Goal: Task Accomplishment & Management: Use online tool/utility

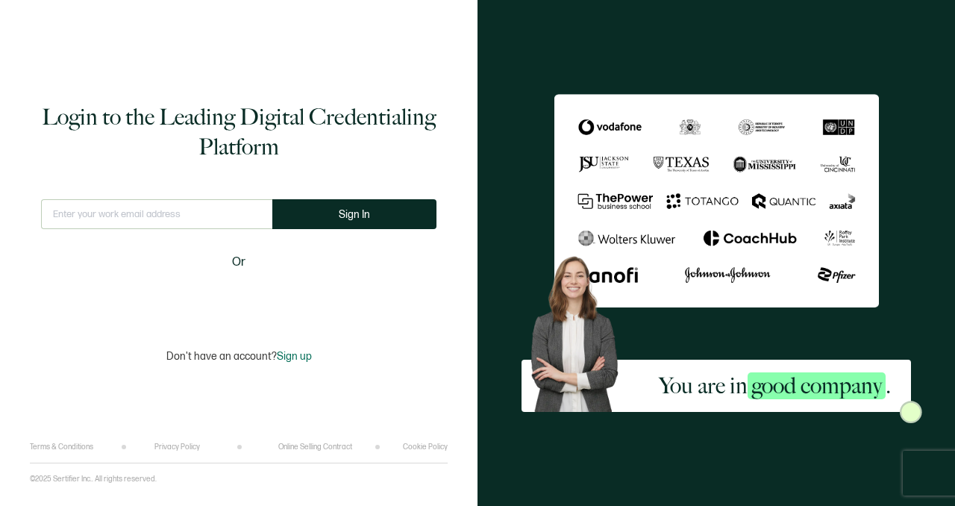
click at [168, 204] on input "text" at bounding box center [156, 214] width 231 height 30
click at [169, 218] on input "text" at bounding box center [156, 214] width 231 height 30
type input "[PERSON_NAME][EMAIL_ADDRESS][DOMAIN_NAME]"
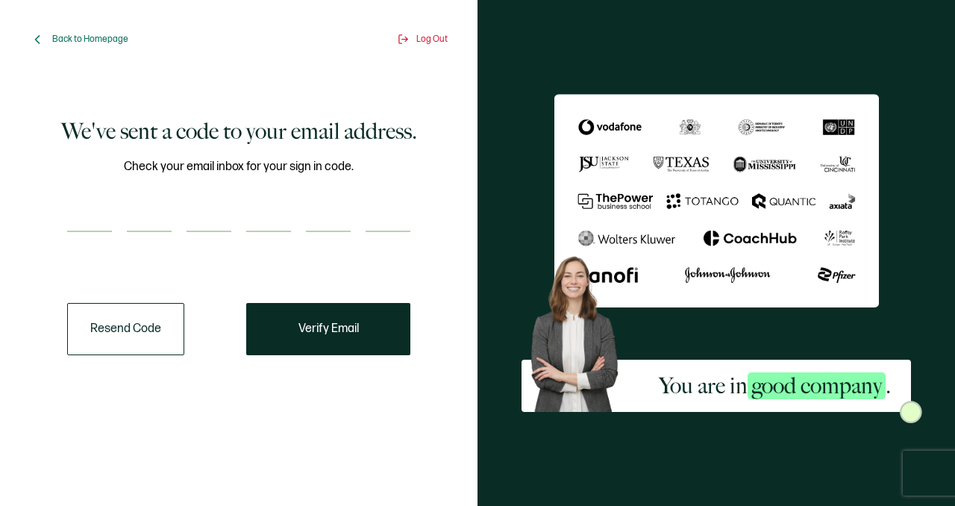
click at [79, 219] on input "number" at bounding box center [89, 217] width 45 height 30
type input "1"
type input "7"
type input "6"
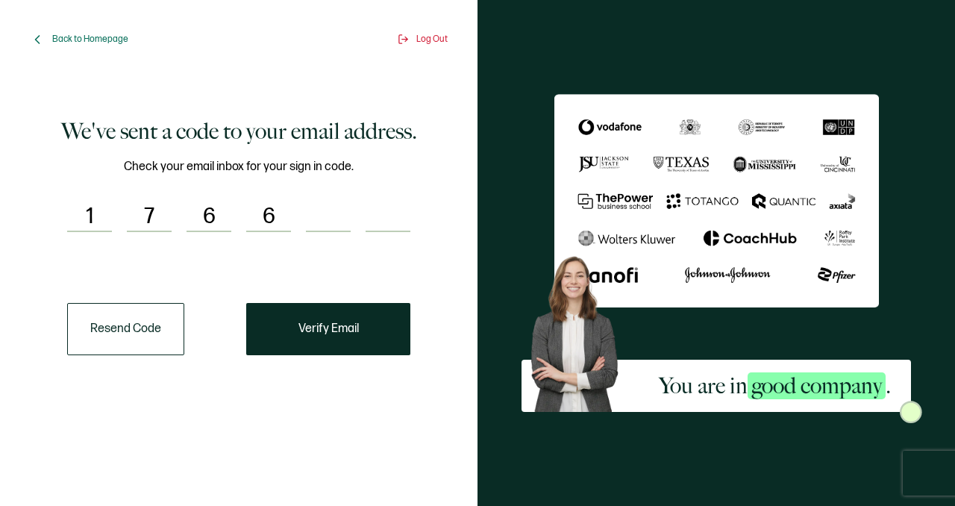
type input "3"
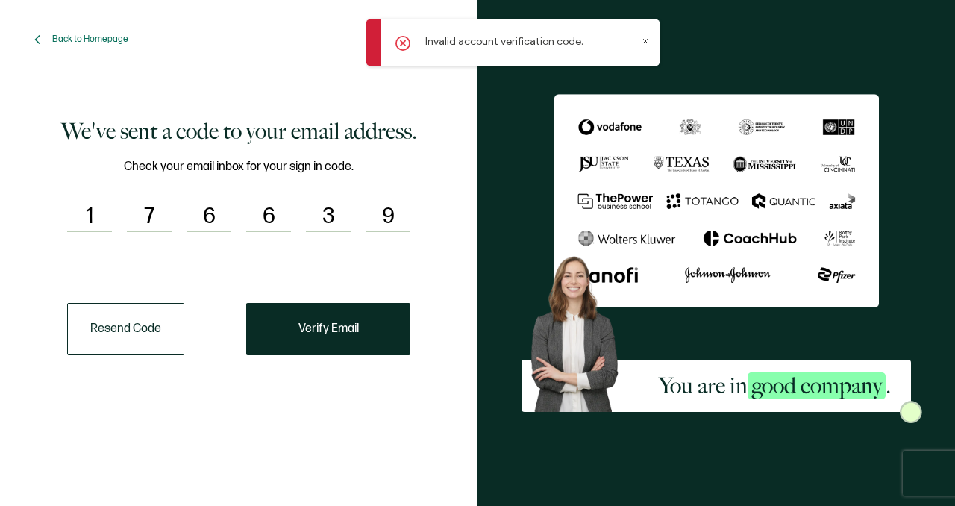
type input "9"
click at [335, 212] on input "3" at bounding box center [328, 217] width 45 height 30
type input "2"
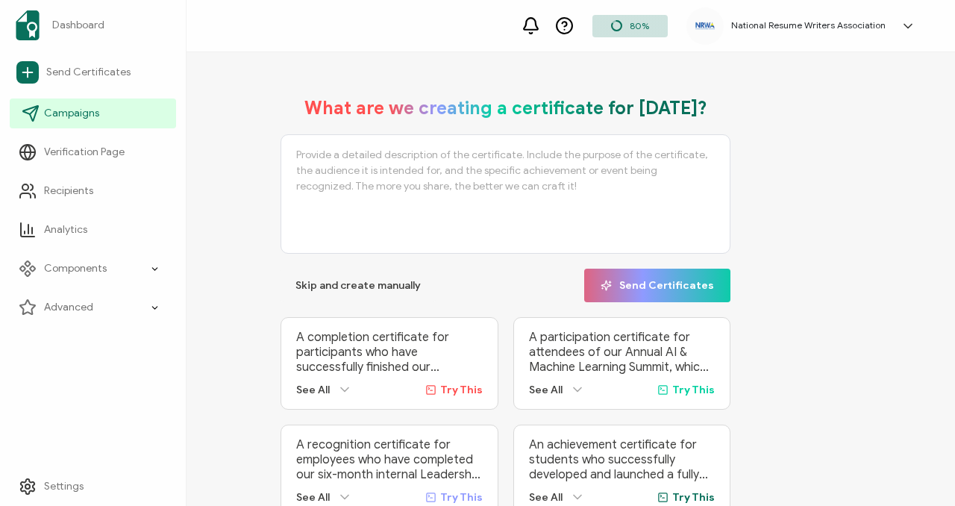
click at [64, 125] on link "Campaigns" at bounding box center [93, 113] width 166 height 30
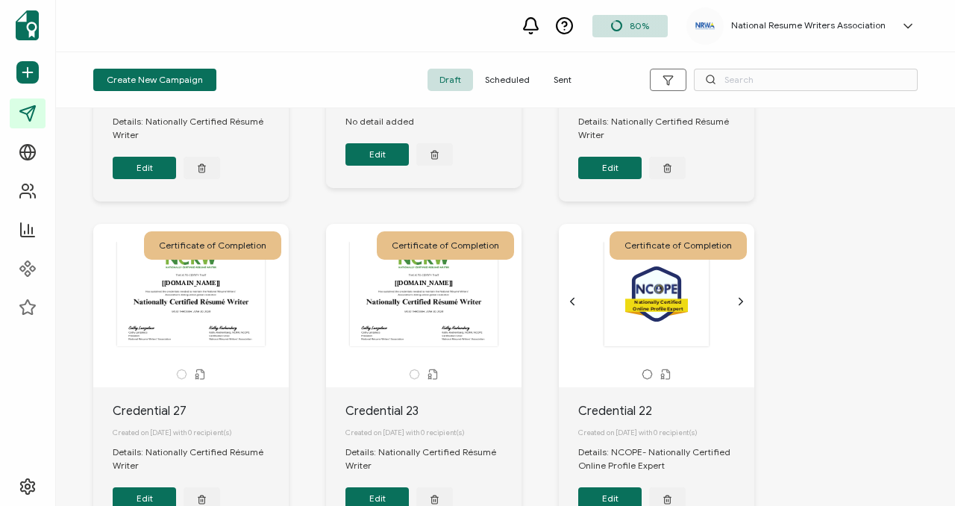
scroll to position [571, 0]
click at [556, 81] on span "Sent" at bounding box center [563, 80] width 42 height 22
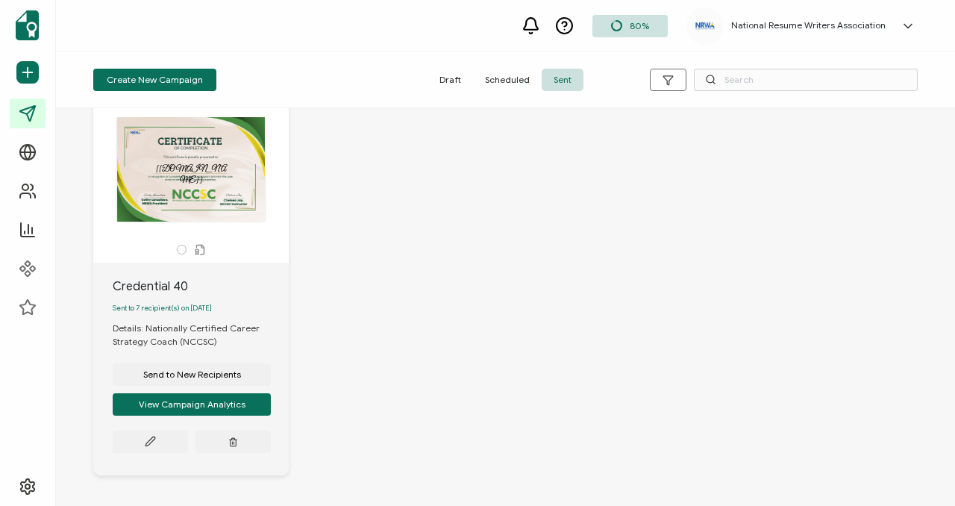
scroll to position [1346, 0]
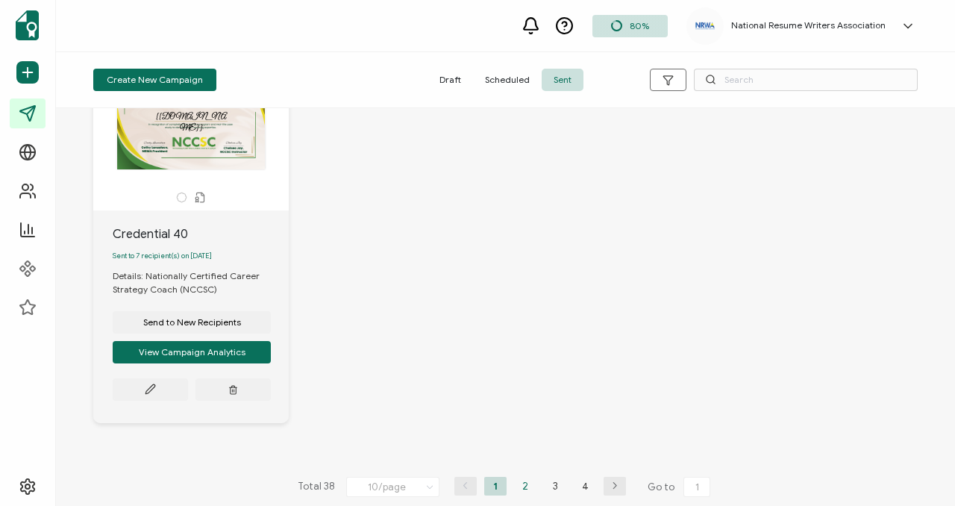
click at [525, 478] on li "2" at bounding box center [525, 486] width 22 height 19
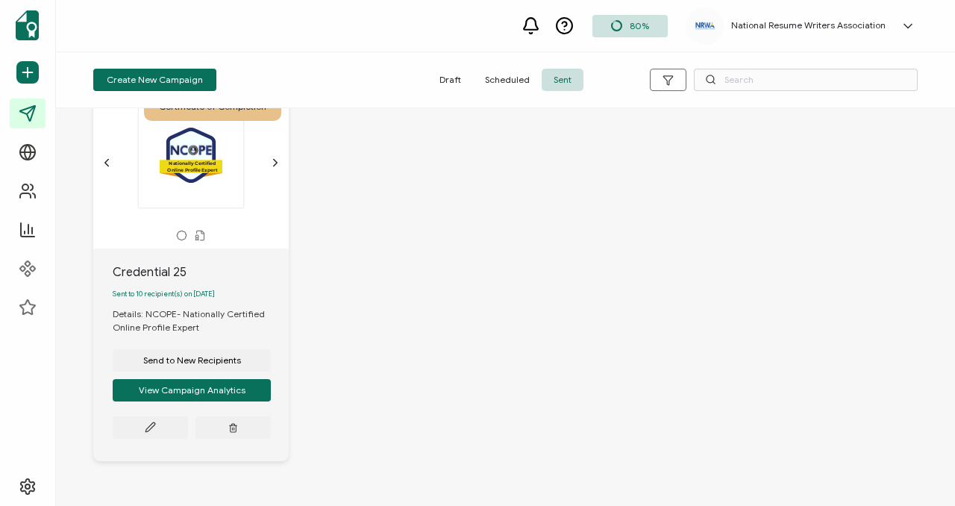
scroll to position [1270, 0]
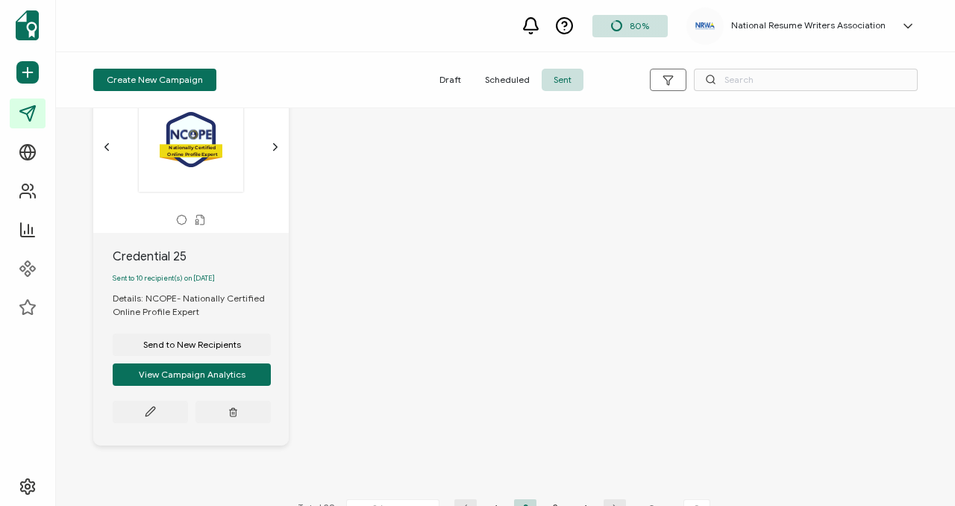
click at [278, 153] on icon "chevron forward outline" at bounding box center [275, 147] width 12 height 12
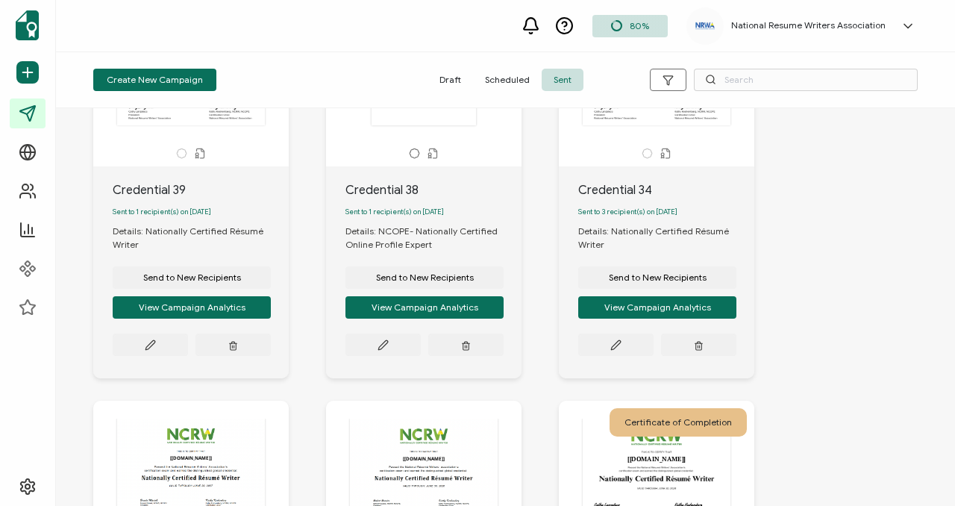
scroll to position [0, 0]
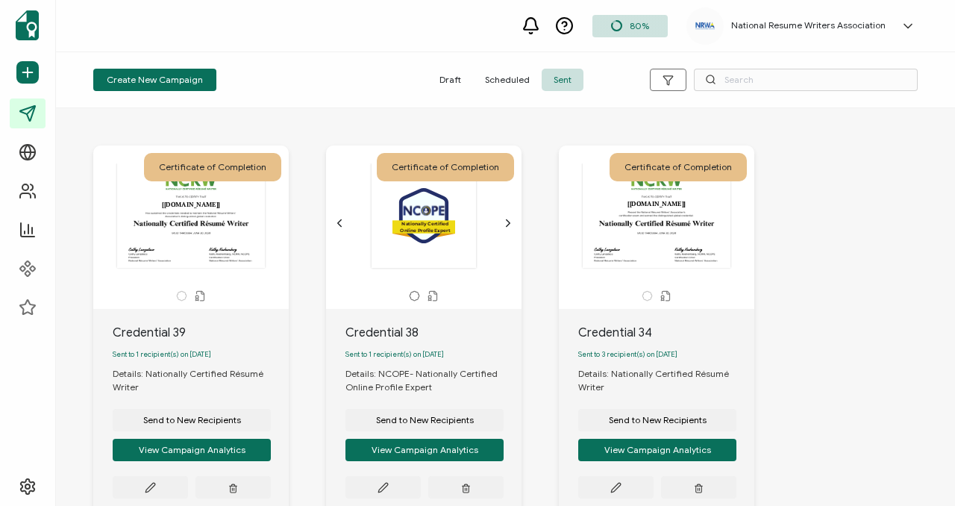
click at [507, 209] on div ".uuid-096204d9-ca43-4101-a4c3-07b3f2f44b7a{}.uuid-3bdfa571-5bbe-4c9f-b3f4-196cc…" at bounding box center [423, 222] width 181 height 119
click at [507, 220] on icon "chevron forward outline" at bounding box center [508, 223] width 12 height 12
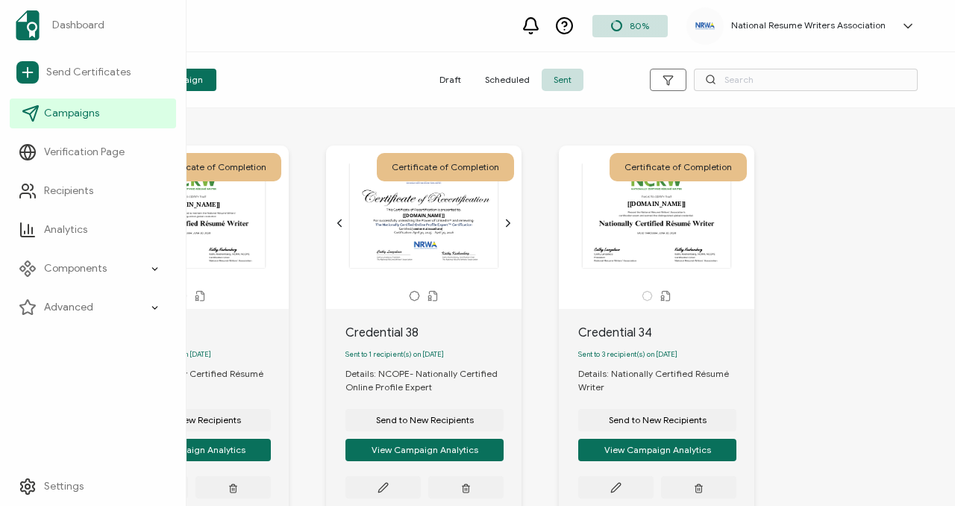
click at [72, 113] on span "Campaigns" at bounding box center [71, 113] width 55 height 15
click at [99, 71] on span "Send Certificates" at bounding box center [88, 72] width 84 height 15
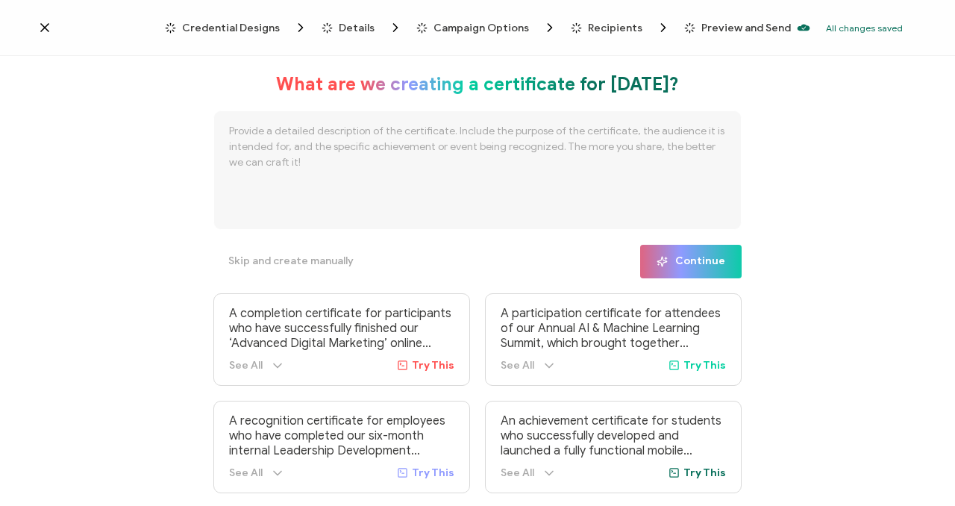
click at [356, 24] on span "Details" at bounding box center [357, 27] width 36 height 11
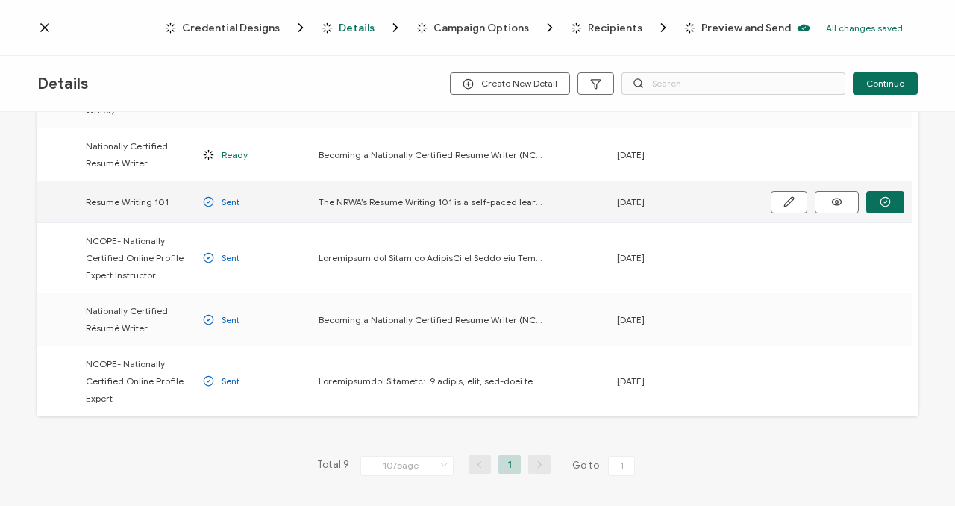
scroll to position [327, 0]
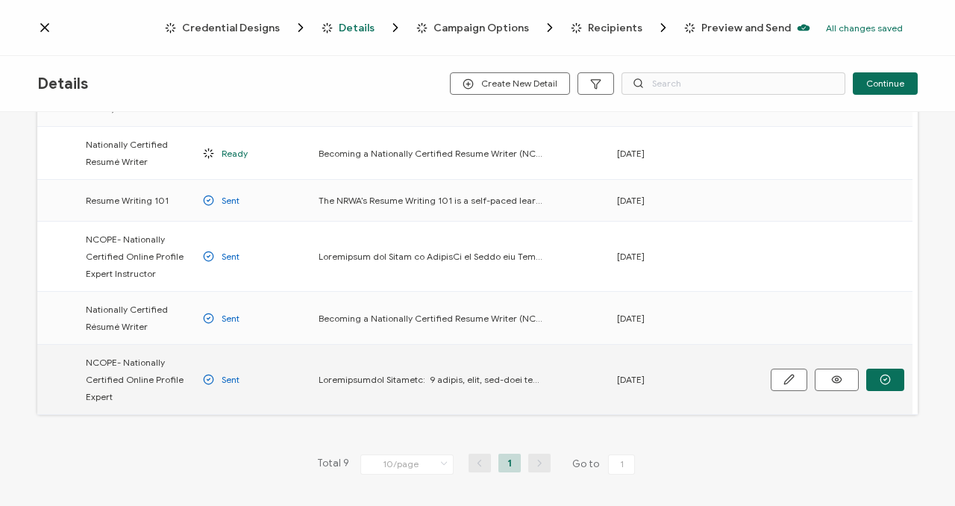
click at [394, 371] on span at bounding box center [431, 379] width 224 height 17
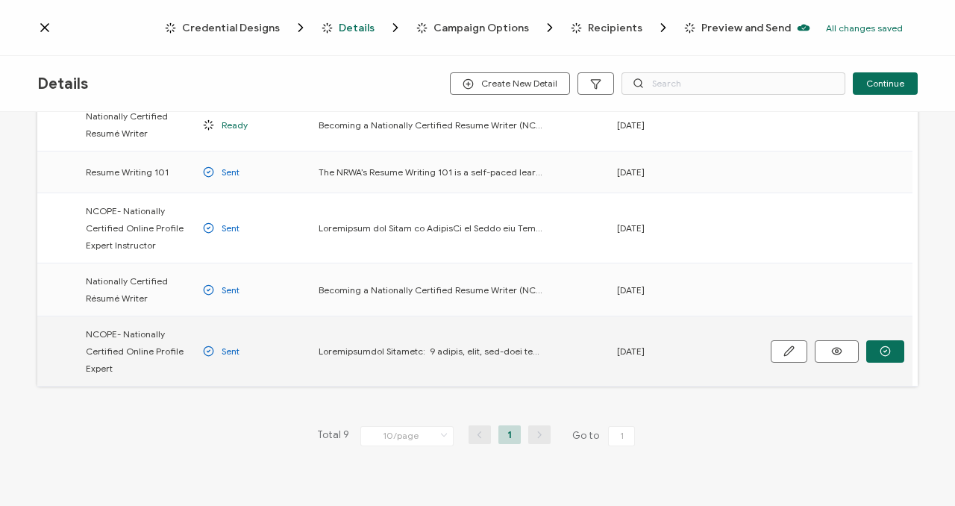
scroll to position [359, 0]
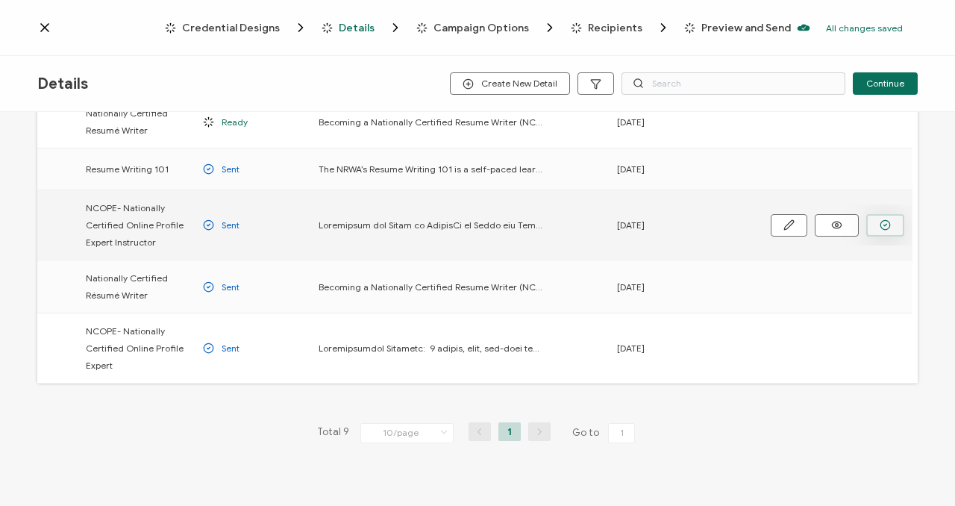
click at [885, 219] on icon "button" at bounding box center [884, 224] width 11 height 11
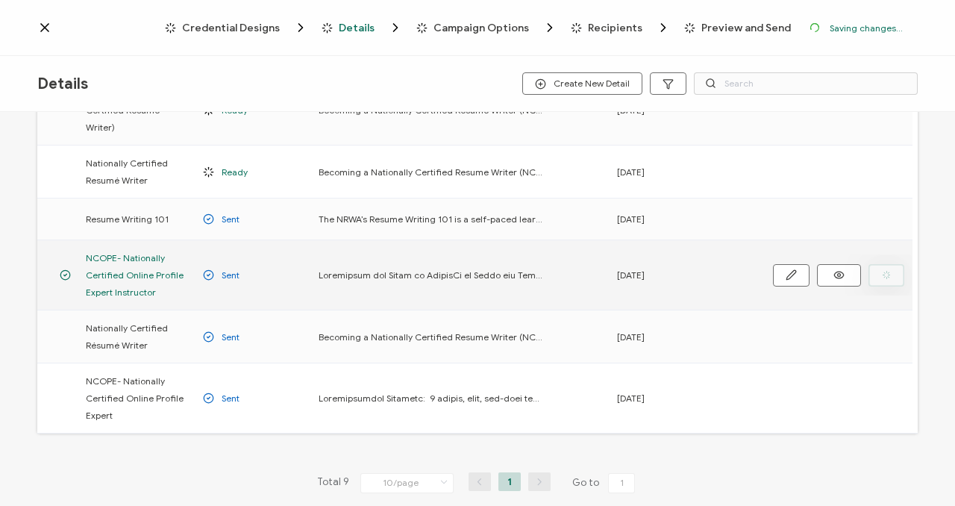
scroll to position [409, 0]
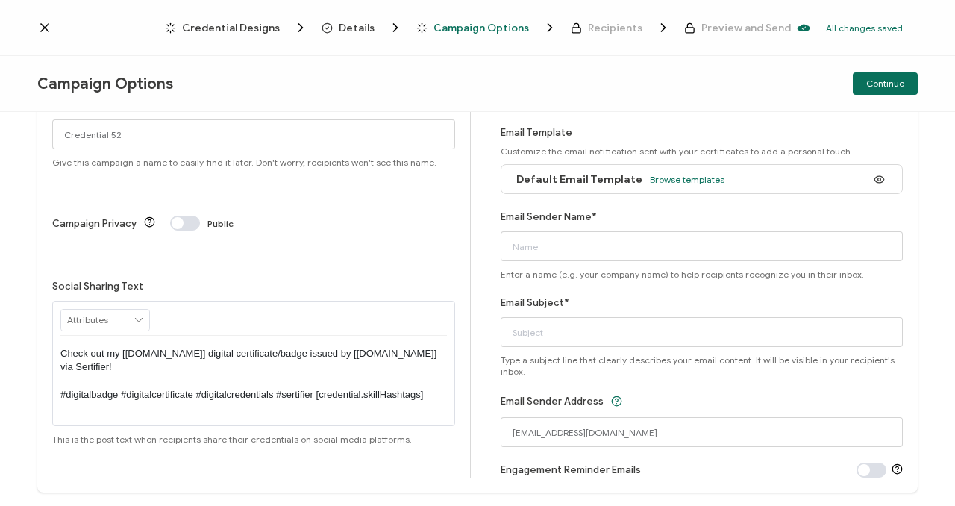
scroll to position [40, 0]
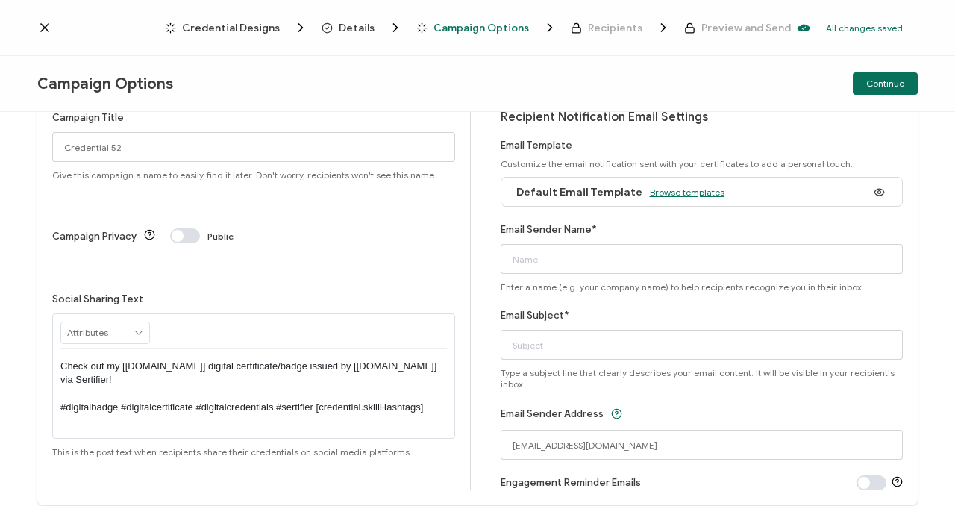
click at [653, 187] on span "Browse templates" at bounding box center [687, 191] width 75 height 11
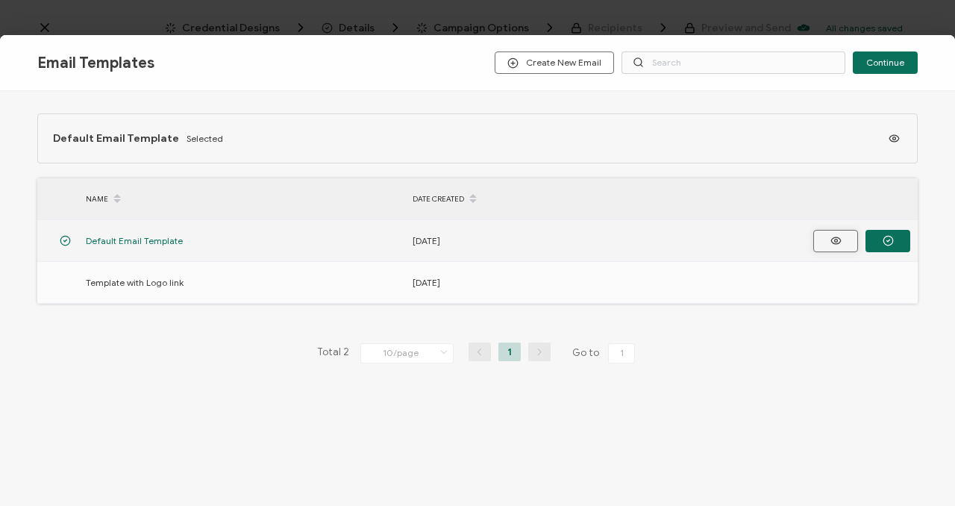
click at [838, 239] on icon "button" at bounding box center [836, 241] width 10 height 7
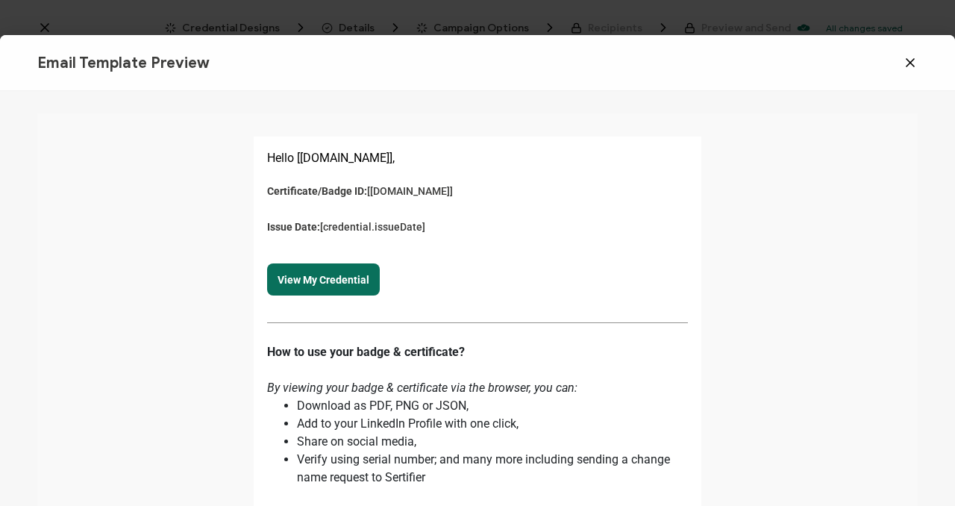
click at [910, 60] on icon at bounding box center [910, 62] width 15 height 15
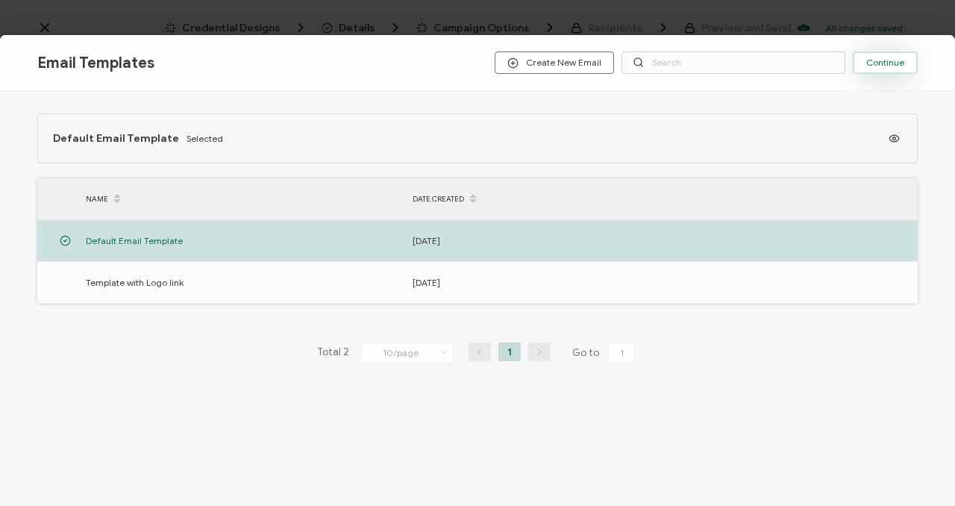
click at [881, 61] on span "Continue" at bounding box center [885, 62] width 38 height 9
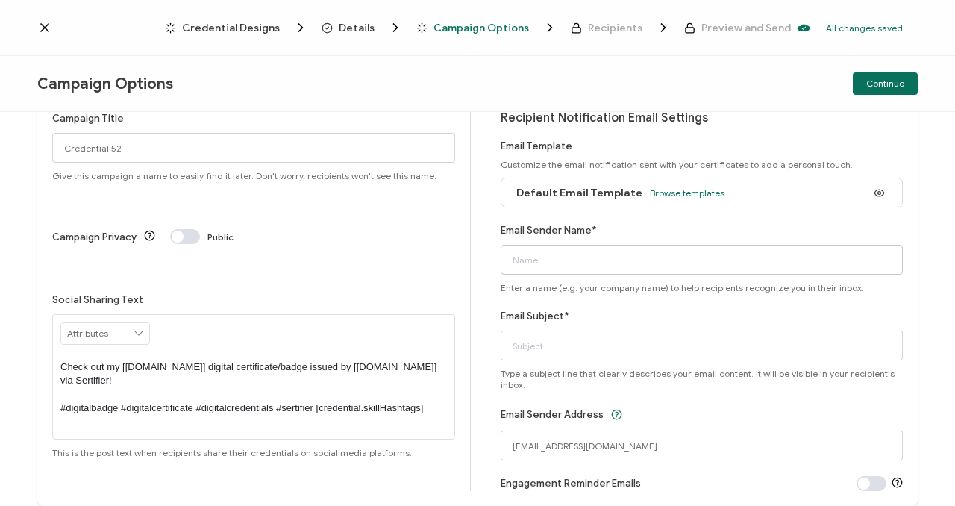
scroll to position [91, 0]
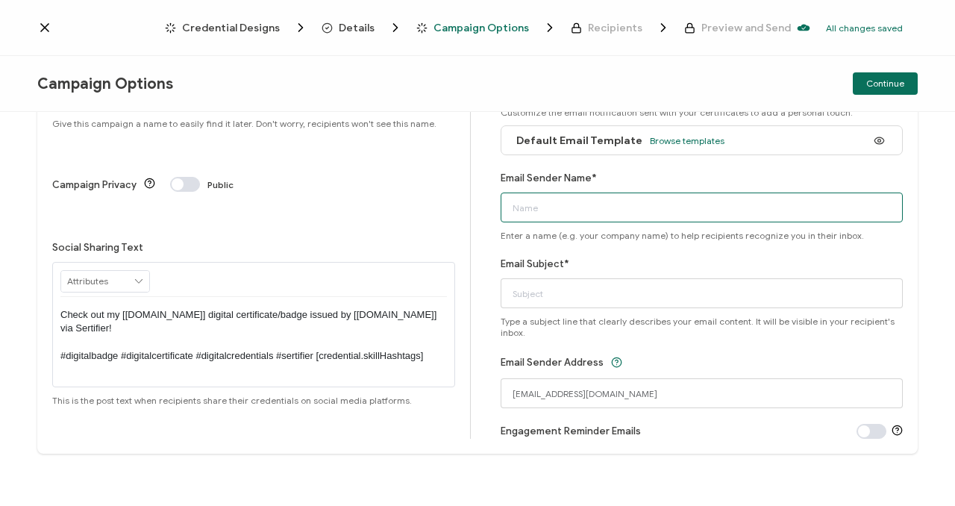
click at [570, 213] on input "Email Sender Name*" at bounding box center [702, 207] width 403 height 30
type input "NRWA"
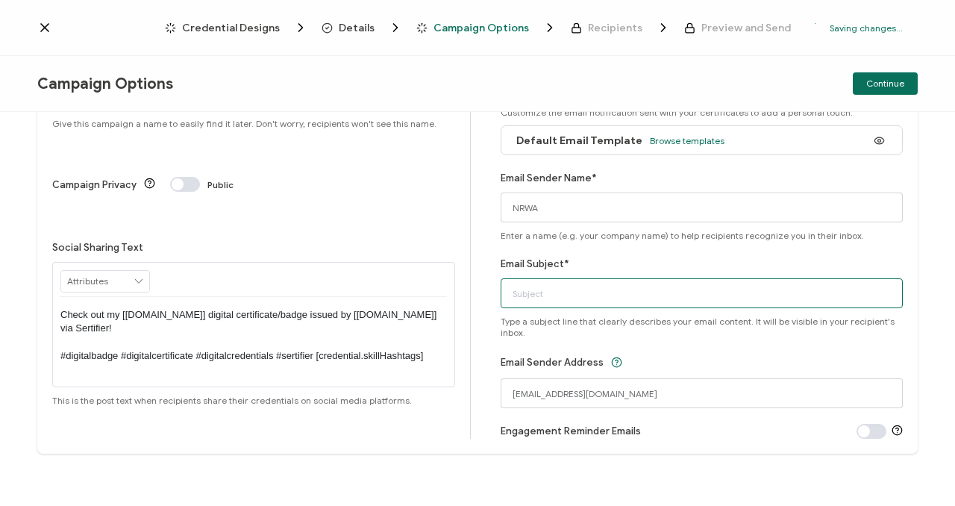
click at [533, 295] on input "Email Subject*" at bounding box center [702, 293] width 403 height 30
click at [510, 292] on input "NCOPE Certificate" at bounding box center [702, 293] width 403 height 30
click at [608, 297] on input "NCOPE Certificate" at bounding box center [702, 293] width 403 height 30
click at [506, 292] on input "NCOPE Certificate" at bounding box center [702, 293] width 403 height 30
drag, startPoint x: 596, startPoint y: 295, endPoint x: 475, endPoint y: 288, distance: 121.1
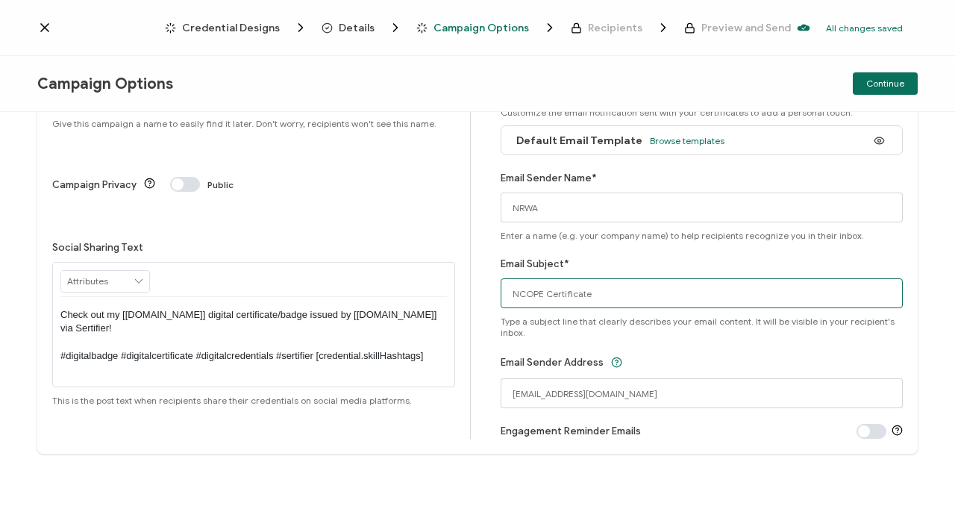
click at [475, 288] on div "Campaign Title Credential 52 Give this campaign a name to easily find it later.…" at bounding box center [477, 248] width 880 height 410
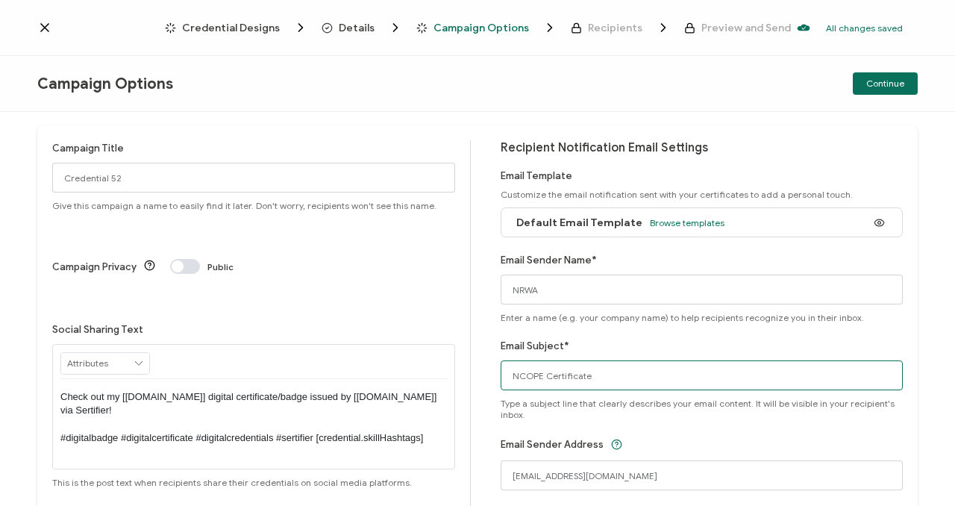
scroll to position [0, 0]
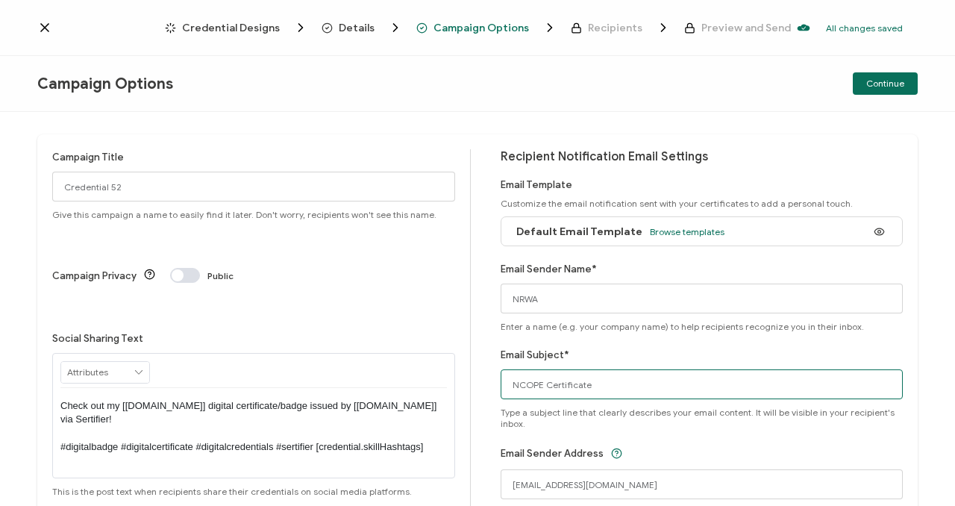
paste input "Download and View Your"
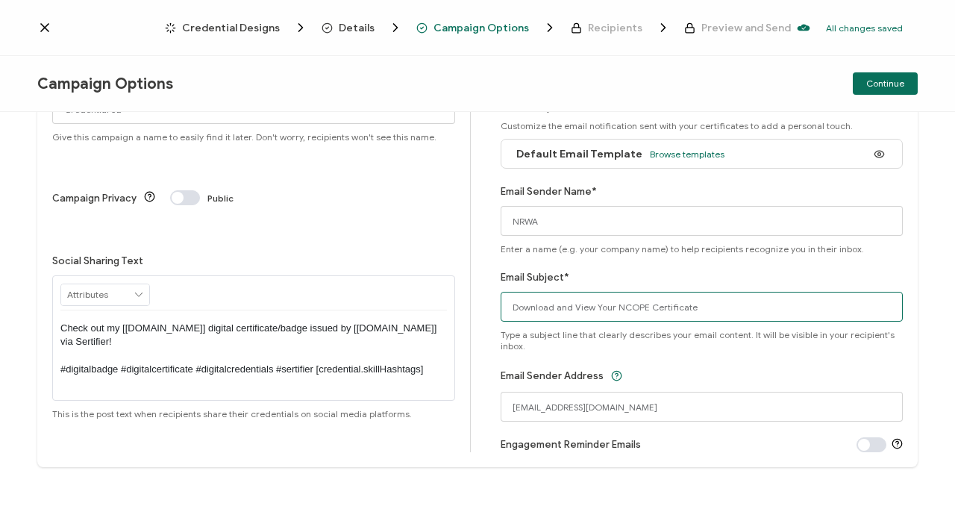
scroll to position [87, 0]
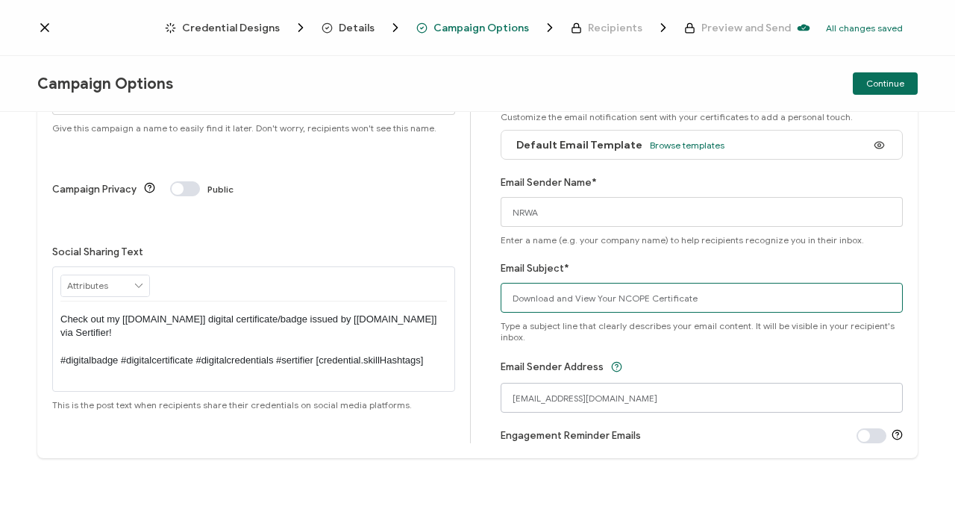
type input "Download and View Your NCOPE Certificate"
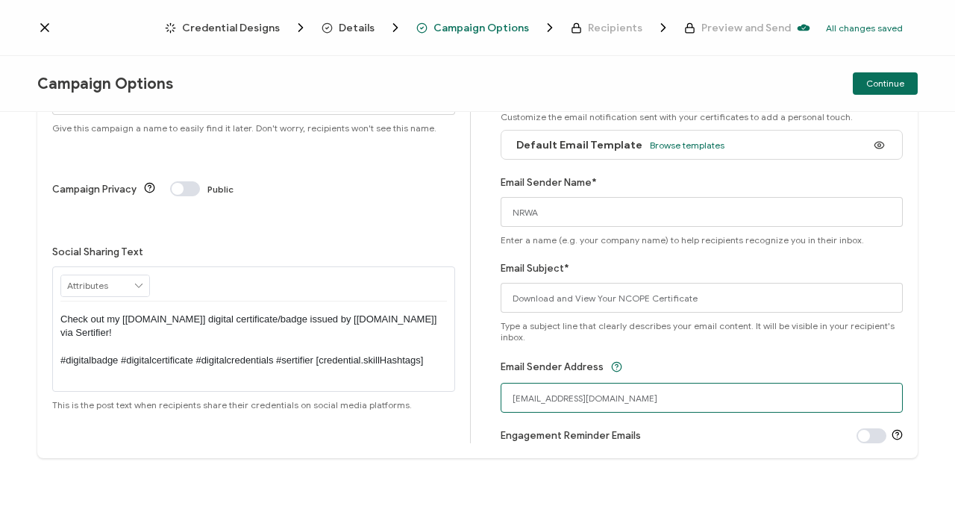
click at [569, 397] on input "[EMAIL_ADDRESS][DOMAIN_NAME]" at bounding box center [702, 398] width 403 height 30
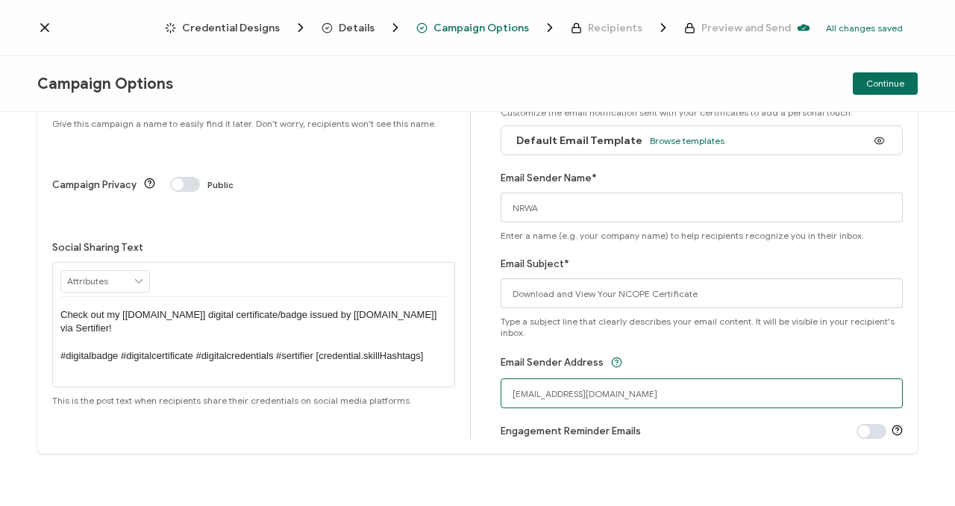
type input "[EMAIL_ADDRESS][DOMAIN_NAME]"
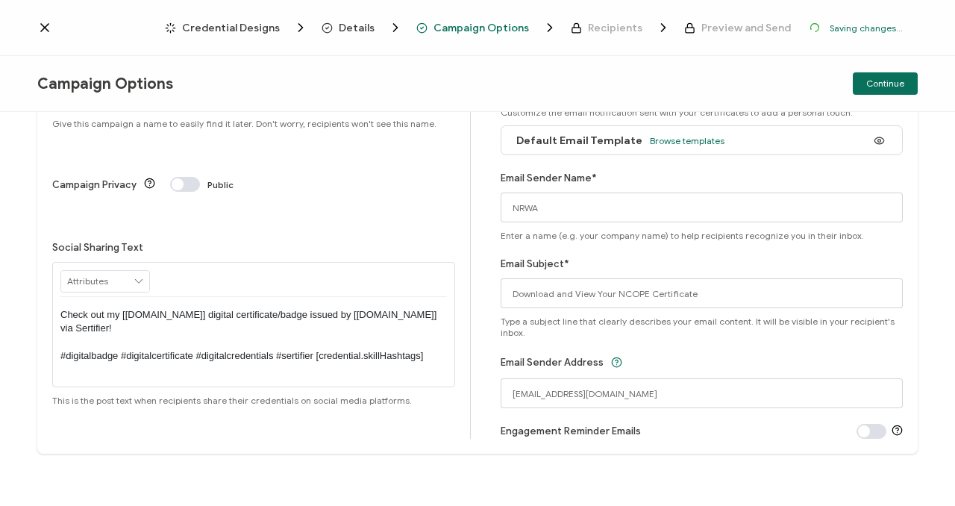
click at [863, 427] on span at bounding box center [871, 431] width 30 height 15
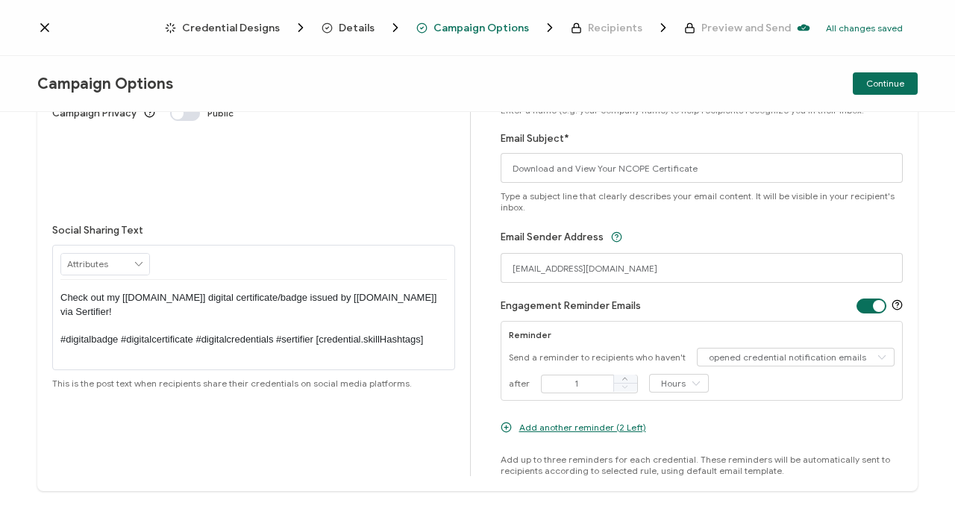
scroll to position [254, 0]
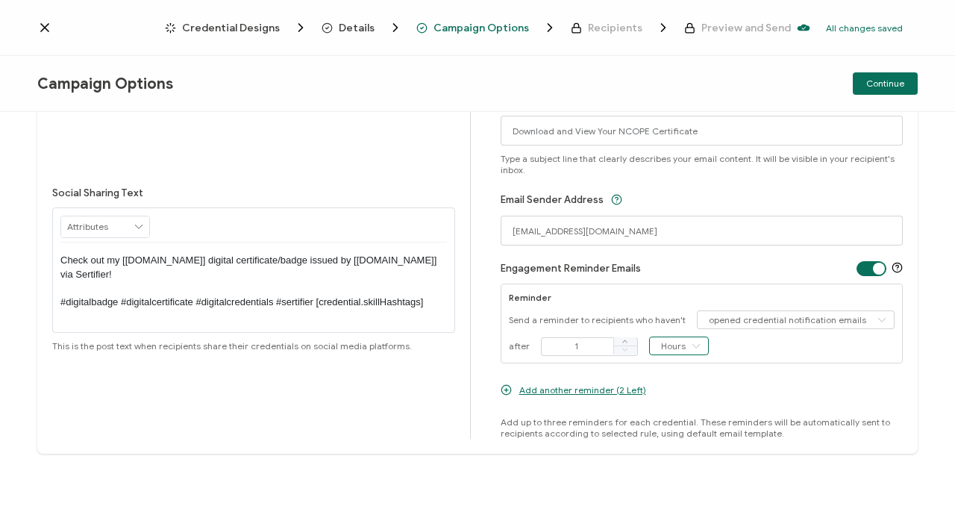
click at [674, 348] on input "Hours" at bounding box center [679, 345] width 60 height 19
click at [668, 413] on li "Days" at bounding box center [676, 407] width 63 height 25
type input "Days"
click at [576, 389] on span "Add another reminder (2 Left)" at bounding box center [582, 389] width 127 height 11
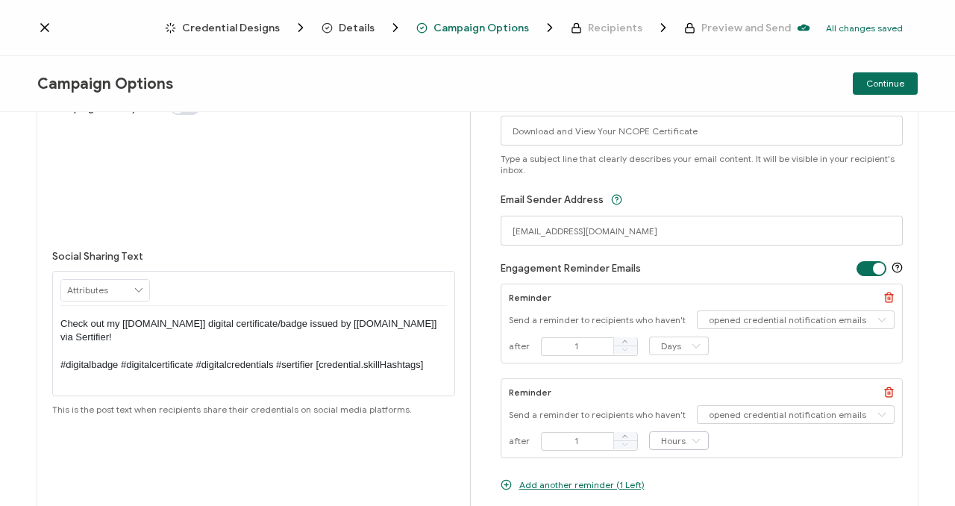
click at [686, 445] on icon at bounding box center [695, 440] width 19 height 19
click at [679, 407] on span "Days" at bounding box center [670, 401] width 20 height 11
type input "Days"
click at [580, 429] on div "Reminder Send a reminder to recipients who haven't opened credential notificati…" at bounding box center [702, 418] width 403 height 80
drag, startPoint x: 580, startPoint y: 434, endPoint x: 554, endPoint y: 432, distance: 26.2
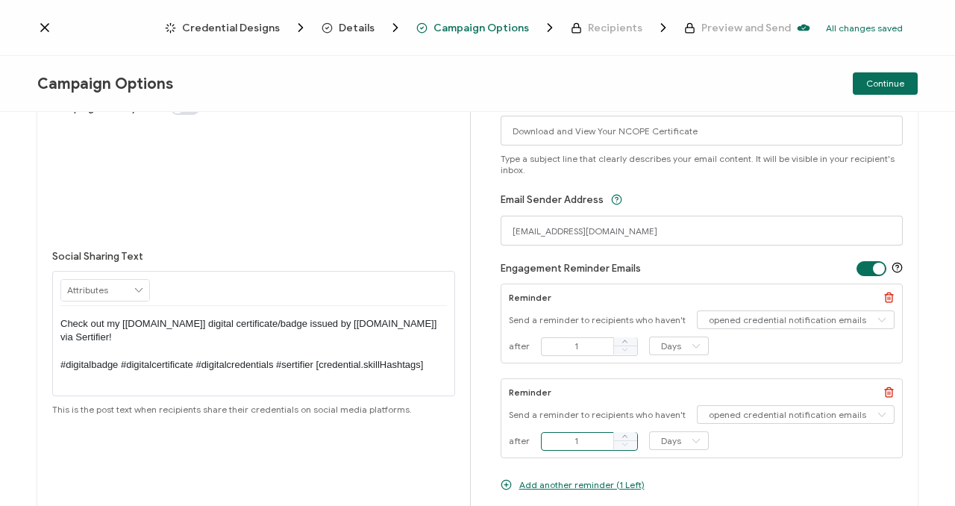
click at [554, 432] on input "1" at bounding box center [589, 441] width 97 height 19
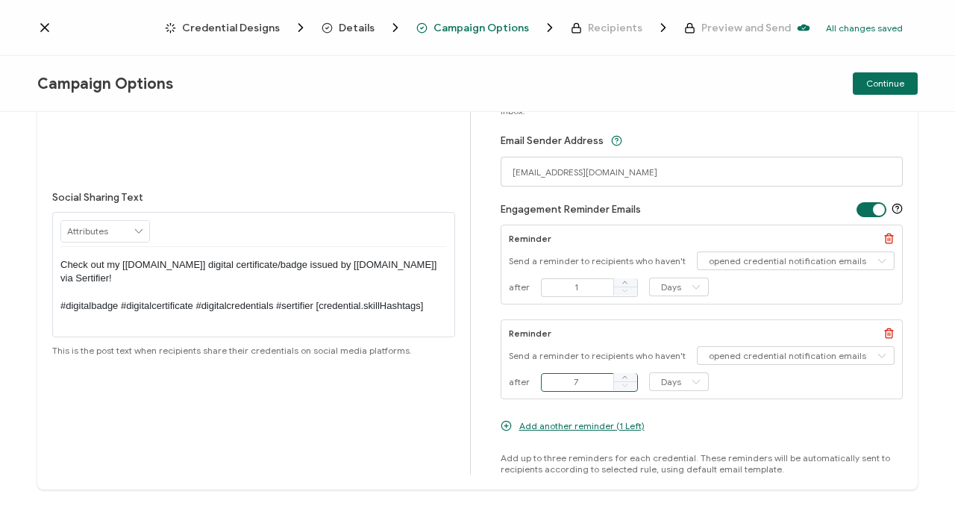
scroll to position [320, 0]
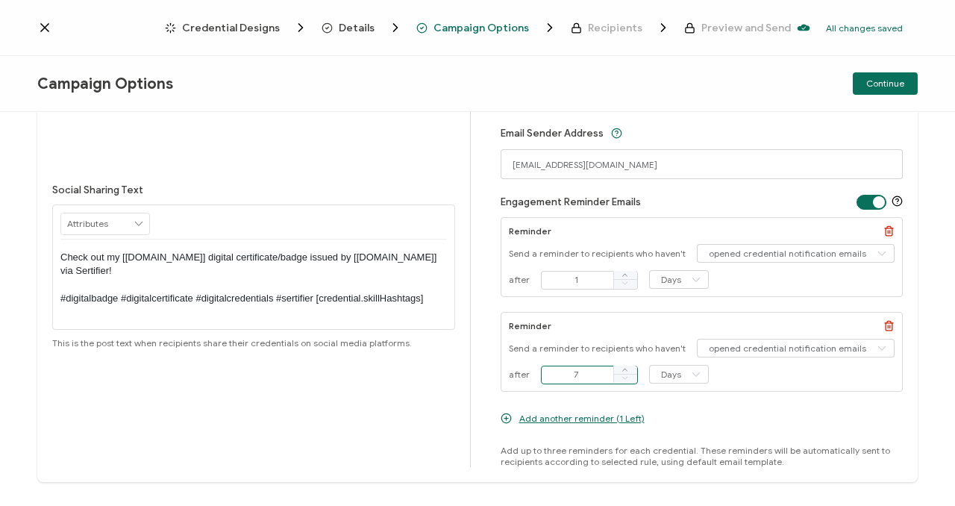
type input "7"
click at [550, 424] on div "Add another reminder (1 Left)" at bounding box center [573, 418] width 144 height 23
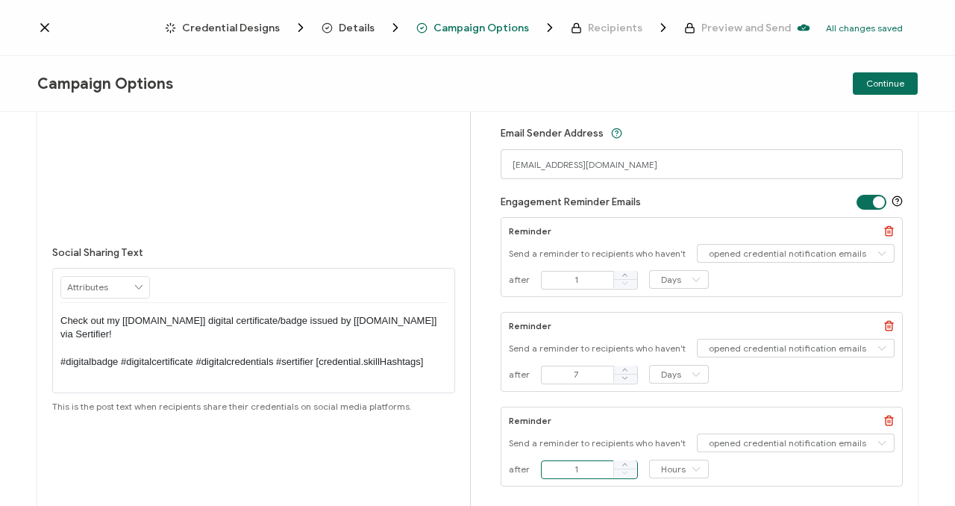
drag, startPoint x: 585, startPoint y: 463, endPoint x: 536, endPoint y: 463, distance: 49.2
click at [541, 464] on input "1" at bounding box center [589, 469] width 97 height 19
type input "14"
click at [691, 474] on icon at bounding box center [695, 468] width 19 height 19
click at [677, 430] on span "Days" at bounding box center [670, 429] width 20 height 11
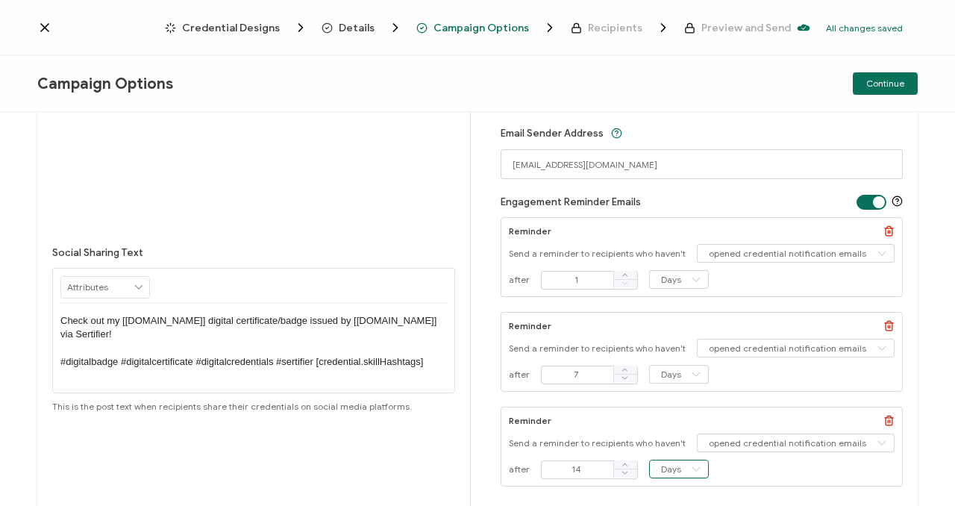
type input "Hours"
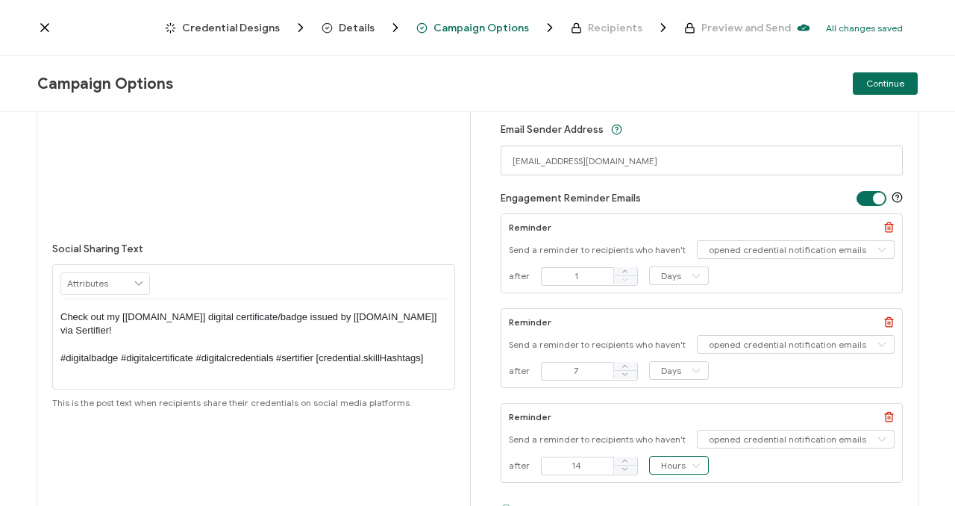
scroll to position [0, 0]
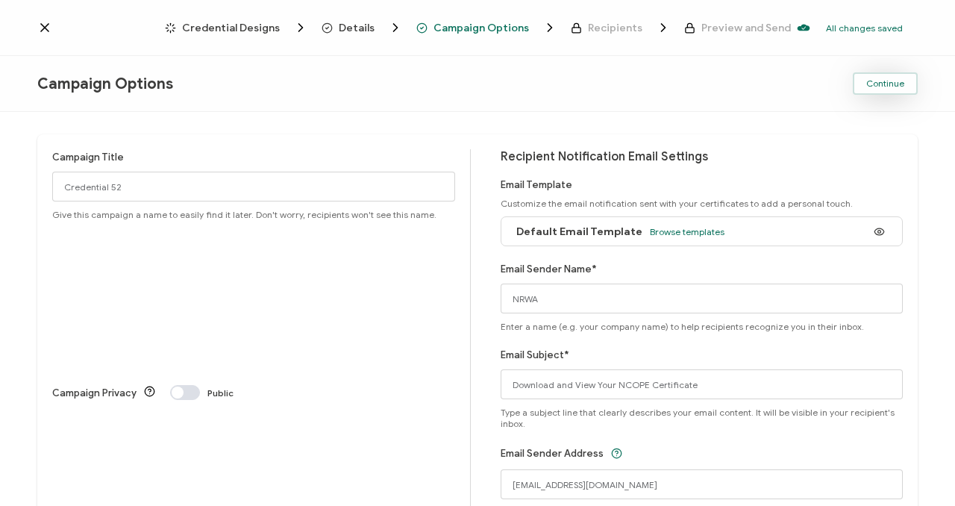
click at [872, 84] on span "Continue" at bounding box center [885, 83] width 38 height 9
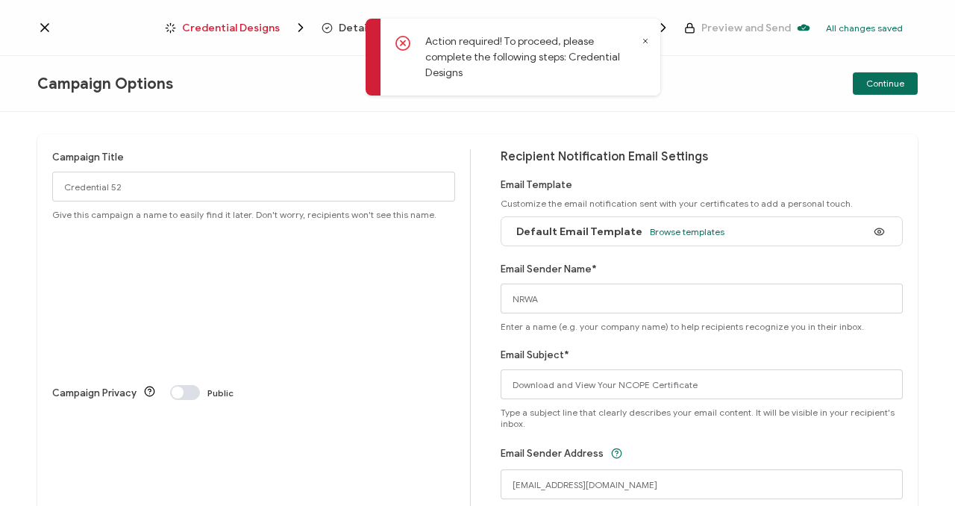
click at [236, 35] on div "Credential Designs Details Campaign Options Recipients Preview and Send All cha…" at bounding box center [477, 28] width 955 height 56
click at [254, 22] on span "Credential Designs" at bounding box center [231, 27] width 98 height 11
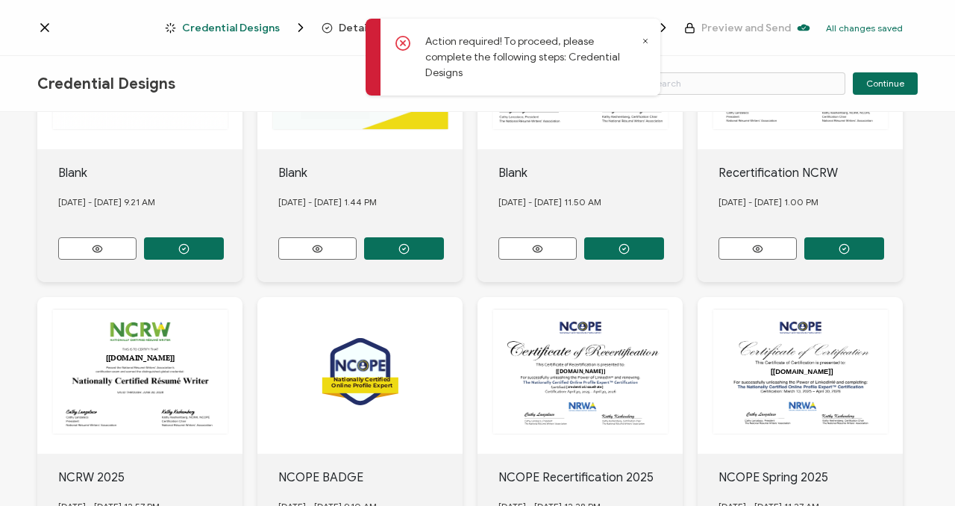
scroll to position [542, 0]
click at [806, 357] on div "The recipient’s full name, which will be automatically filled based on the info…" at bounding box center [799, 374] width 205 height 157
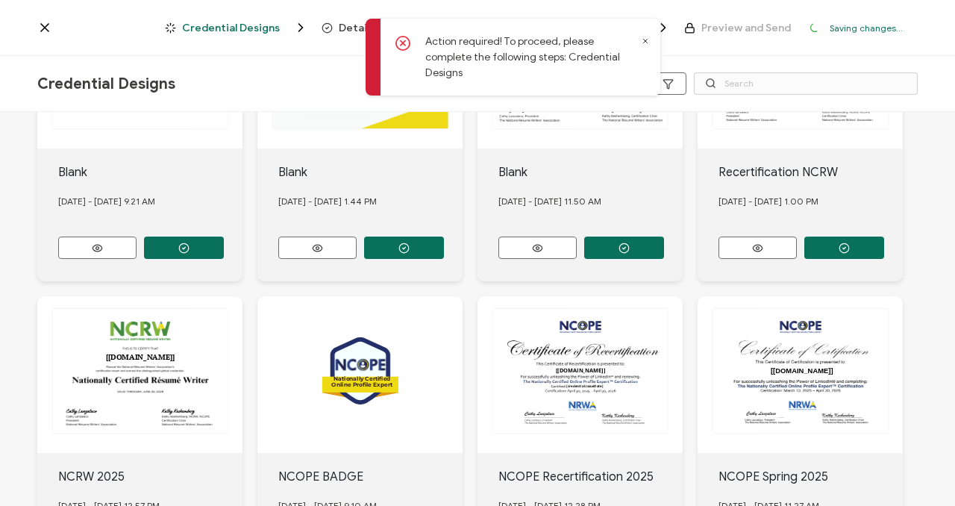
click at [814, 340] on div "The recipient’s full name, which will be automatically filled based on the info…" at bounding box center [799, 374] width 205 height 157
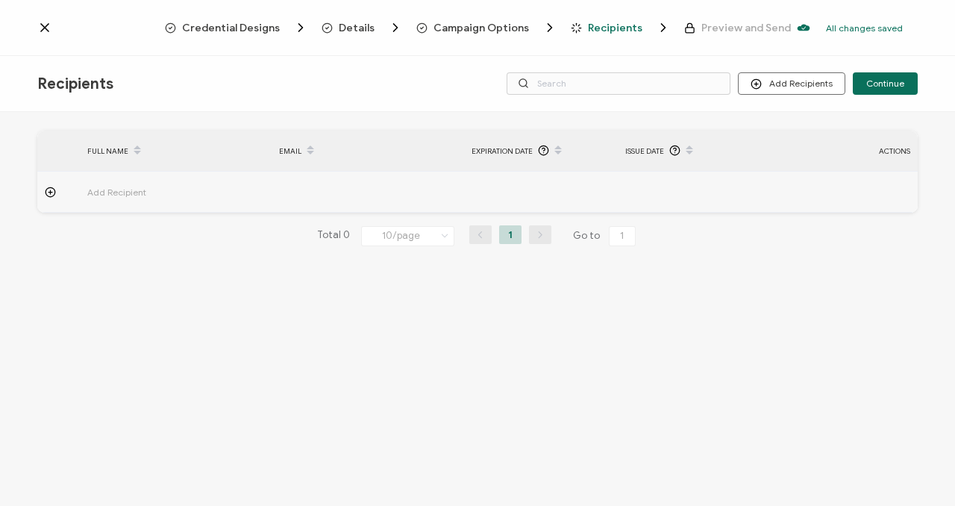
click at [264, 33] on span "Credential Designs" at bounding box center [231, 27] width 98 height 11
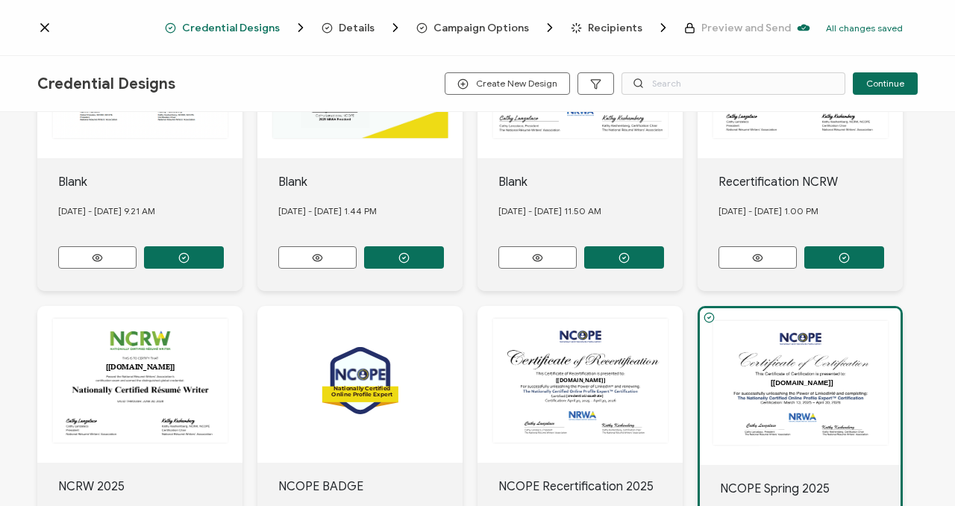
scroll to position [705, 0]
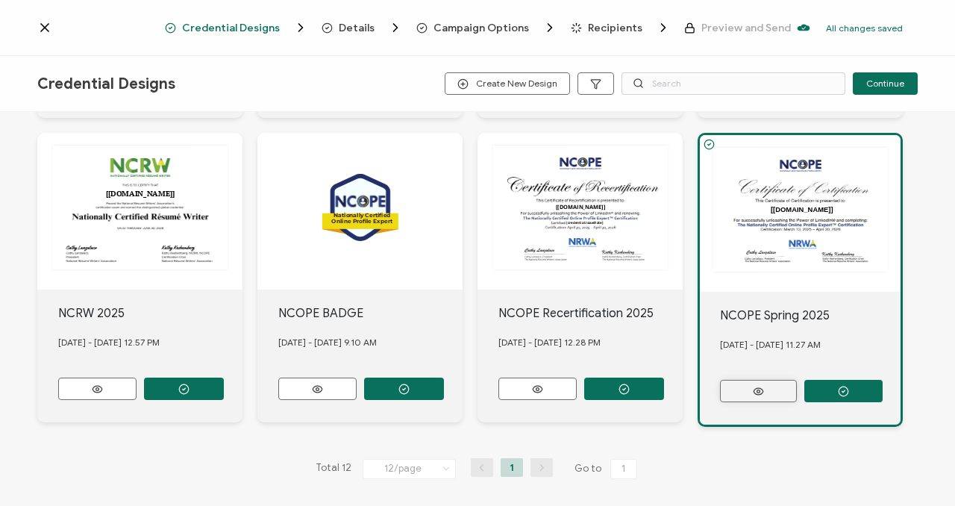
click at [749, 386] on icon at bounding box center [758, 391] width 19 height 11
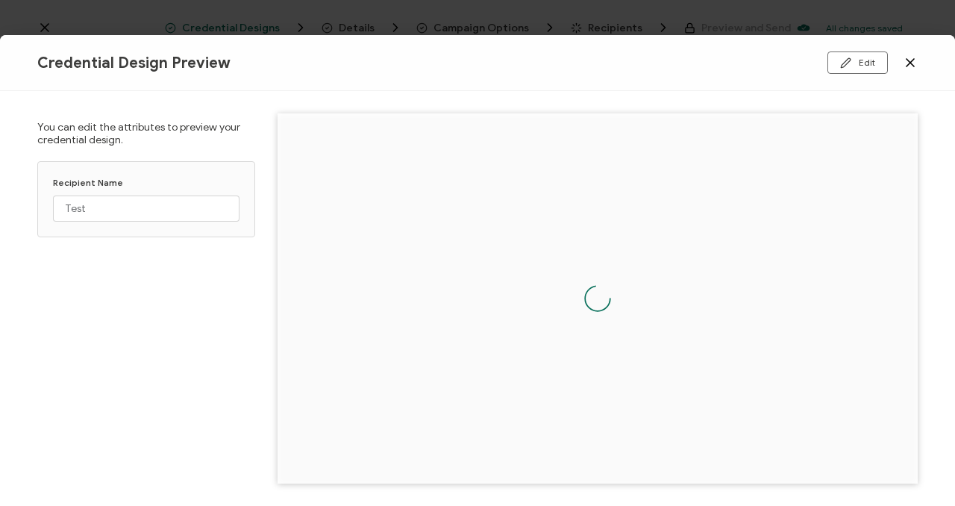
click at [910, 61] on icon at bounding box center [910, 62] width 15 height 15
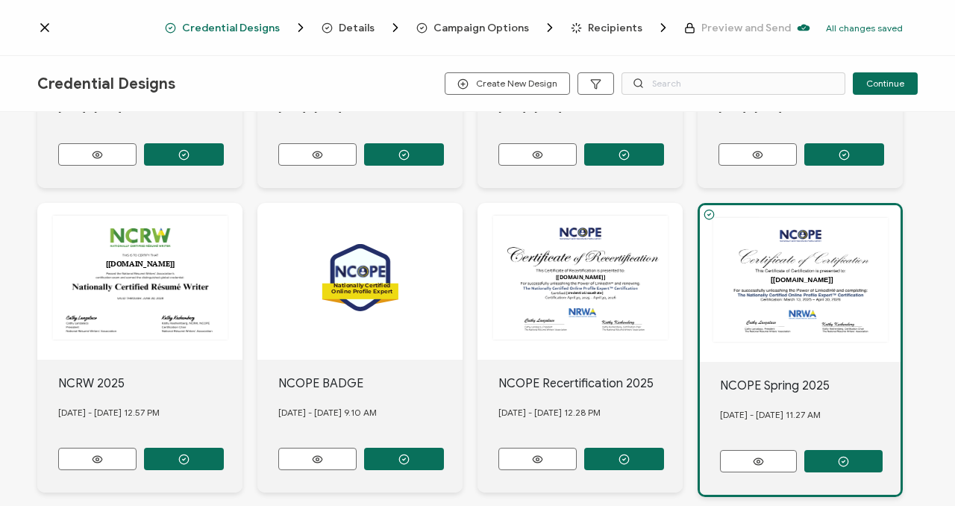
scroll to position [659, 0]
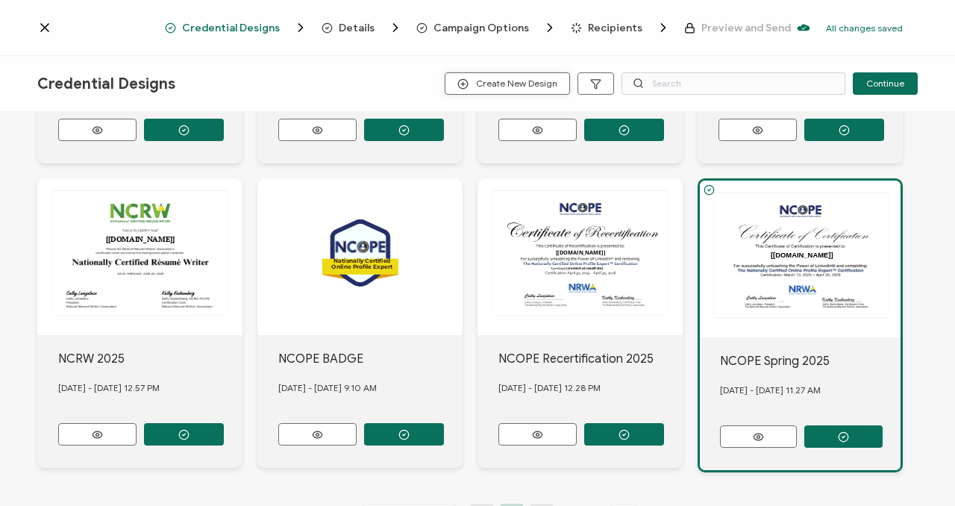
click at [463, 84] on icon "button" at bounding box center [462, 83] width 11 height 11
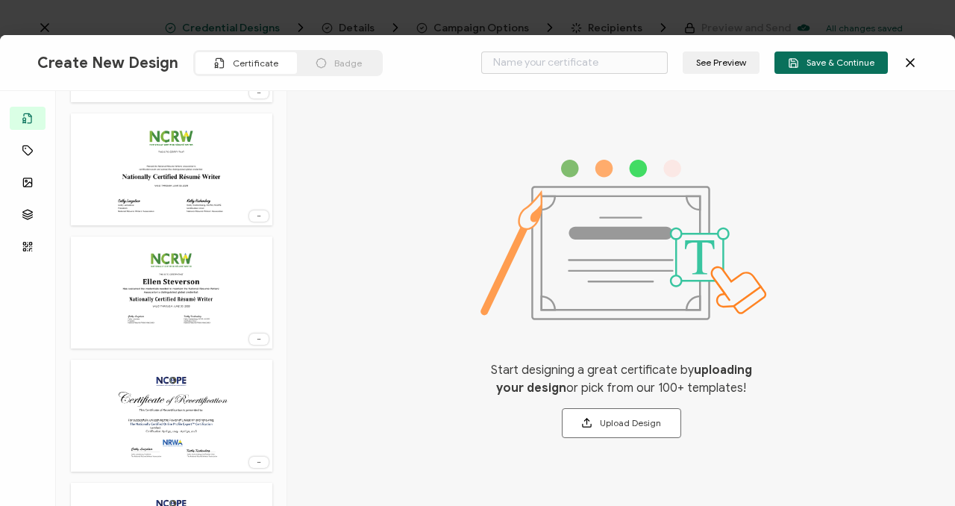
scroll to position [1336, 0]
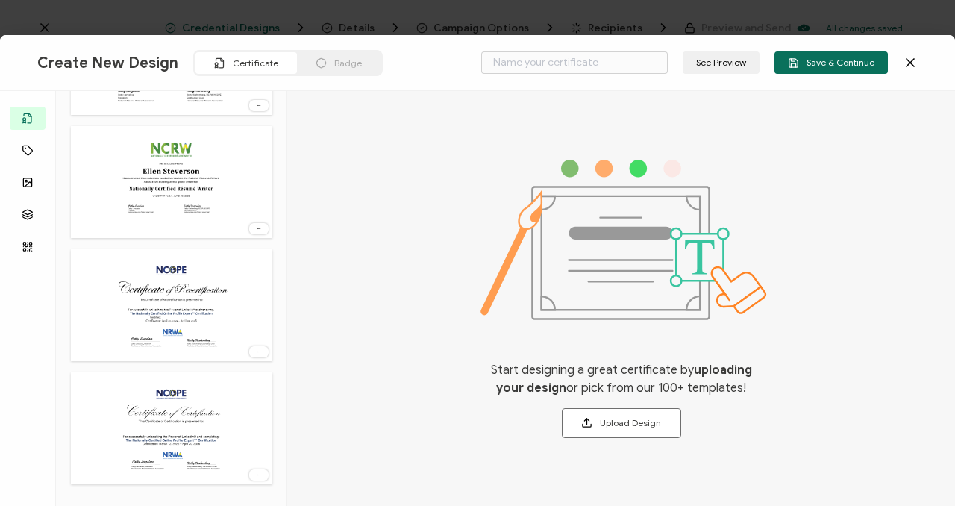
click at [207, 439] on img at bounding box center [170, 428] width 125 height 97
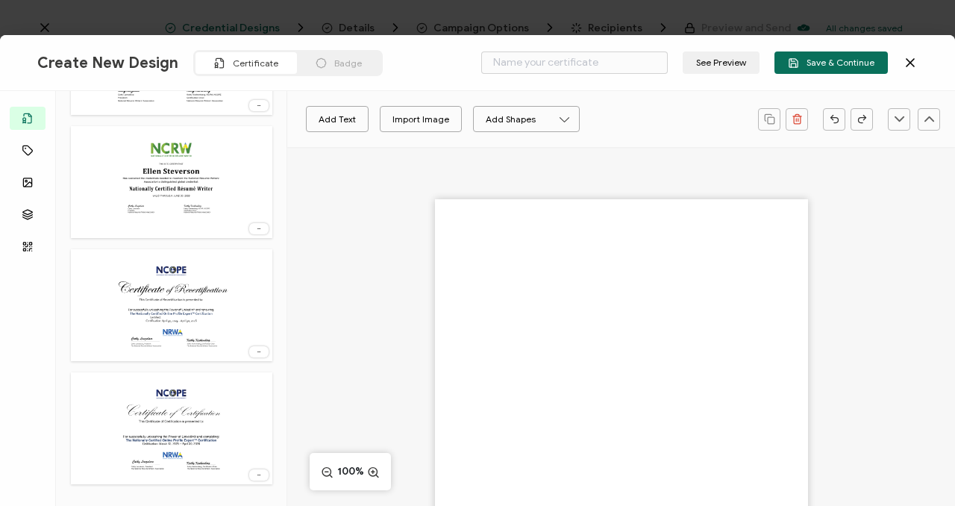
type input "Blank"
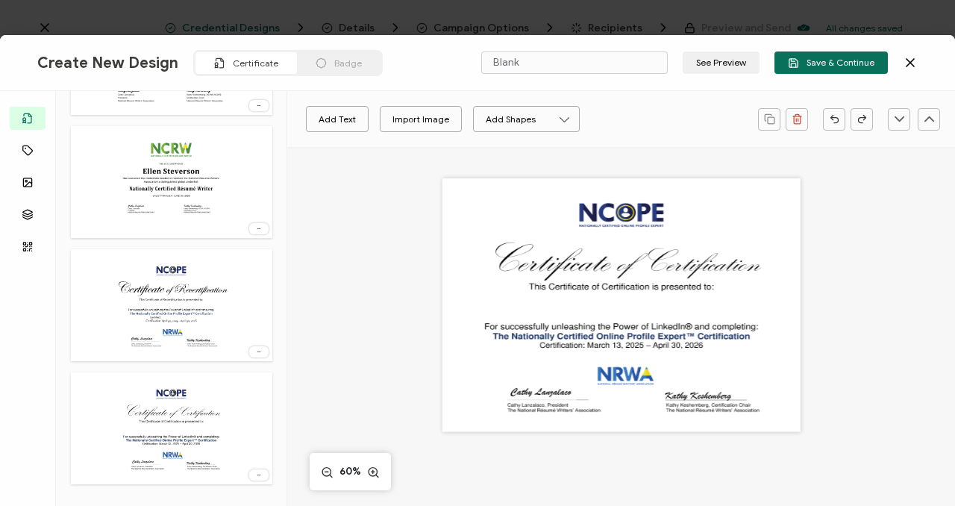
click at [592, 342] on div at bounding box center [621, 305] width 358 height 254
click at [609, 348] on div at bounding box center [621, 305] width 358 height 254
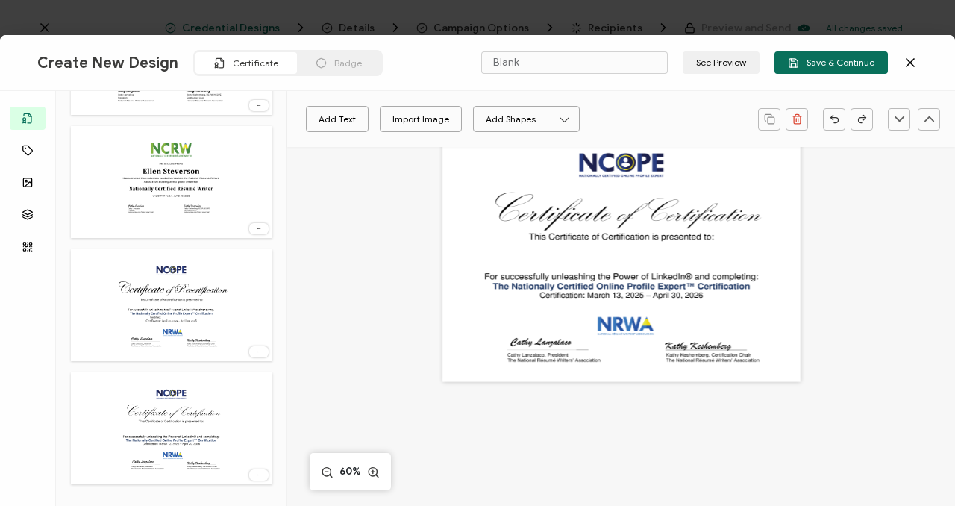
scroll to position [46, 0]
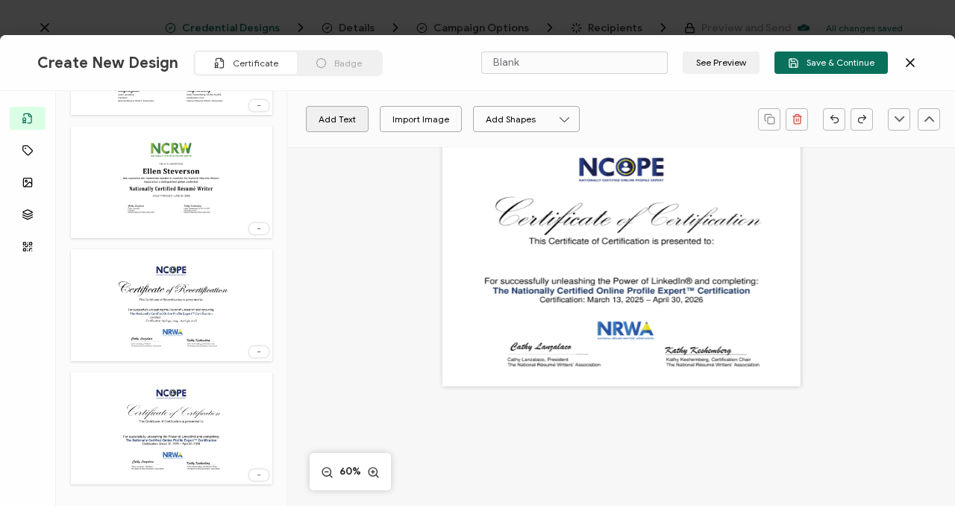
click at [339, 122] on button "Add Text" at bounding box center [337, 119] width 63 height 26
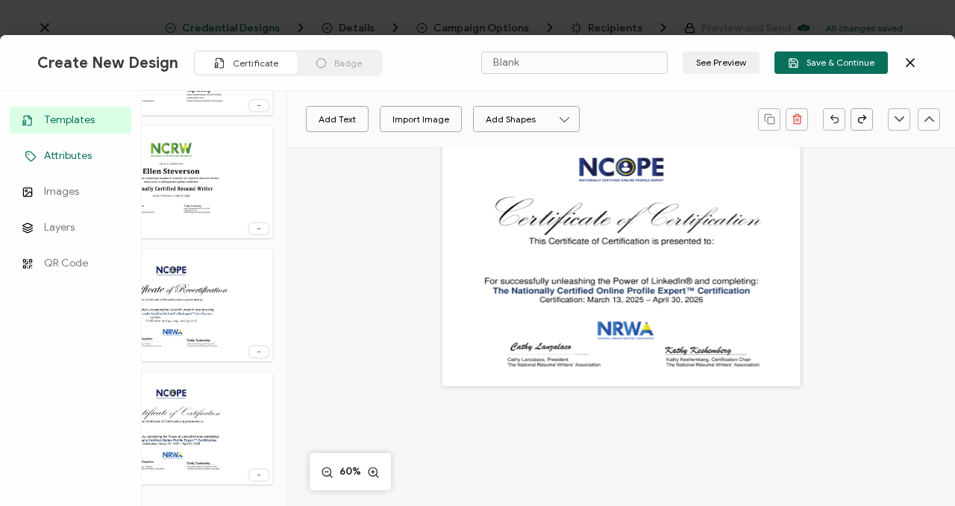
click at [63, 162] on span "Attributes" at bounding box center [68, 155] width 48 height 15
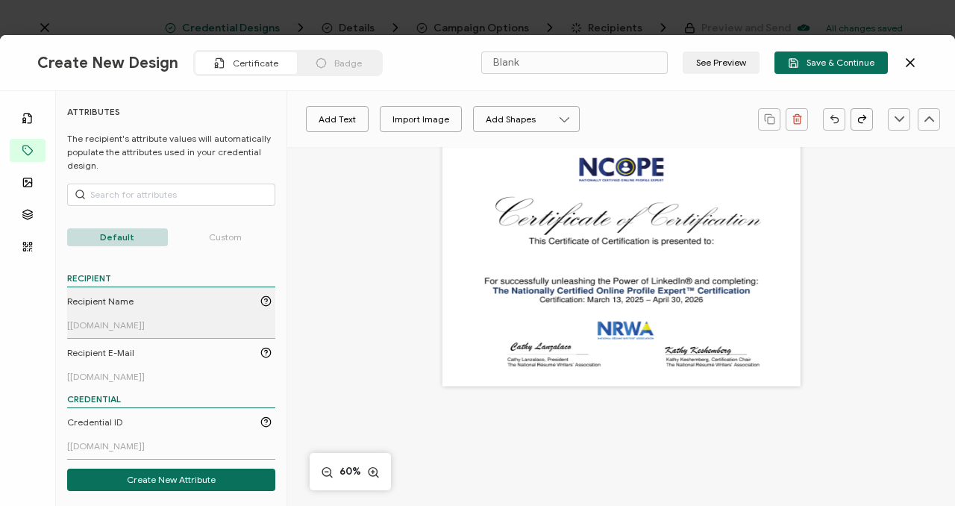
click at [185, 321] on div "[[DOMAIN_NAME]]" at bounding box center [169, 324] width 204 height 11
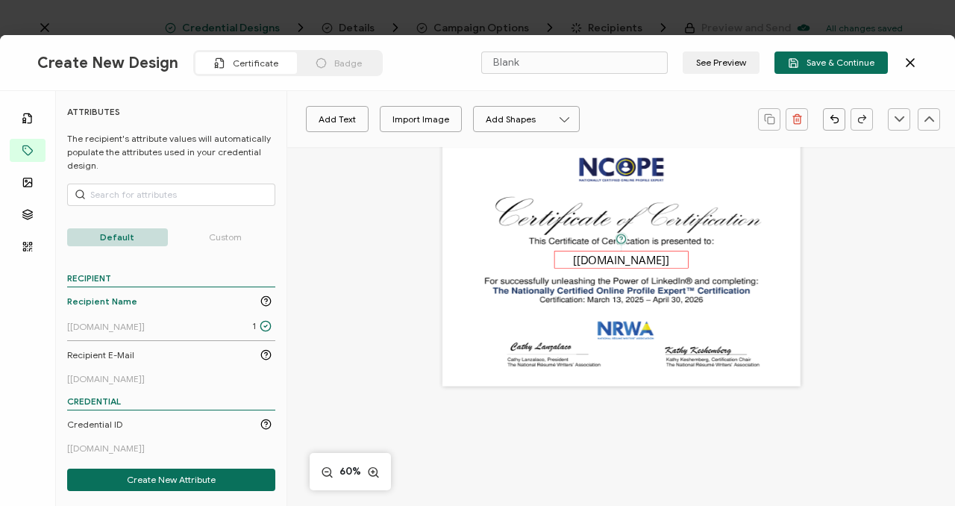
click at [627, 255] on pre "[[DOMAIN_NAME]]" at bounding box center [621, 259] width 96 height 15
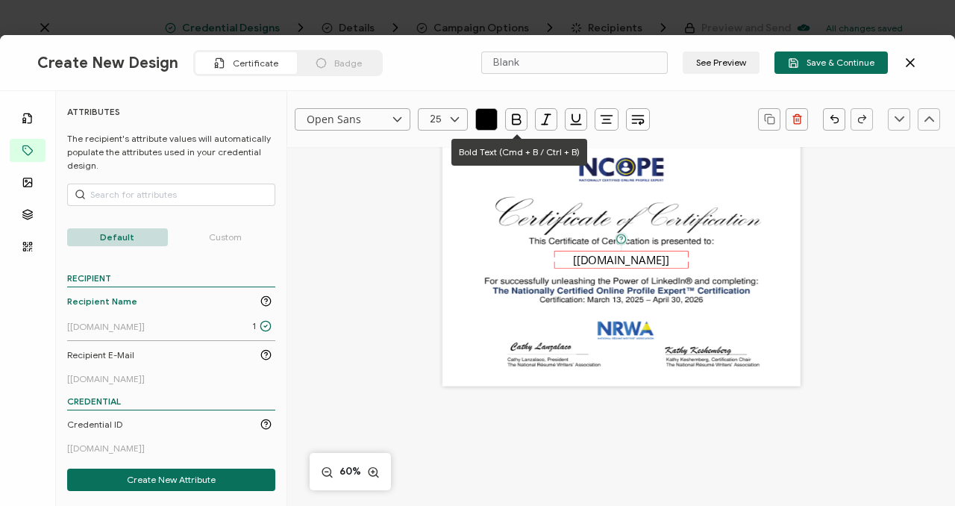
click at [509, 114] on icon "button" at bounding box center [516, 119] width 15 height 15
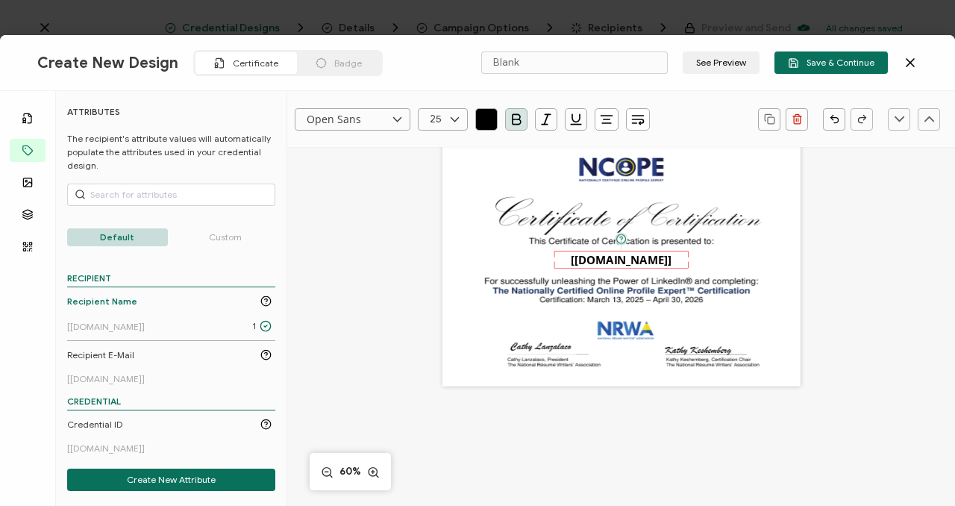
click at [451, 119] on icon at bounding box center [454, 119] width 19 height 22
click at [442, 315] on span "30" at bounding box center [438, 319] width 11 height 11
type input "30"
click at [457, 280] on div "The recipient’s full name, which will be automatically filled based on the info…" at bounding box center [621, 260] width 358 height 254
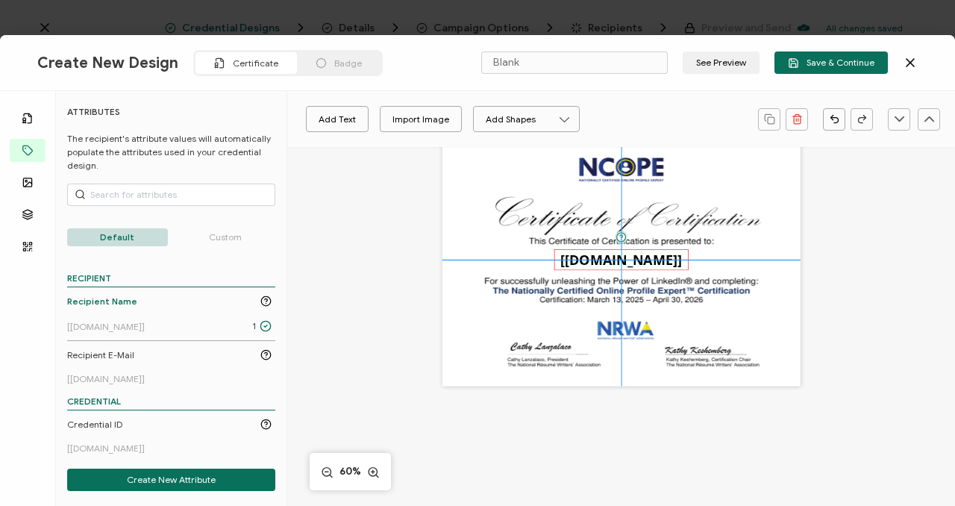
click at [586, 260] on pre "[[DOMAIN_NAME]]" at bounding box center [621, 260] width 122 height 19
click at [587, 257] on pre "[[DOMAIN_NAME]]" at bounding box center [621, 260] width 122 height 19
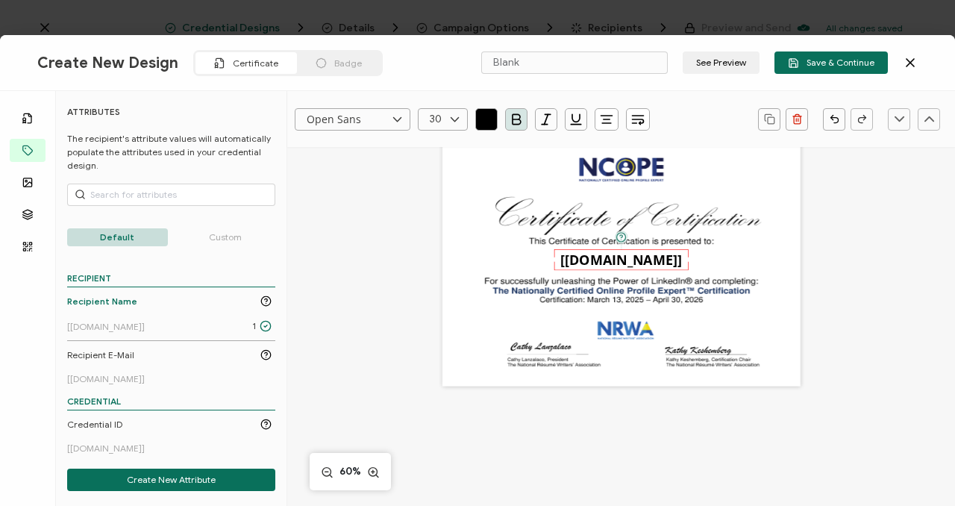
click at [617, 297] on div "The recipient’s full name, which will be automatically filled based on the info…" at bounding box center [621, 260] width 358 height 254
click at [326, 111] on button "Add Text" at bounding box center [337, 119] width 63 height 26
drag, startPoint x: 644, startPoint y: 265, endPoint x: 648, endPoint y: 327, distance: 62.8
click at [648, 327] on pre "Edit this text" at bounding box center [624, 322] width 65 height 15
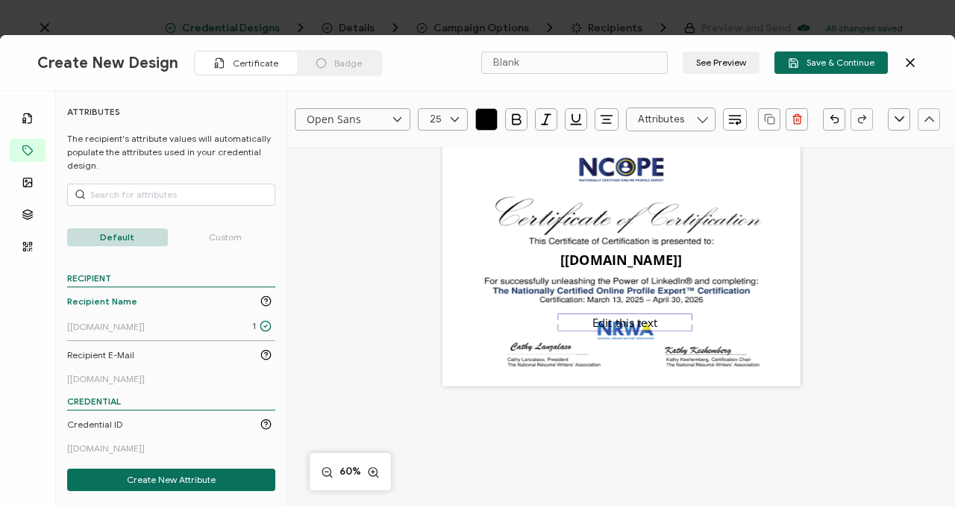
click at [653, 326] on pre "Edit this text" at bounding box center [624, 322] width 65 height 15
click at [689, 323] on div at bounding box center [691, 322] width 4 height 4
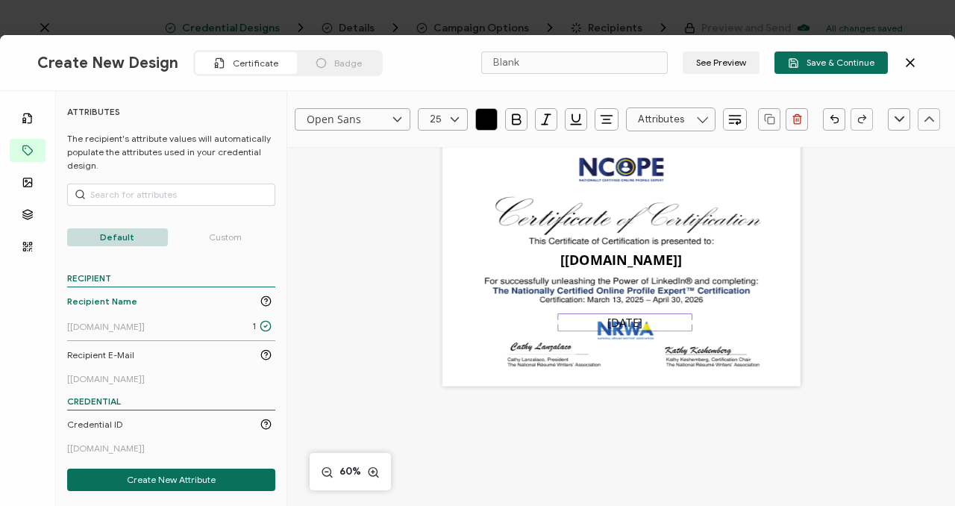
click at [717, 326] on div "The recipient’s full name, which will be automatically filled based on the info…" at bounding box center [621, 260] width 358 height 254
drag, startPoint x: 662, startPoint y: 323, endPoint x: 662, endPoint y: 309, distance: 14.2
click at [642, 309] on pre "[DATE]" at bounding box center [624, 309] width 35 height 15
drag, startPoint x: 629, startPoint y: 305, endPoint x: 712, endPoint y: 318, distance: 84.5
click at [712, 318] on pre "[DATE]" at bounding box center [707, 320] width 35 height 15
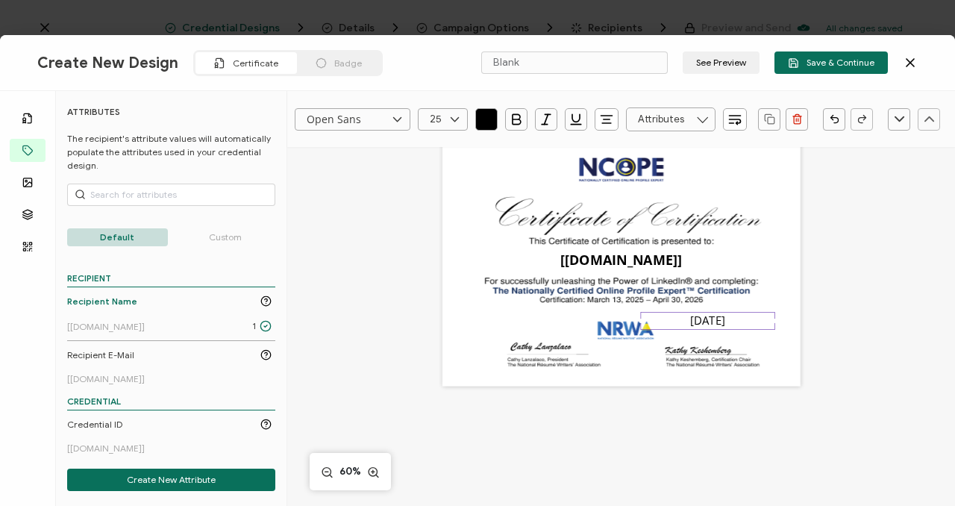
click at [759, 322] on div "[DATE]" at bounding box center [707, 322] width 134 height 18
click at [725, 320] on pre "[DATE]" at bounding box center [707, 320] width 35 height 15
drag, startPoint x: 771, startPoint y: 331, endPoint x: 868, endPoint y: 326, distance: 97.1
click at [868, 326] on div "Open Sans Alright Sans [PERSON_NAME] Archivo Black Arial Arimo Blinker Caveat C…" at bounding box center [621, 390] width 668 height 579
click at [626, 302] on div "The recipient’s full name, which will be automatically filled based on the info…" at bounding box center [621, 260] width 358 height 254
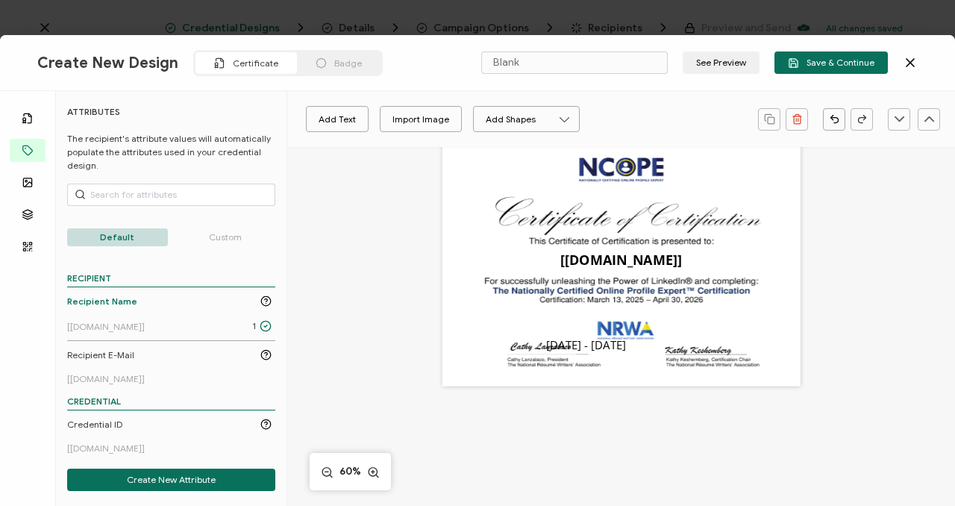
drag, startPoint x: 685, startPoint y: 319, endPoint x: 512, endPoint y: 325, distance: 172.4
click at [546, 338] on pre "[DATE] - [DATE]" at bounding box center [586, 345] width 80 height 15
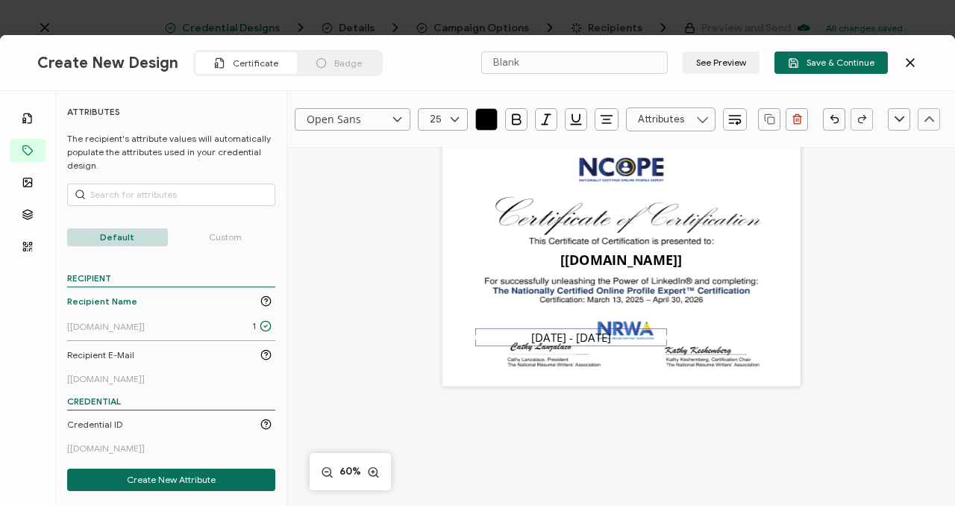
click at [492, 251] on div "The recipient’s full name, which will be automatically filled based on the info…" at bounding box center [621, 260] width 358 height 254
click at [526, 120] on button "Add Shapes" at bounding box center [526, 119] width 107 height 26
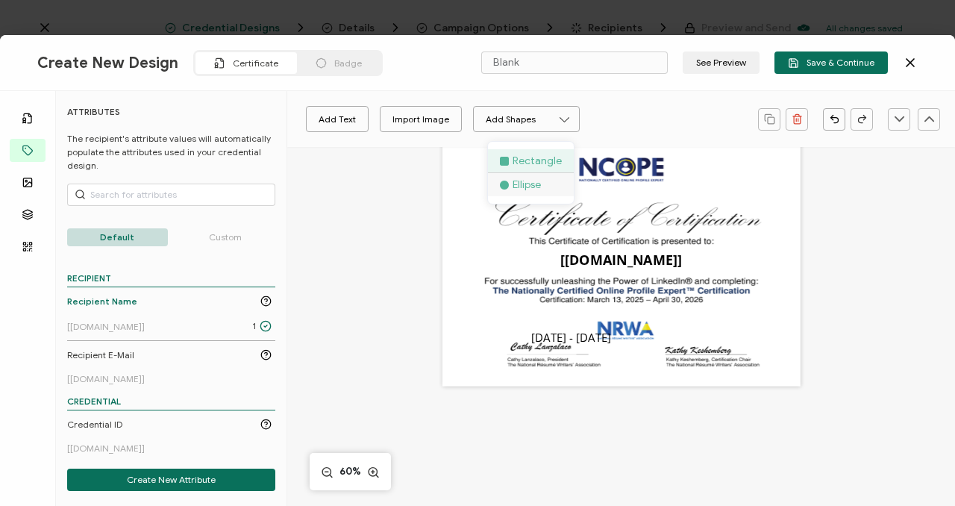
click at [524, 160] on li "Rectangle" at bounding box center [531, 161] width 86 height 24
drag, startPoint x: 471, startPoint y: 167, endPoint x: 730, endPoint y: 278, distance: 282.4
click at [730, 272] on div at bounding box center [713, 250] width 45 height 45
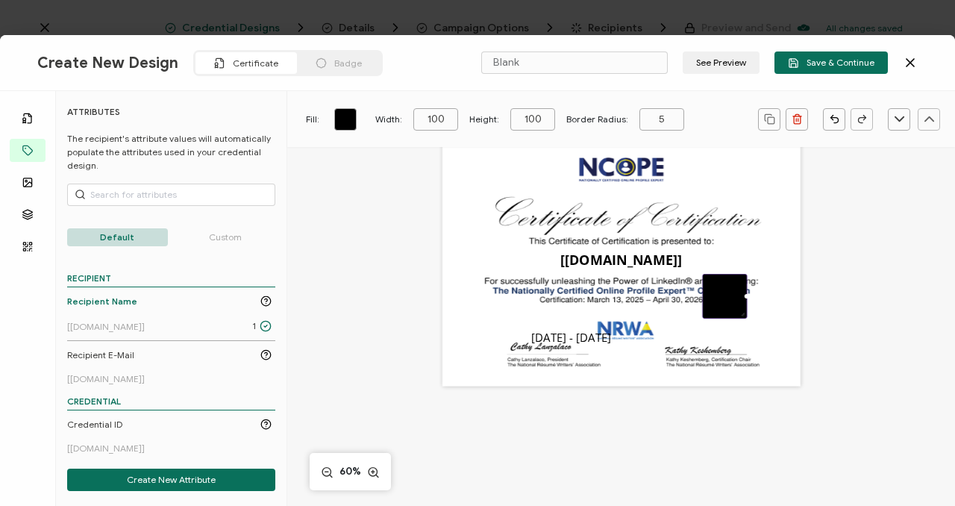
drag, startPoint x: 741, startPoint y: 263, endPoint x: 743, endPoint y: 290, distance: 27.6
click at [742, 292] on div at bounding box center [724, 296] width 45 height 45
drag, startPoint x: 744, startPoint y: 295, endPoint x: 841, endPoint y: 294, distance: 97.0
click at [864, 296] on div "Fill: Width: 100 Height: 100 Border Radius: 5 The recipient’s full name, which …" at bounding box center [621, 390] width 668 height 579
type input "258"
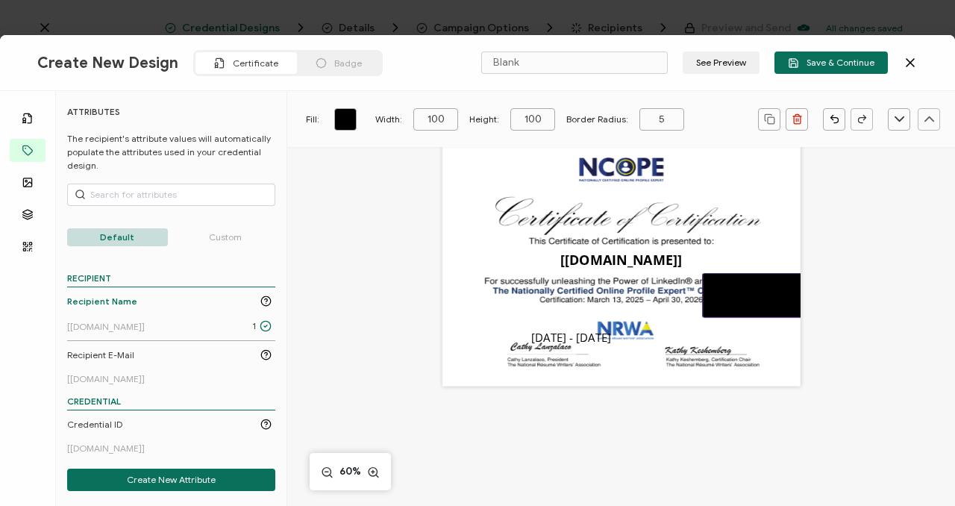
type input "98"
drag, startPoint x: 753, startPoint y: 298, endPoint x: 712, endPoint y: 301, distance: 40.4
click at [661, 306] on div "The recipient’s full name, which will be automatically filled based on the info…" at bounding box center [621, 260] width 358 height 254
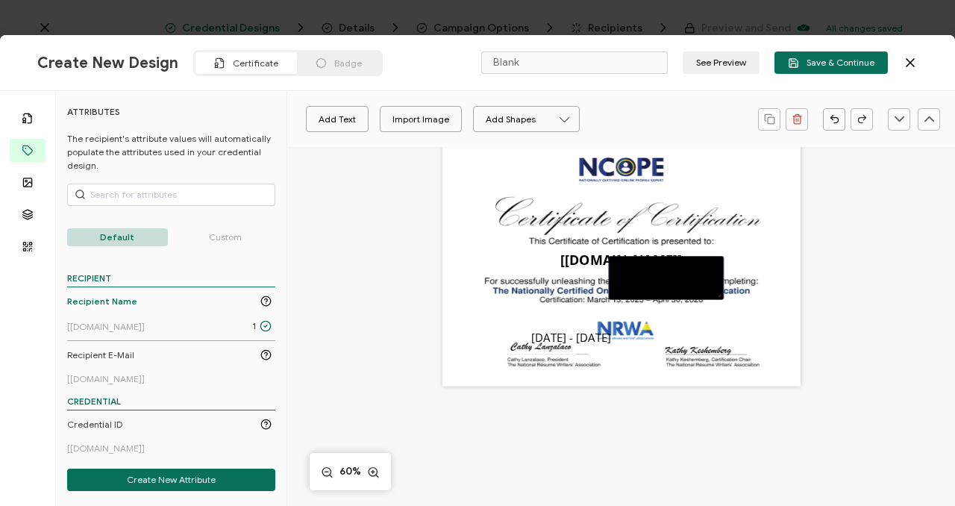
drag, startPoint x: 727, startPoint y: 303, endPoint x: 633, endPoint y: 286, distance: 95.5
click at [633, 286] on div at bounding box center [666, 278] width 116 height 44
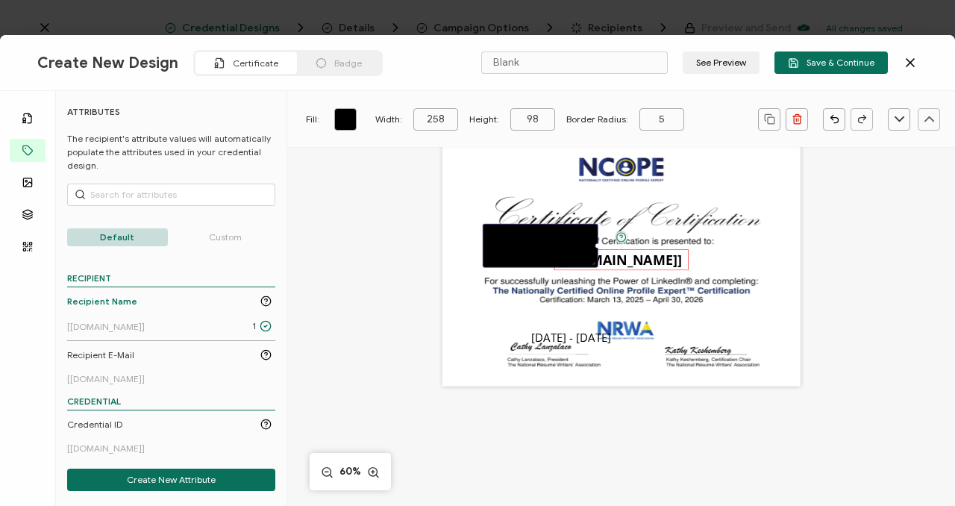
drag, startPoint x: 744, startPoint y: 298, endPoint x: 618, endPoint y: 266, distance: 130.1
click at [618, 266] on div "The recipient’s full name, which will be automatically filled based on the info…" at bounding box center [621, 260] width 358 height 254
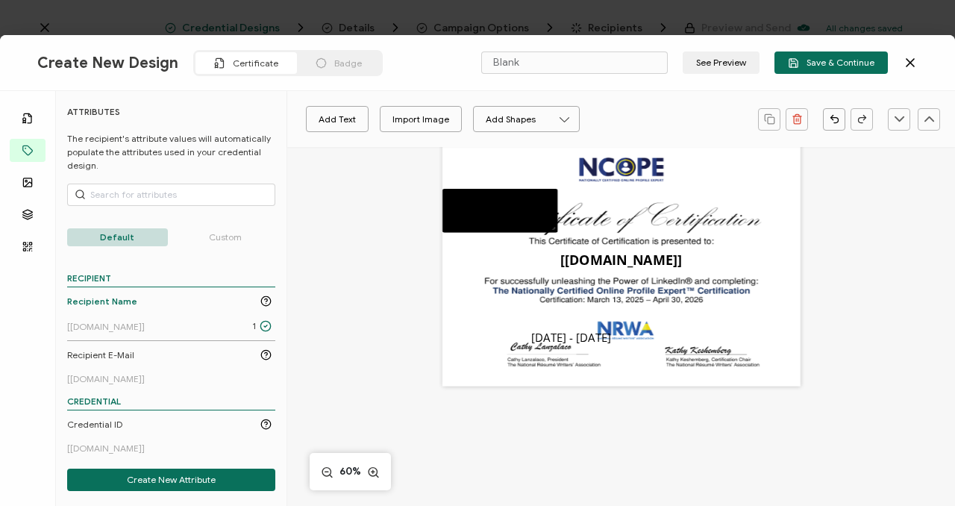
drag, startPoint x: 733, startPoint y: 275, endPoint x: 636, endPoint y: 240, distance: 103.1
click at [636, 240] on div "The recipient’s full name, which will be automatically filled based on the info…" at bounding box center [621, 260] width 358 height 254
click at [523, 222] on div at bounding box center [500, 211] width 116 height 44
click at [716, 298] on div "The recipient’s full name, which will be automatically filled based on the info…" at bounding box center [621, 260] width 358 height 254
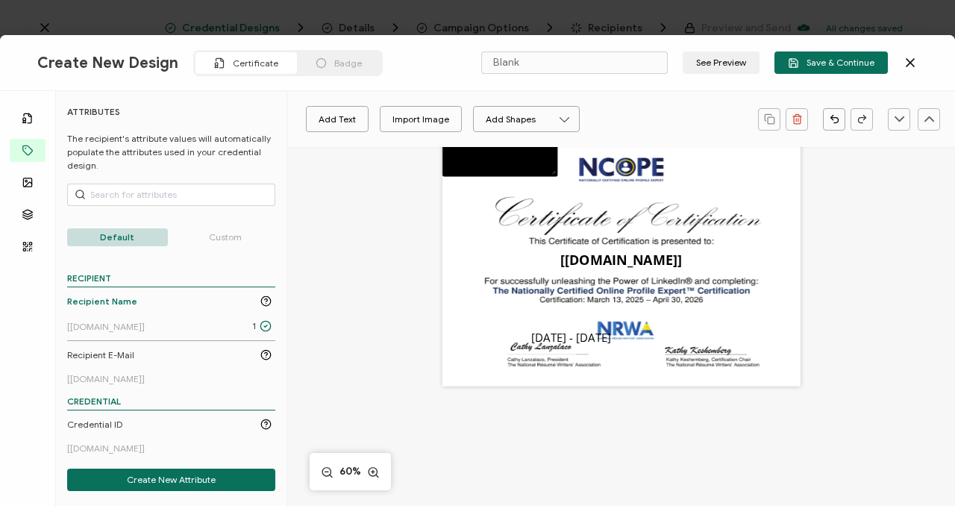
drag, startPoint x: 715, startPoint y: 298, endPoint x: 558, endPoint y: 239, distance: 168.3
click at [558, 239] on div "The recipient’s full name, which will be automatically filled based on the info…" at bounding box center [621, 260] width 358 height 254
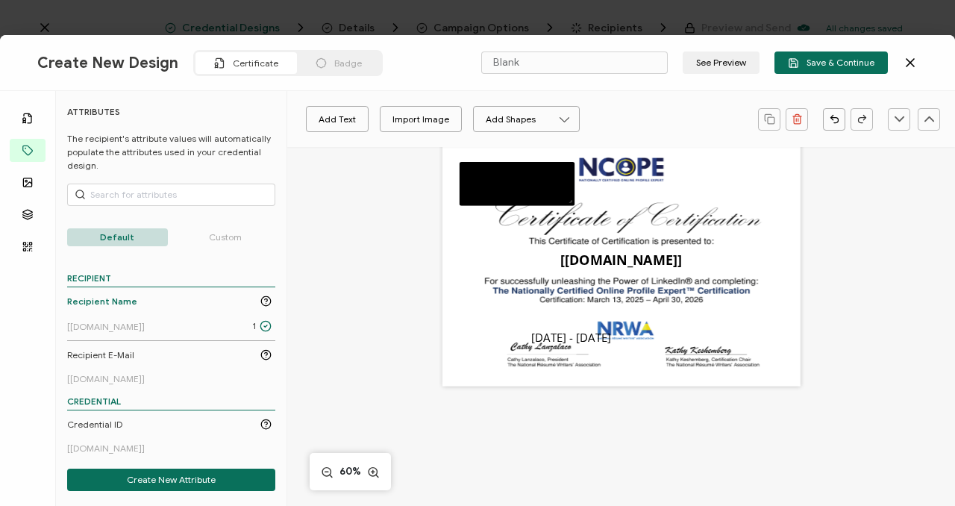
drag, startPoint x: 501, startPoint y: 167, endPoint x: 516, endPoint y: 195, distance: 31.7
click at [518, 196] on div at bounding box center [517, 184] width 116 height 44
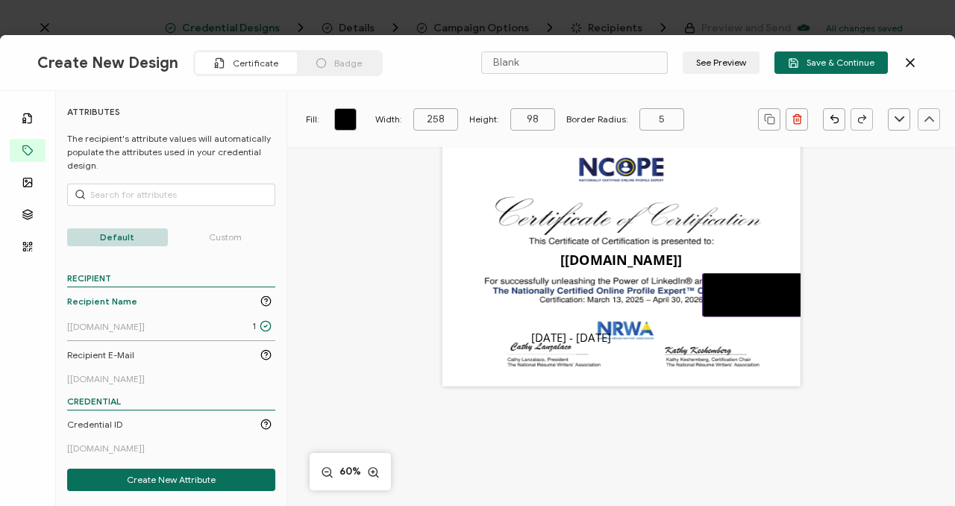
click at [719, 296] on div at bounding box center [760, 295] width 116 height 44
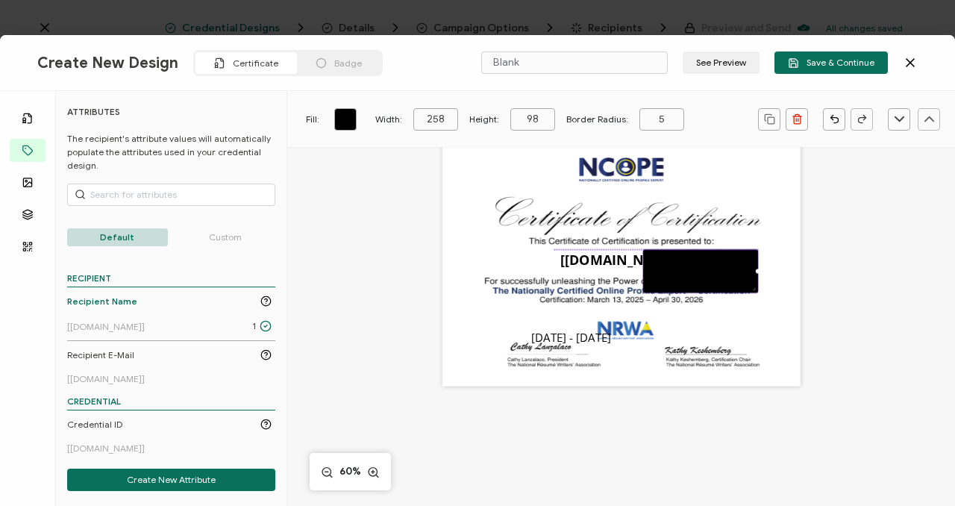
drag, startPoint x: 719, startPoint y: 289, endPoint x: 635, endPoint y: 254, distance: 91.0
click at [642, 254] on div at bounding box center [700, 271] width 116 height 44
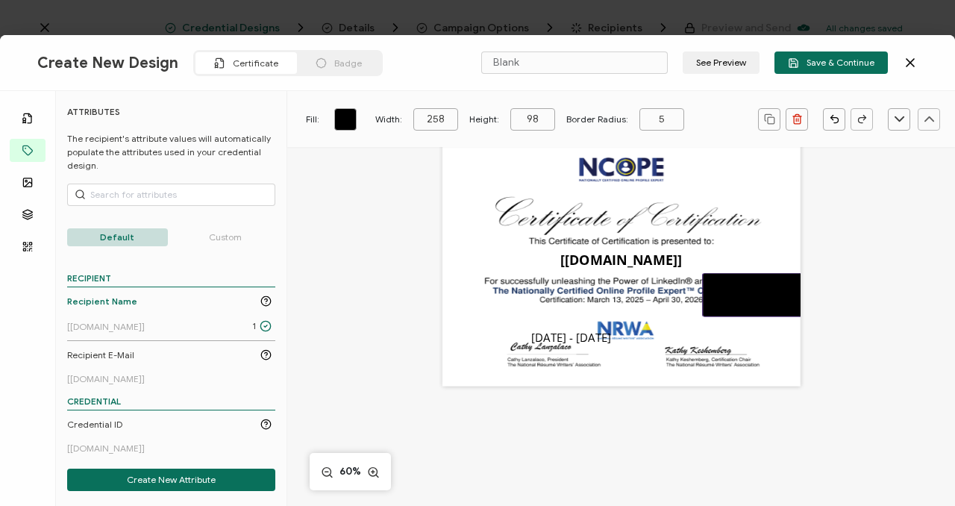
drag, startPoint x: 730, startPoint y: 258, endPoint x: 711, endPoint y: 281, distance: 30.2
click at [711, 280] on div at bounding box center [756, 295] width 109 height 44
type input "230"
type input "96"
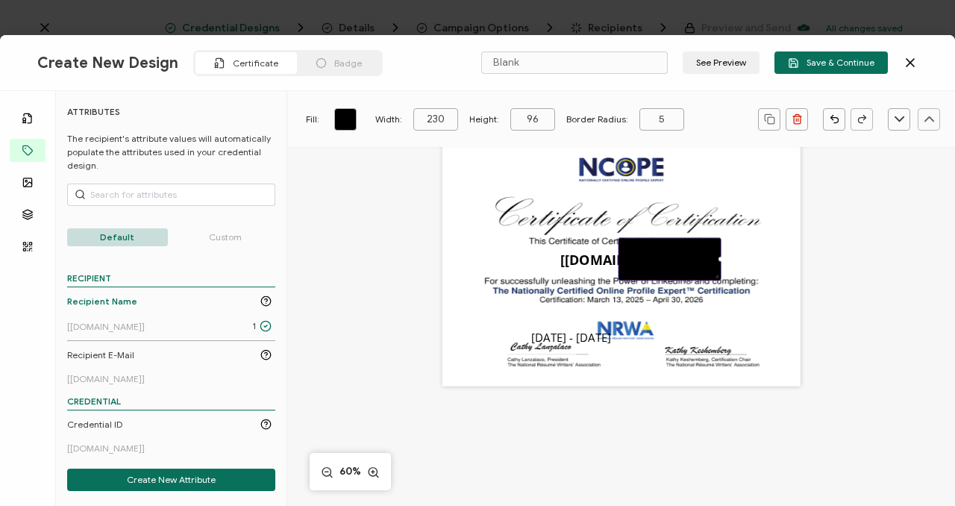
scroll to position [0, 0]
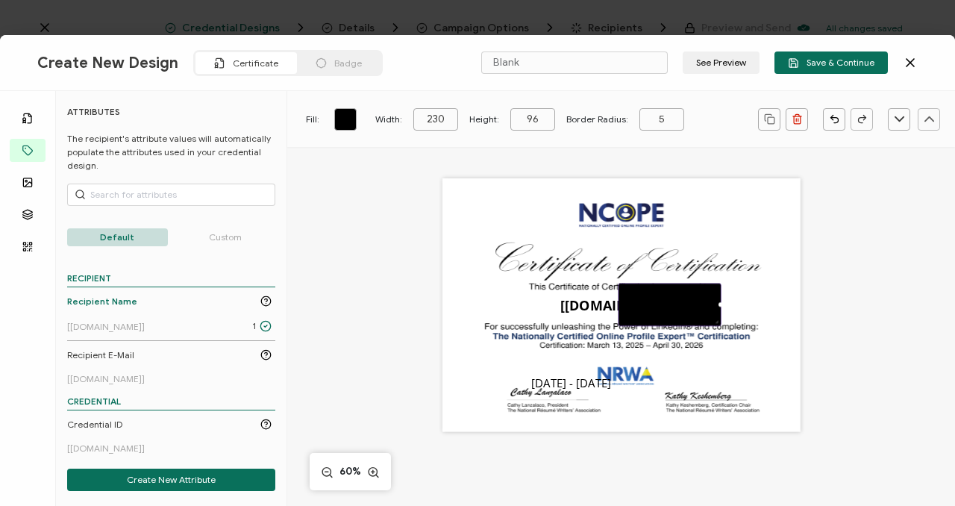
drag, startPoint x: 448, startPoint y: 118, endPoint x: 370, endPoint y: 109, distance: 78.8
click at [370, 109] on div "Fill: Width: 230 Height: 96 Border Radius: 5" at bounding box center [501, 119] width 412 height 22
type input "50"
click at [537, 122] on input "96" at bounding box center [532, 119] width 45 height 22
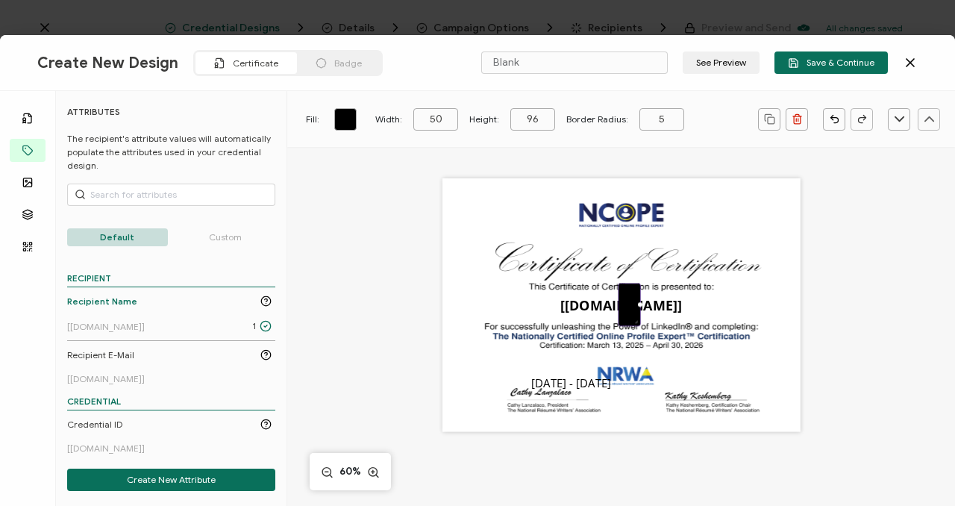
click at [537, 122] on input "96" at bounding box center [532, 119] width 45 height 22
type input "50"
drag, startPoint x: 446, startPoint y: 119, endPoint x: 392, endPoint y: 119, distance: 54.5
click at [392, 119] on div "Width: 50" at bounding box center [416, 119] width 83 height 22
type input "1"
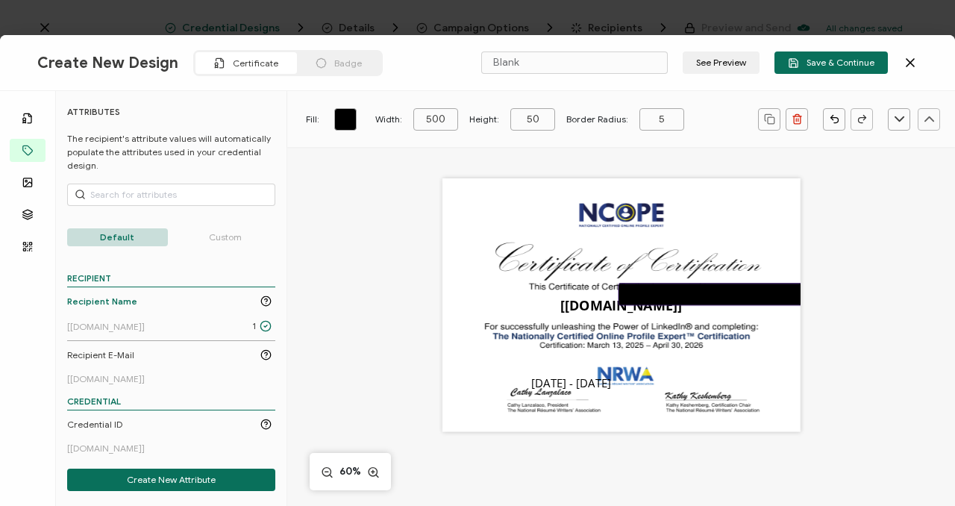
type input "500"
drag, startPoint x: 677, startPoint y: 301, endPoint x: 662, endPoint y: 364, distance: 65.1
click at [662, 364] on div "The recipient’s full name, which will be automatically filled based on the info…" at bounding box center [621, 305] width 358 height 254
click at [700, 301] on div at bounding box center [730, 294] width 224 height 22
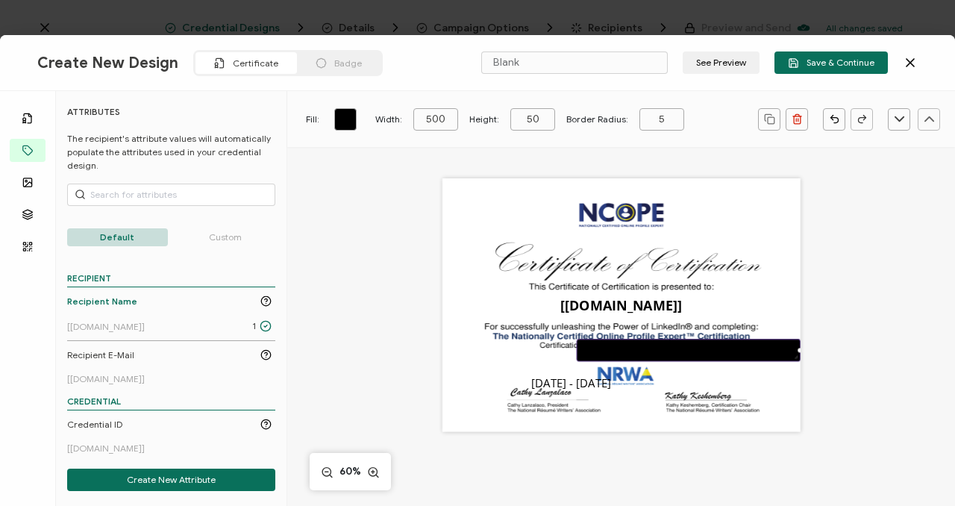
drag, startPoint x: 700, startPoint y: 301, endPoint x: 706, endPoint y: 357, distance: 56.2
click at [706, 357] on div at bounding box center [689, 350] width 224 height 22
drag, startPoint x: 448, startPoint y: 120, endPoint x: 418, endPoint y: 119, distance: 30.6
click at [418, 119] on input "500" at bounding box center [435, 119] width 45 height 22
type input "400"
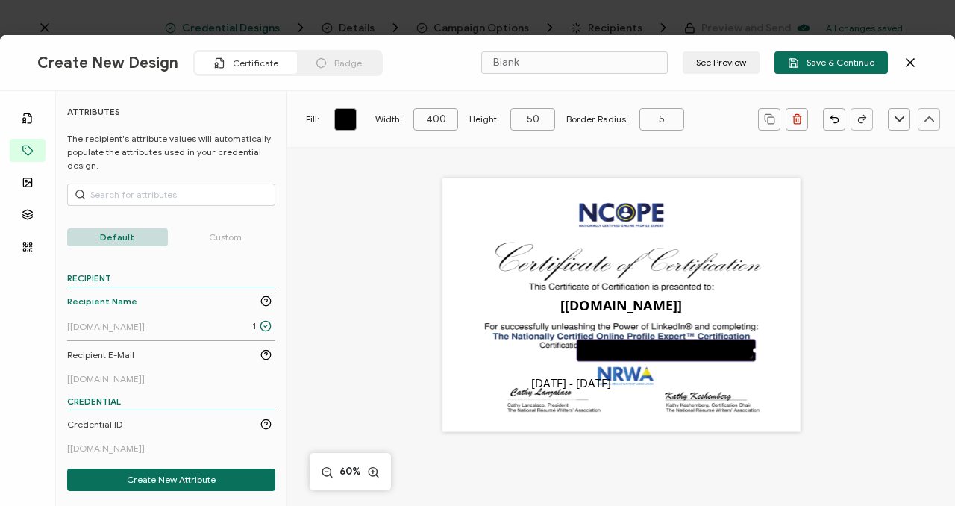
drag, startPoint x: 636, startPoint y: 349, endPoint x: 665, endPoint y: 354, distance: 30.3
click at [665, 354] on div at bounding box center [666, 350] width 179 height 22
drag, startPoint x: 665, startPoint y: 354, endPoint x: 699, endPoint y: 350, distance: 33.9
click at [699, 350] on div at bounding box center [666, 350] width 179 height 22
click at [536, 122] on input "50" at bounding box center [532, 119] width 45 height 22
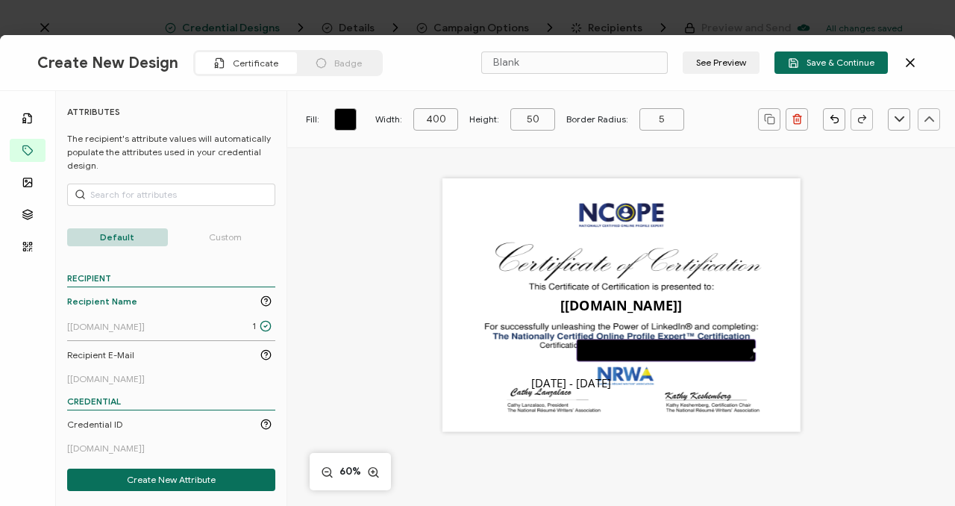
click at [536, 122] on input "50" at bounding box center [532, 119] width 45 height 22
type input "20"
drag, startPoint x: 619, startPoint y: 343, endPoint x: 641, endPoint y: 349, distance: 22.4
click at [641, 348] on div at bounding box center [666, 343] width 179 height 9
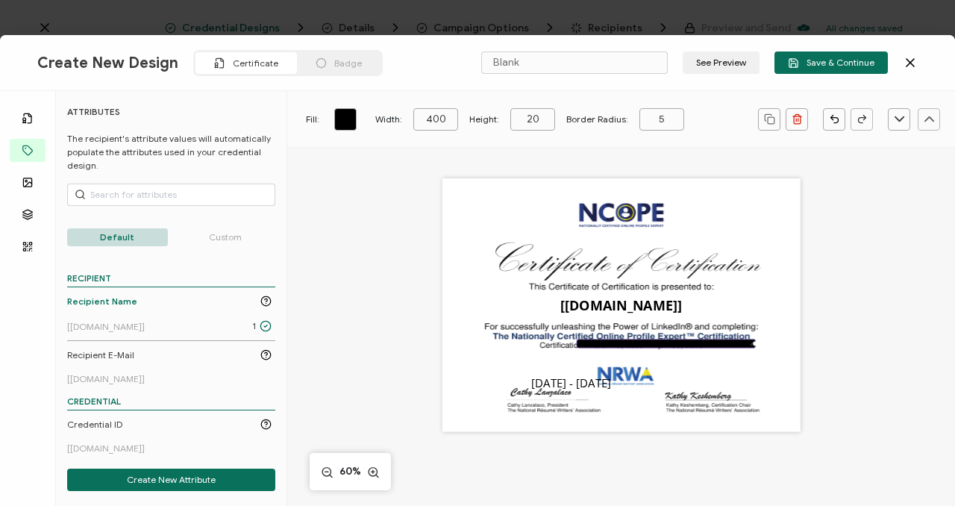
drag, startPoint x: 656, startPoint y: 343, endPoint x: 714, endPoint y: 341, distance: 58.2
click at [715, 344] on div at bounding box center [666, 343] width 179 height 9
click at [674, 296] on pre "[[DOMAIN_NAME]]" at bounding box center [621, 305] width 122 height 19
click at [708, 344] on div at bounding box center [666, 343] width 179 height 9
drag, startPoint x: 707, startPoint y: 345, endPoint x: 722, endPoint y: 349, distance: 15.6
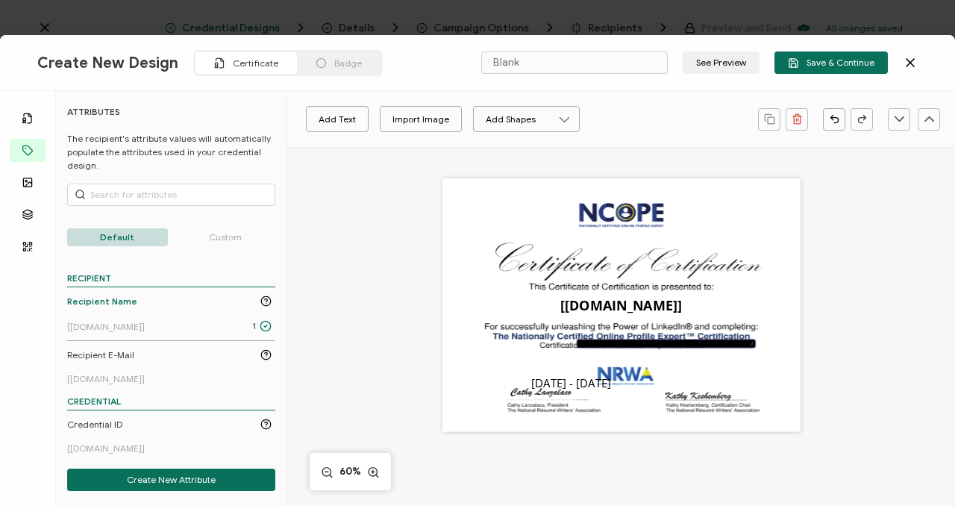
click at [723, 355] on div "The recipient’s full name, which will be automatically filled based on the info…" at bounding box center [621, 305] width 358 height 254
click at [723, 346] on div at bounding box center [666, 343] width 179 height 9
drag, startPoint x: 721, startPoint y: 343, endPoint x: 782, endPoint y: 357, distance: 62.6
click at [782, 357] on div "The recipient’s full name, which will be automatically filled based on the info…" at bounding box center [621, 305] width 358 height 254
click at [610, 342] on div at bounding box center [666, 343] width 179 height 9
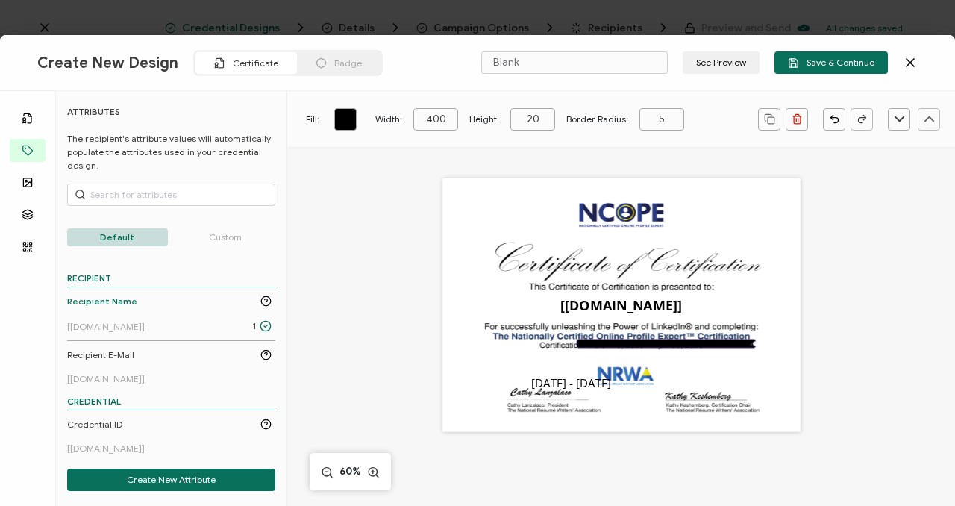
drag, startPoint x: 578, startPoint y: 342, endPoint x: 647, endPoint y: 348, distance: 69.0
click at [615, 346] on div at bounding box center [666, 343] width 179 height 9
drag, startPoint x: 751, startPoint y: 342, endPoint x: 657, endPoint y: 350, distance: 94.3
click at [657, 350] on div at bounding box center [638, 345] width 122 height 13
type input "272"
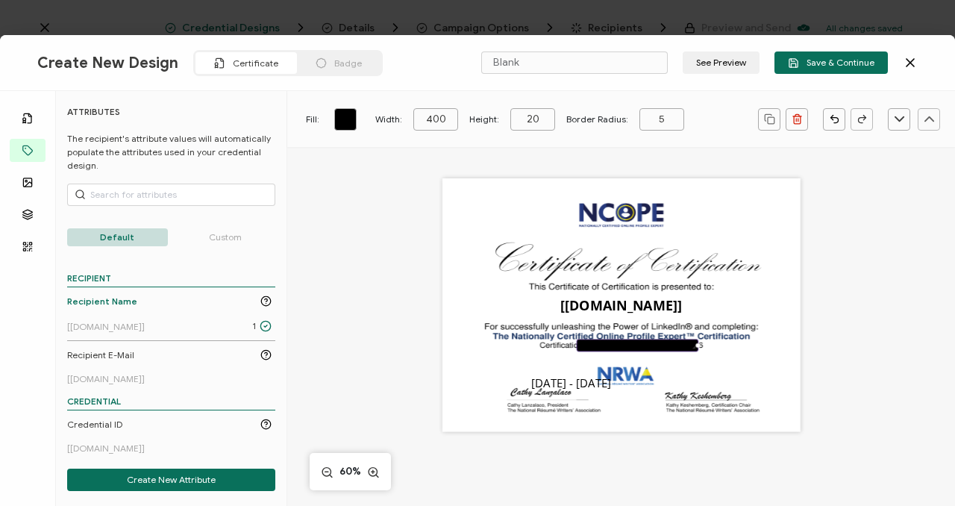
type input "28"
drag, startPoint x: 658, startPoint y: 347, endPoint x: 674, endPoint y: 341, distance: 16.8
click at [690, 354] on div "The recipient’s full name, which will be automatically filled based on the info…" at bounding box center [621, 305] width 358 height 254
click at [672, 339] on div "The recipient’s full name, which will be automatically filled based on the info…" at bounding box center [621, 305] width 358 height 254
drag, startPoint x: 647, startPoint y: 347, endPoint x: 682, endPoint y: 351, distance: 35.3
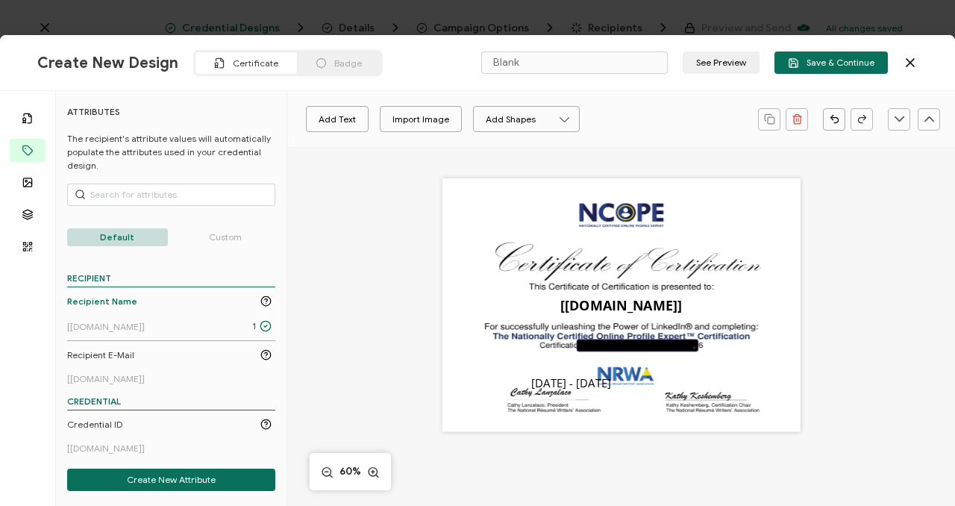
click at [683, 351] on div at bounding box center [638, 345] width 122 height 13
drag, startPoint x: 696, startPoint y: 347, endPoint x: 730, endPoint y: 355, distance: 34.6
click at [742, 355] on div "The recipient’s full name, which will be automatically filled based on the info…" at bounding box center [621, 305] width 358 height 254
type input "332"
type input "26"
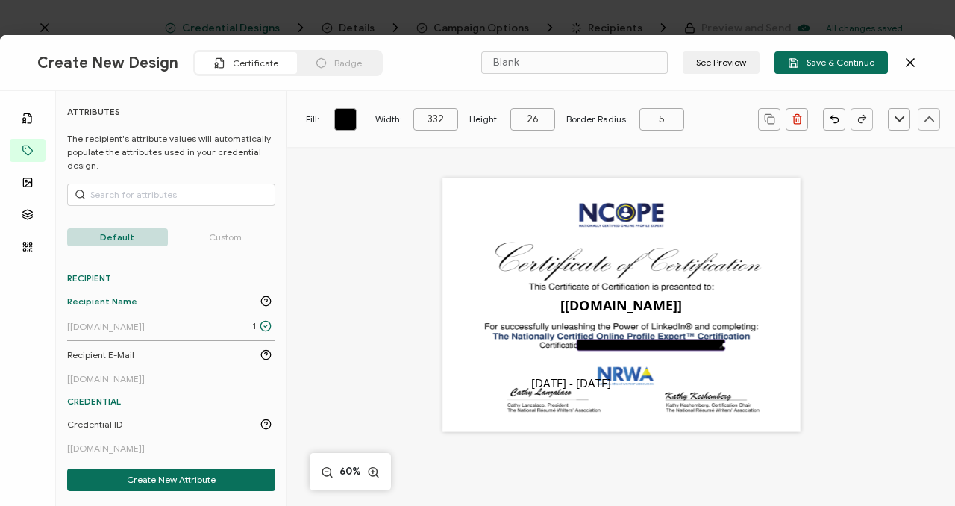
drag, startPoint x: 598, startPoint y: 345, endPoint x: 606, endPoint y: 325, distance: 21.5
click at [606, 325] on div "The recipient’s full name, which will be automatically filled based on the info…" at bounding box center [621, 305] width 358 height 254
drag, startPoint x: 354, startPoint y: 275, endPoint x: 342, endPoint y: 266, distance: 14.8
click at [354, 275] on div "Add Text Import Image Add Shapes Rectangle Ellipse The recipient’s full name, w…" at bounding box center [621, 436] width 668 height 579
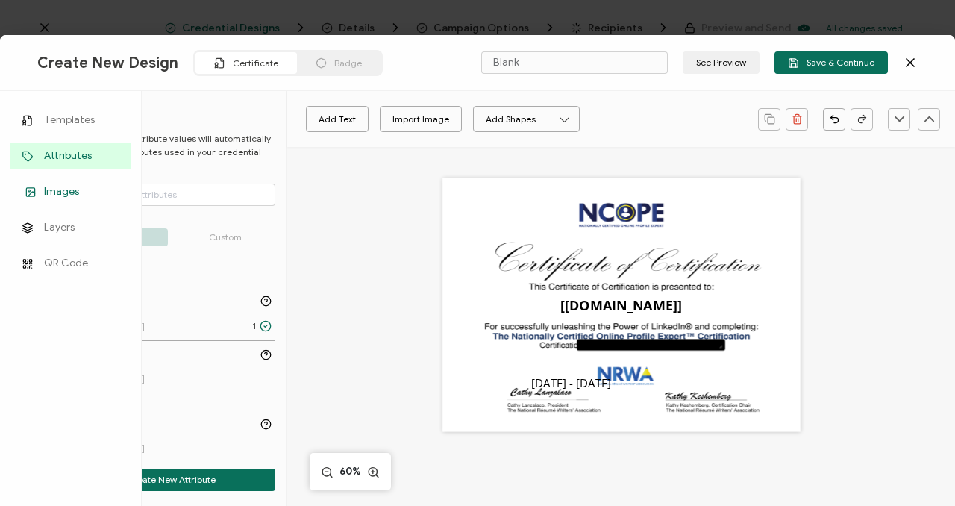
click at [71, 198] on span "Images" at bounding box center [61, 191] width 35 height 15
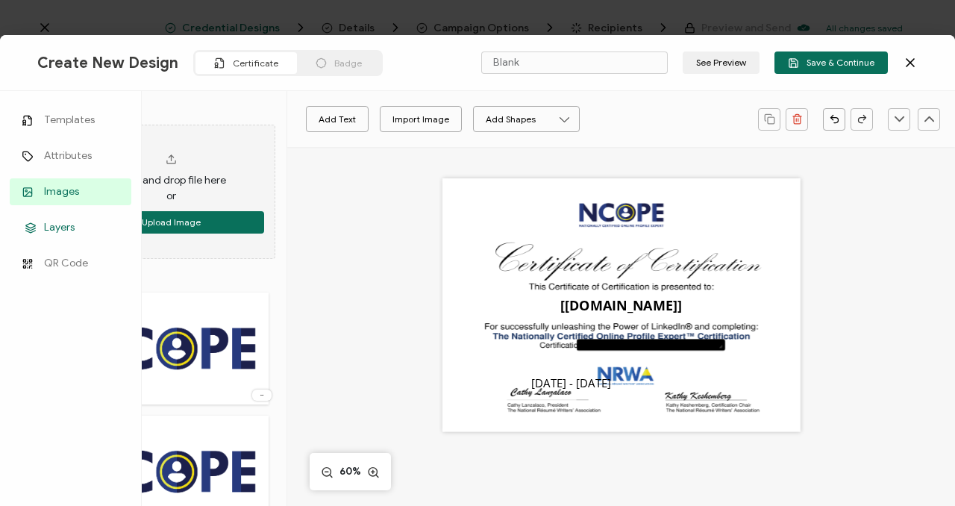
click at [73, 223] on span "Layers" at bounding box center [59, 227] width 31 height 15
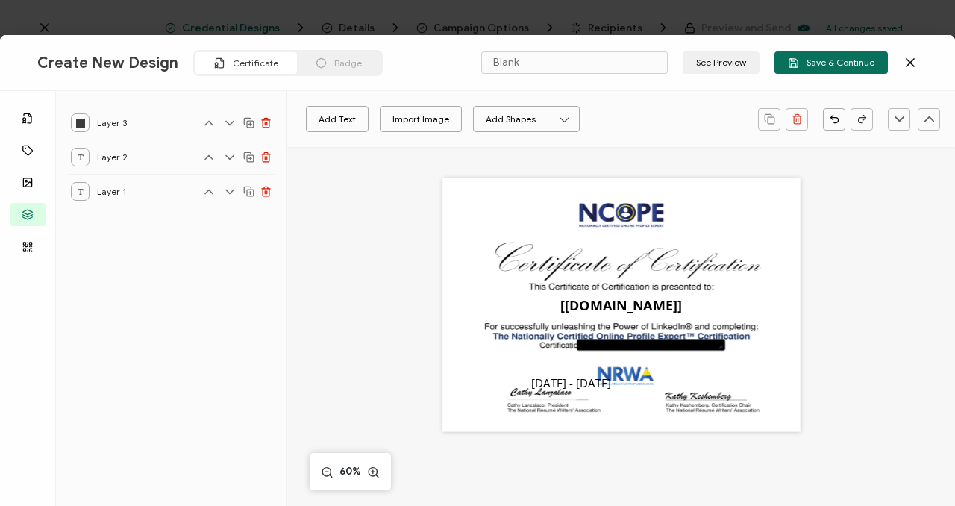
click at [177, 118] on div "Layer 3" at bounding box center [171, 123] width 208 height 34
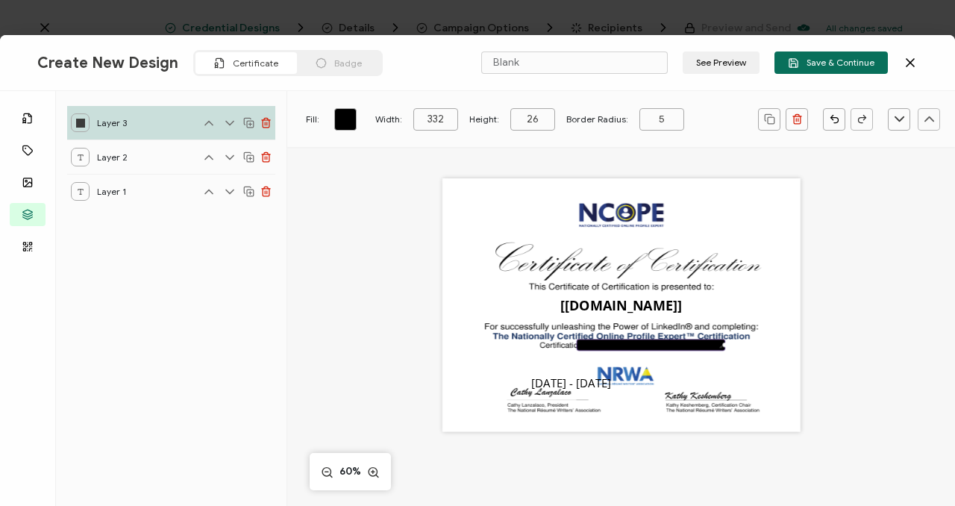
drag, startPoint x: 636, startPoint y: 345, endPoint x: 682, endPoint y: 351, distance: 46.6
click at [682, 351] on div at bounding box center [651, 345] width 148 height 12
drag, startPoint x: 679, startPoint y: 347, endPoint x: 571, endPoint y: 354, distance: 107.7
click at [575, 357] on div "The recipient’s full name, which will be automatically filled based on the info…" at bounding box center [621, 305] width 358 height 254
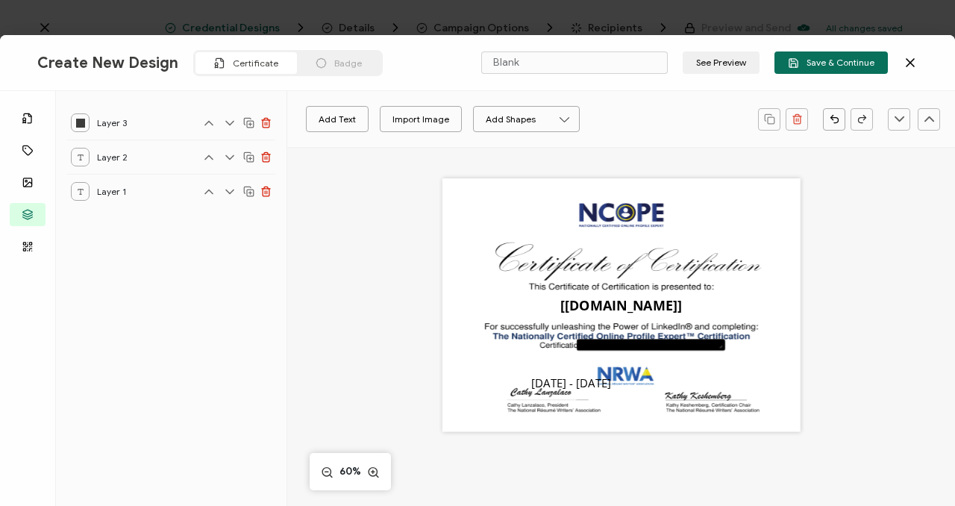
drag, startPoint x: 584, startPoint y: 345, endPoint x: 733, endPoint y: 350, distance: 149.3
click at [709, 348] on div at bounding box center [651, 345] width 148 height 12
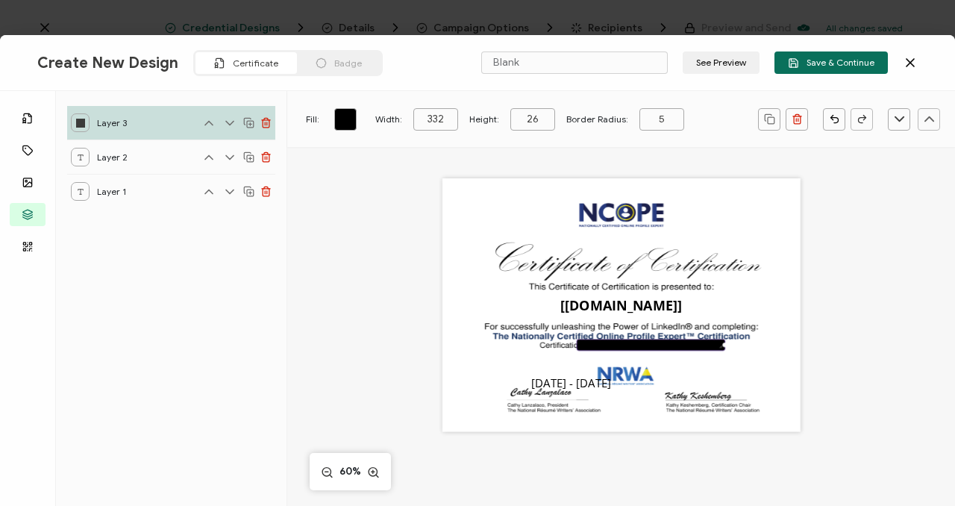
drag, startPoint x: 718, startPoint y: 341, endPoint x: 637, endPoint y: 336, distance: 81.5
click at [637, 336] on div "The recipient’s full name, which will be automatically filled based on the info…" at bounding box center [621, 305] width 358 height 254
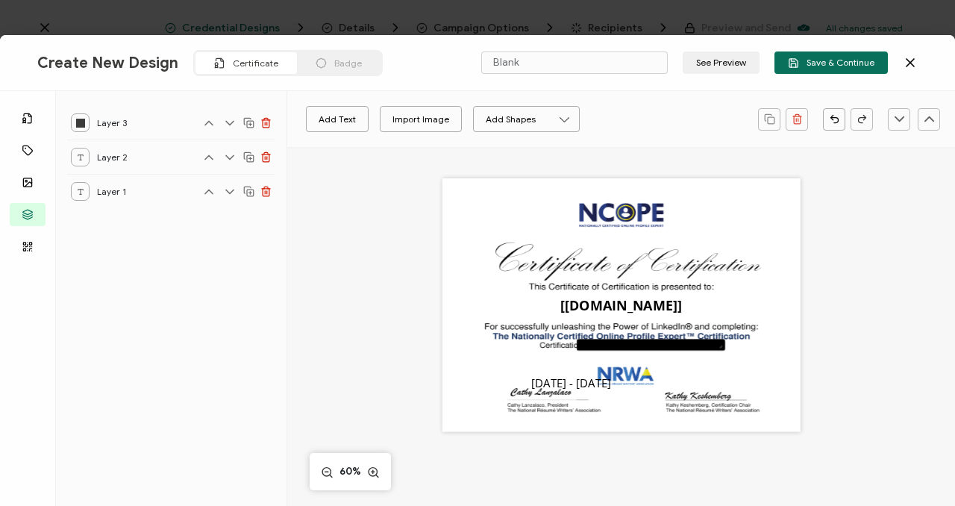
click at [640, 336] on div "The recipient’s full name, which will be automatically filled based on the info…" at bounding box center [621, 305] width 358 height 254
click at [613, 349] on div at bounding box center [651, 345] width 148 height 12
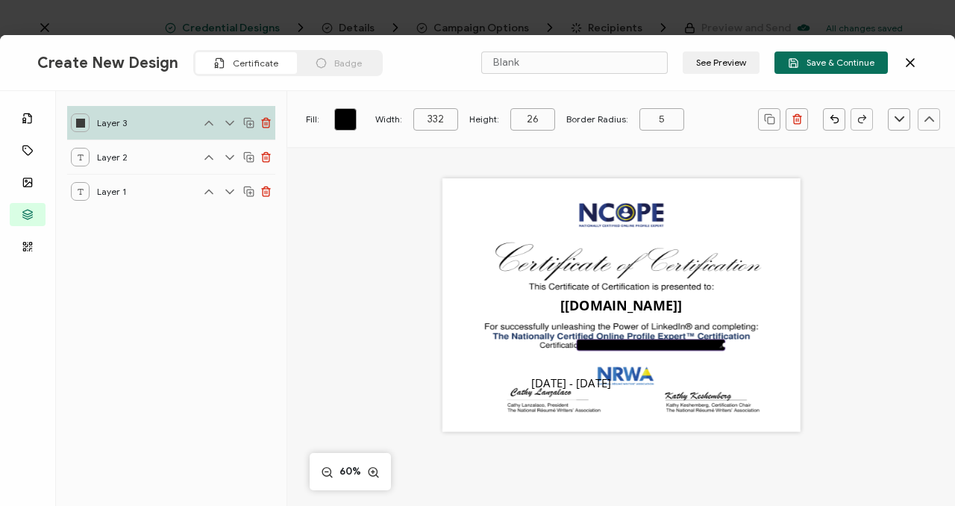
click at [270, 113] on div "Layer 3" at bounding box center [171, 123] width 208 height 34
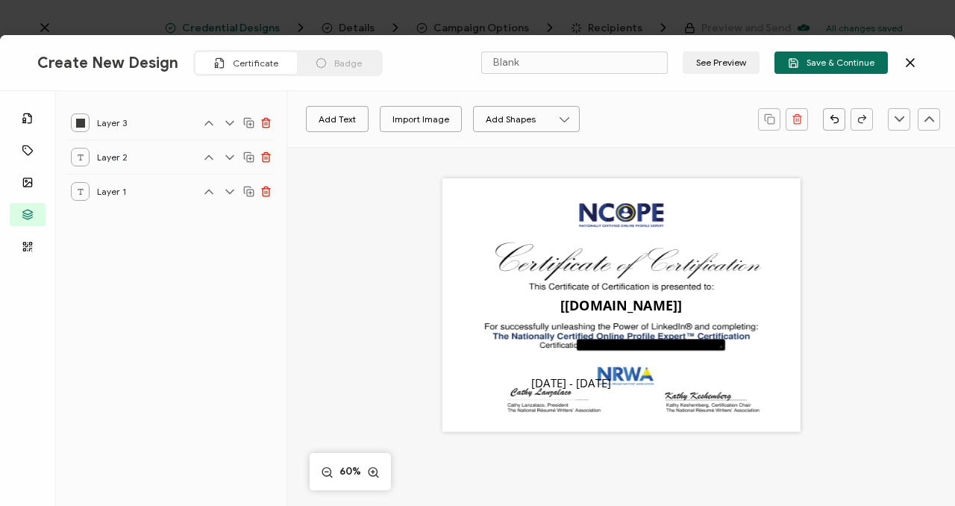
click at [247, 117] on icon at bounding box center [248, 122] width 11 height 11
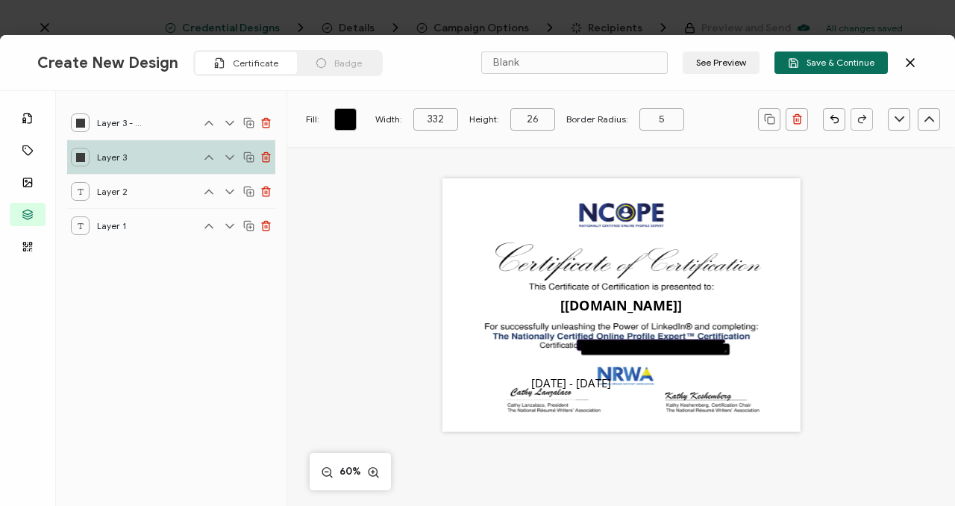
click at [263, 157] on icon at bounding box center [265, 156] width 11 height 11
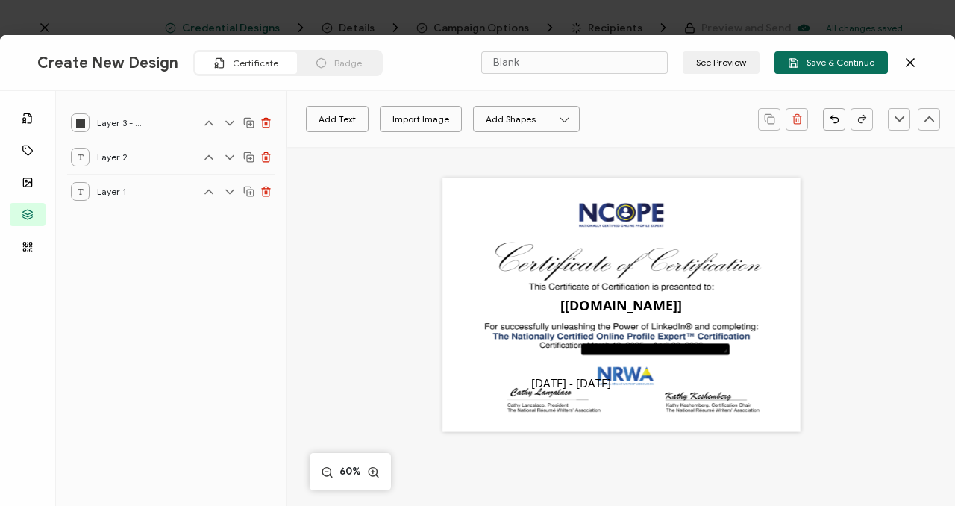
click at [268, 126] on icon at bounding box center [265, 122] width 11 height 11
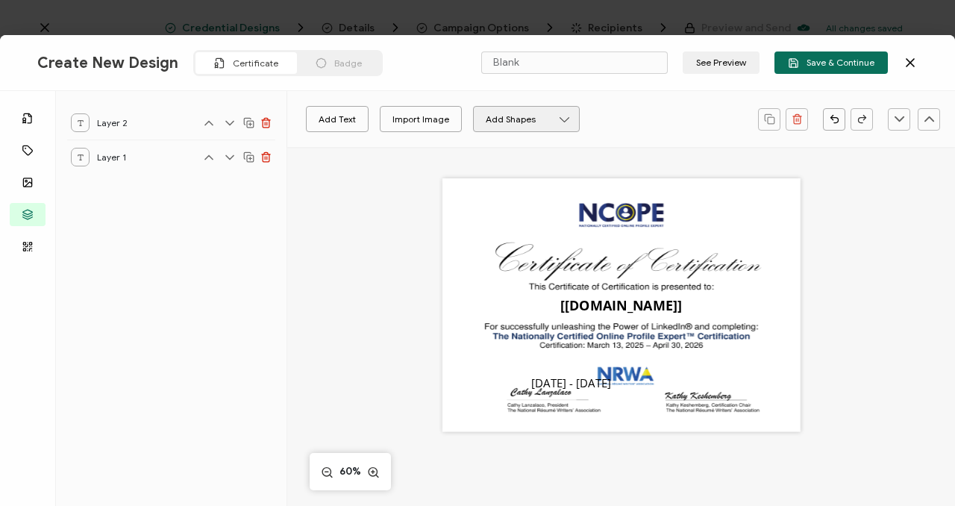
click at [533, 125] on button "Add Shapes" at bounding box center [526, 119] width 107 height 26
click at [529, 154] on li "Rectangle" at bounding box center [529, 161] width 86 height 24
drag, startPoint x: 479, startPoint y: 210, endPoint x: 617, endPoint y: 372, distance: 212.7
click at [617, 372] on div at bounding box center [606, 362] width 45 height 45
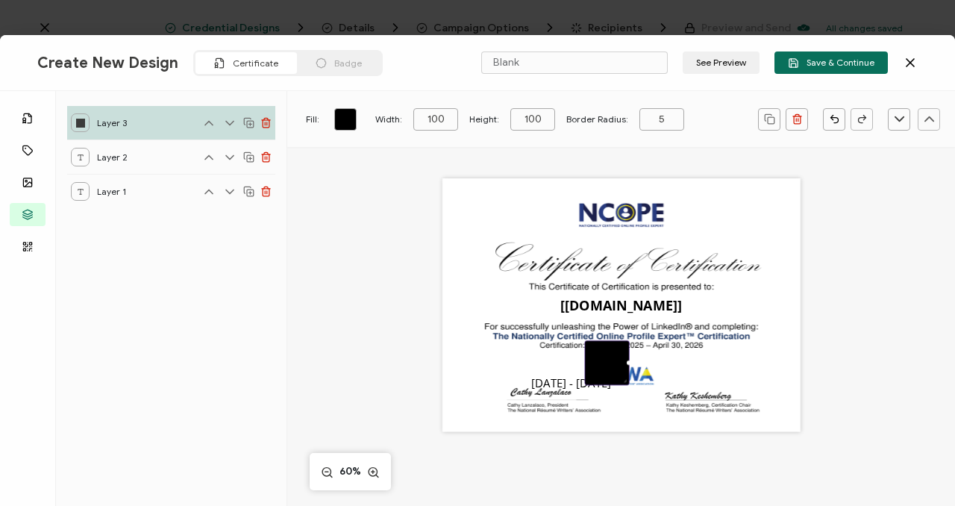
drag, startPoint x: 539, startPoint y: 121, endPoint x: 509, endPoint y: 113, distance: 30.9
click at [510, 113] on input "100" at bounding box center [532, 119] width 45 height 22
type input "25"
click at [451, 117] on input "100" at bounding box center [435, 119] width 45 height 22
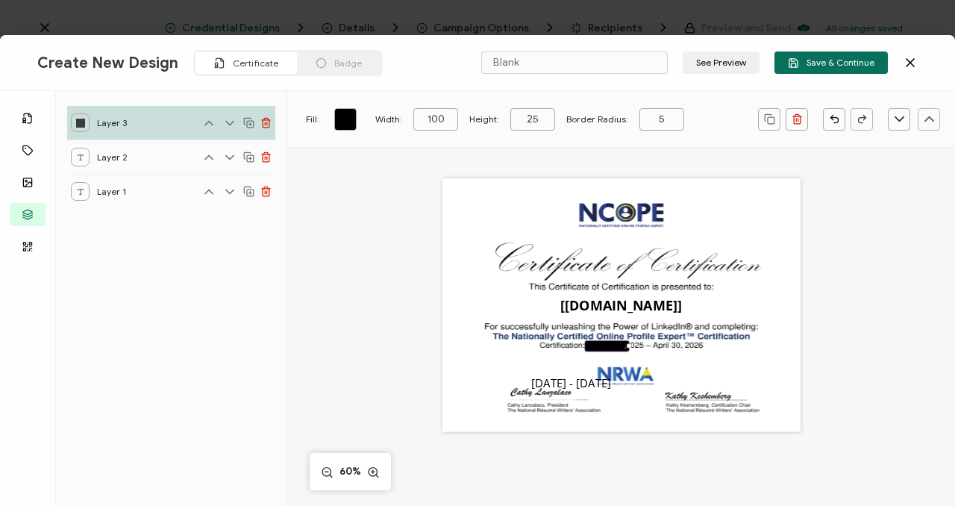
click at [451, 117] on input "100" at bounding box center [435, 119] width 45 height 22
type input "300"
click at [342, 119] on link at bounding box center [345, 119] width 22 height 22
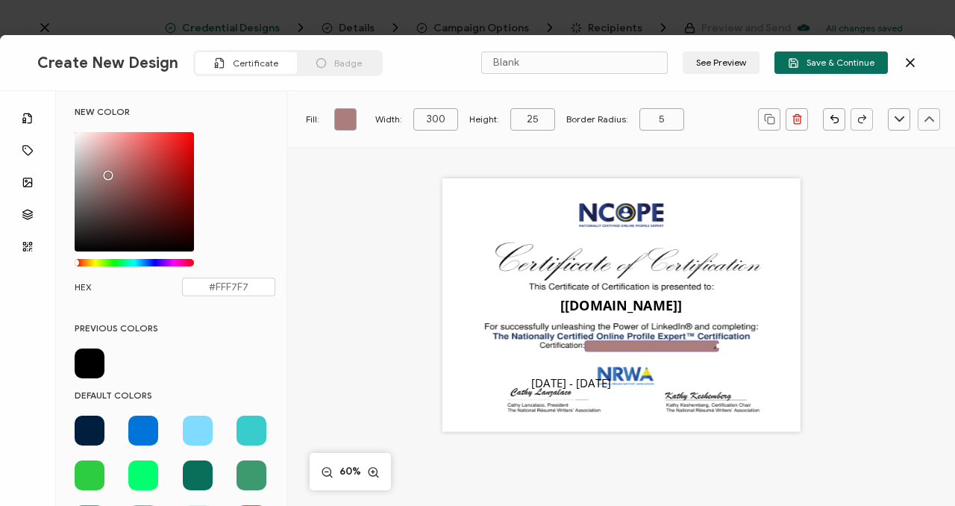
type input "#FFFFFF"
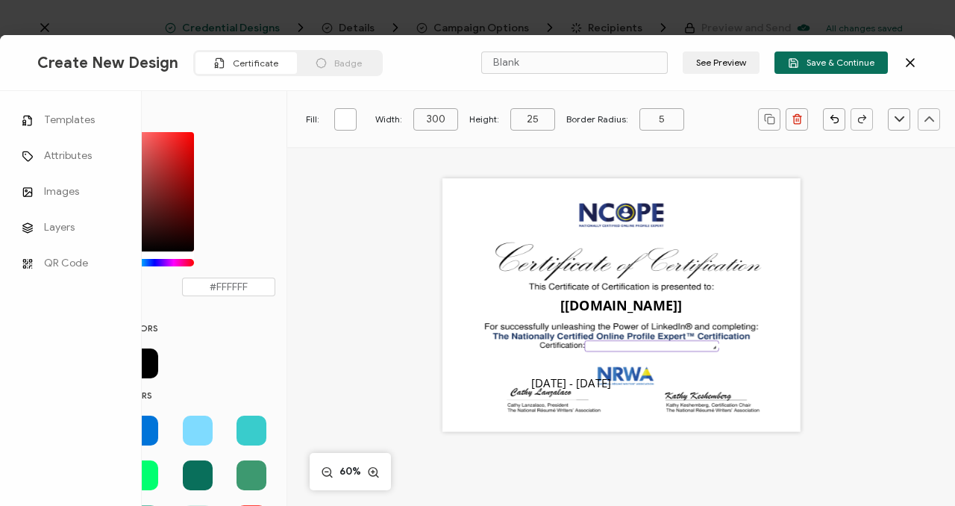
drag, startPoint x: 124, startPoint y: 218, endPoint x: 4, endPoint y: 101, distance: 166.7
click at [4, 101] on div "Templates Attributes Images Layers QR Code NEW COLOR #FFFFFF hex 255 r 255 g 25…" at bounding box center [477, 298] width 955 height 415
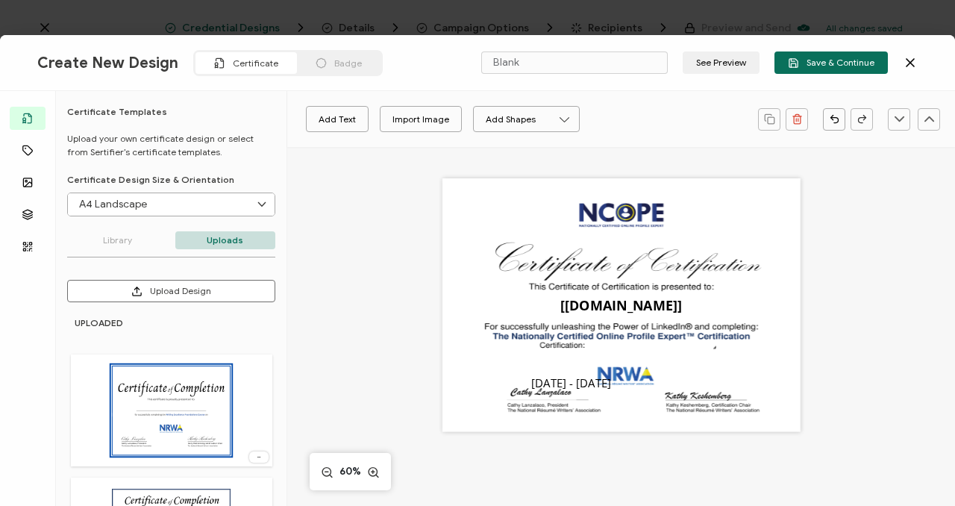
click at [348, 274] on div "Add Text Import Image Add Shapes Rectangle Ellipse The recipient’s full name, w…" at bounding box center [621, 436] width 668 height 579
click at [593, 386] on pre "[DATE] - [DATE]" at bounding box center [571, 382] width 80 height 15
click at [453, 114] on icon at bounding box center [454, 119] width 19 height 22
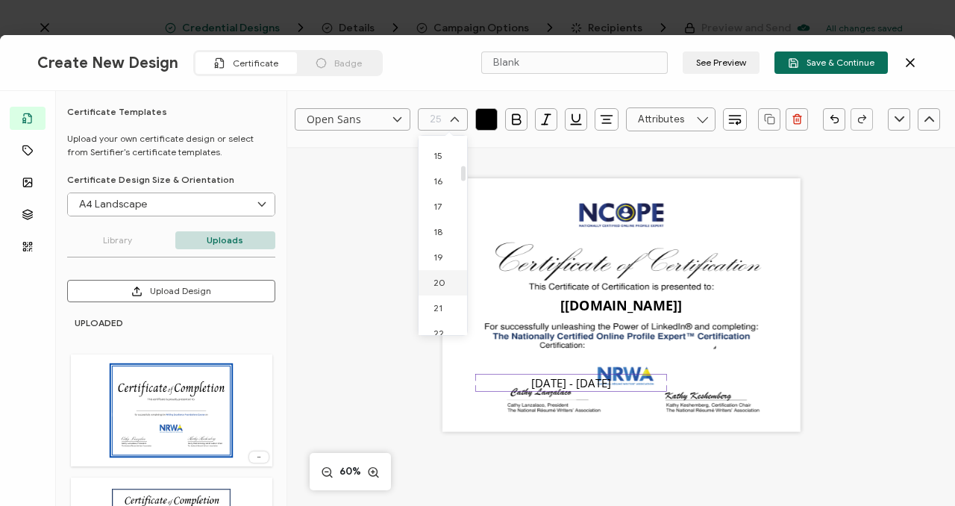
scroll to position [364, 0]
click at [438, 200] on span "16" at bounding box center [437, 194] width 9 height 11
type input "16"
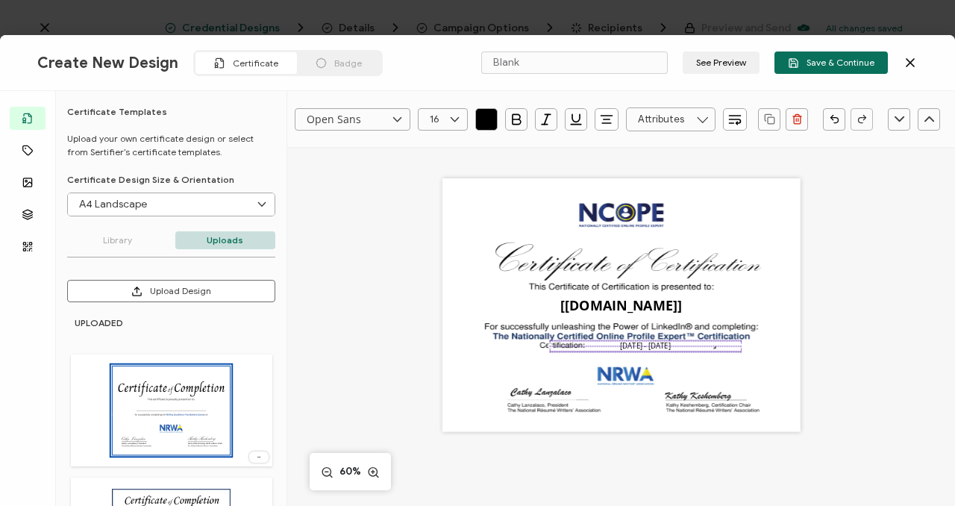
drag, startPoint x: 542, startPoint y: 379, endPoint x: 615, endPoint y: 342, distance: 81.7
click at [620, 343] on pre "[DATE] - [DATE]" at bounding box center [645, 346] width 51 height 10
click at [321, 311] on div "Open Sans Alright Sans [PERSON_NAME] Archivo Black Arial Arimo Blinker Caveat C…" at bounding box center [621, 436] width 668 height 579
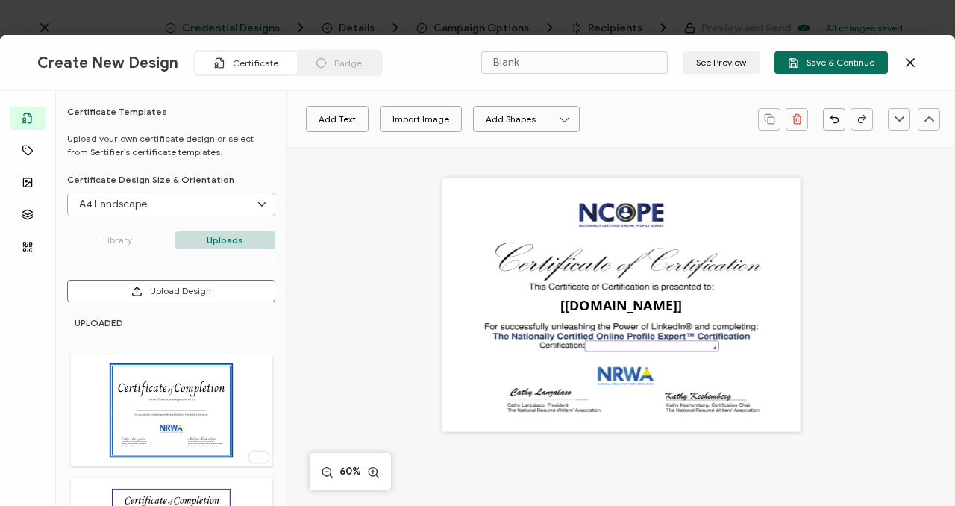
click at [600, 351] on div at bounding box center [652, 352] width 134 height 3
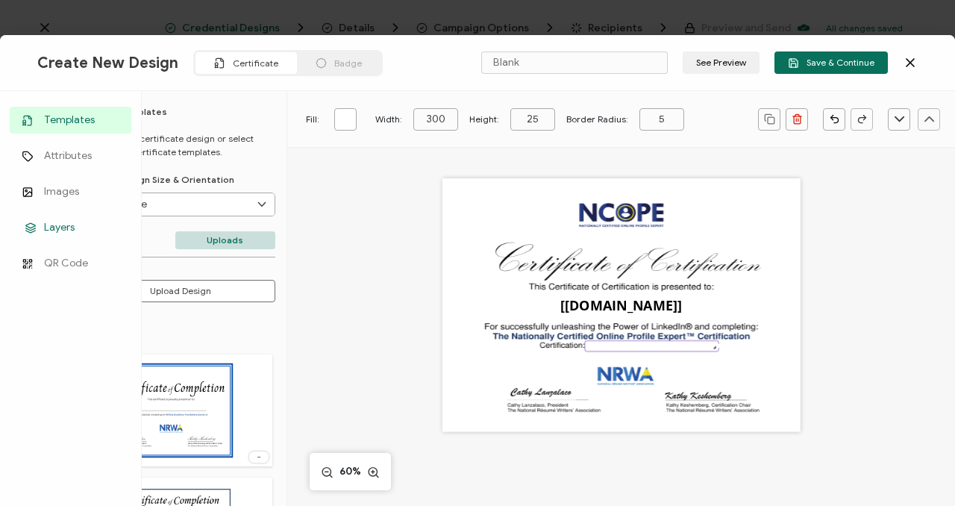
click at [59, 222] on span "Layers" at bounding box center [59, 227] width 31 height 15
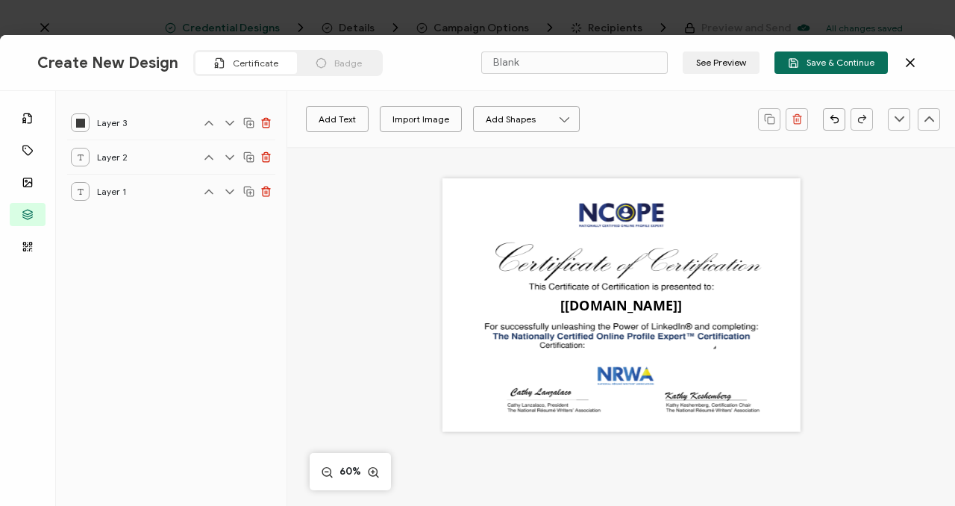
click at [205, 160] on icon at bounding box center [208, 157] width 15 height 15
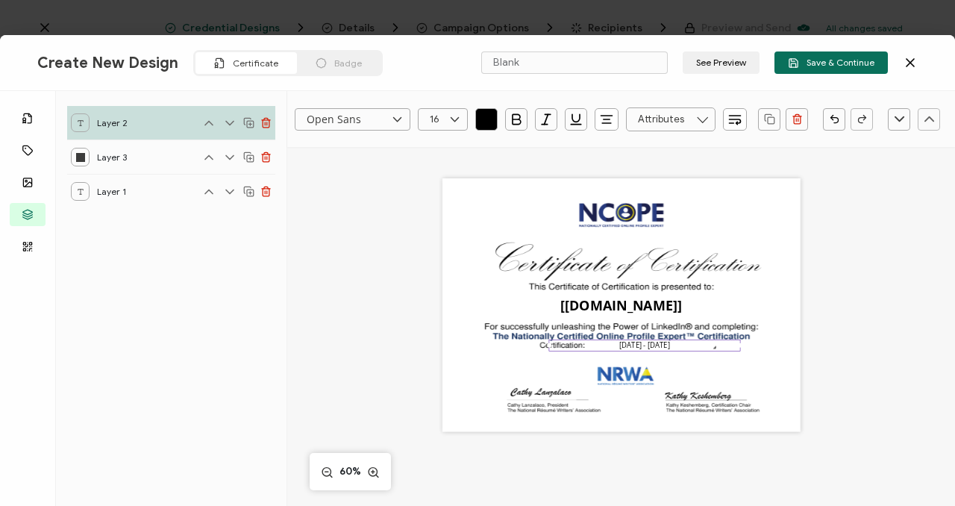
click at [917, 327] on div "Open Sans Alright Sans [PERSON_NAME] Archivo Black Arial Arimo Blinker Caveat C…" at bounding box center [621, 436] width 668 height 579
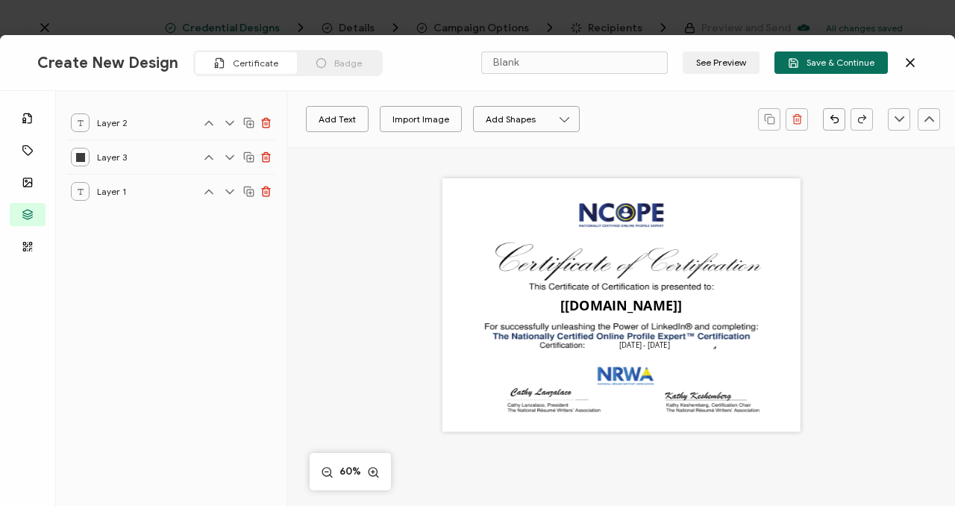
click at [861, 318] on div "Add Text Import Image Add Shapes Rectangle Ellipse The recipient’s full name, w…" at bounding box center [621, 436] width 668 height 579
click at [665, 347] on pre "[DATE] - [DATE]" at bounding box center [644, 346] width 51 height 10
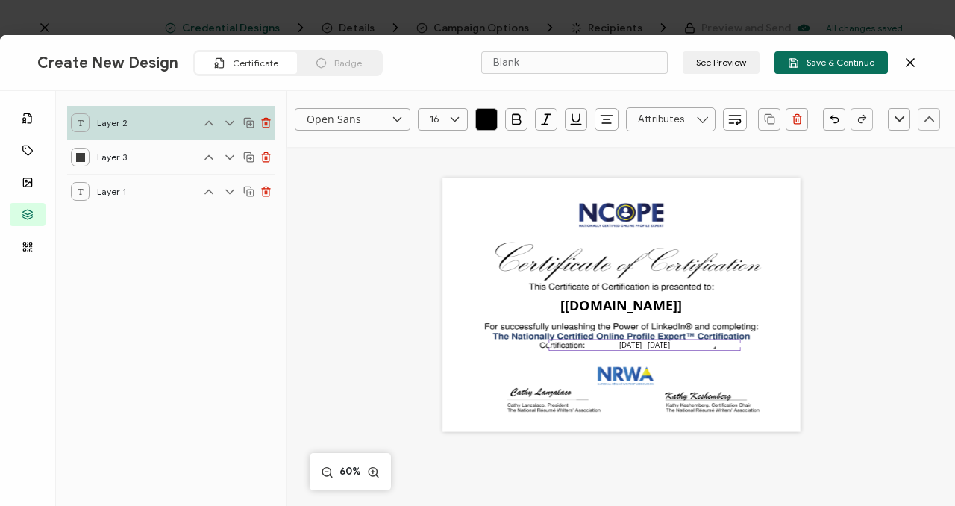
click at [906, 282] on div "Open Sans Alright Sans [PERSON_NAME] Archivo Black Arial Arimo Blinker Caveat C…" at bounding box center [621, 436] width 668 height 579
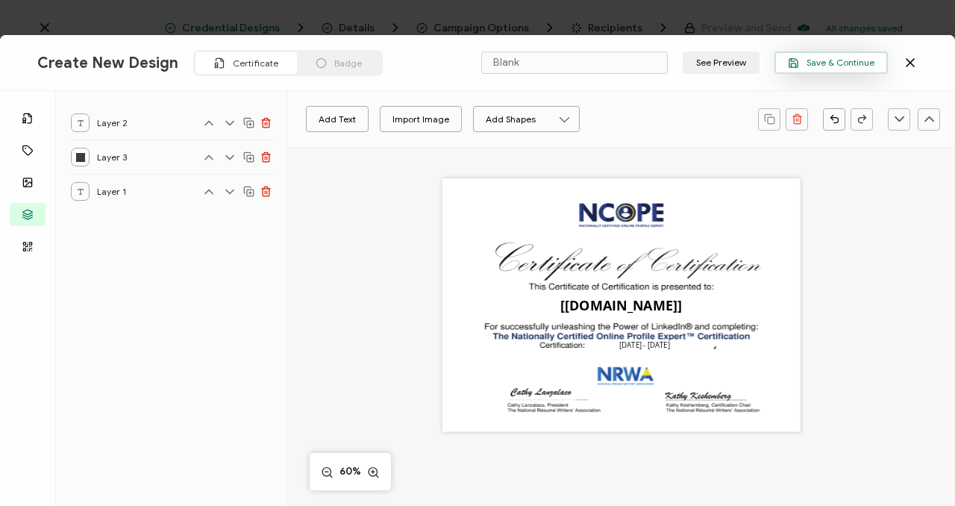
click at [862, 63] on span "Save & Continue" at bounding box center [831, 62] width 87 height 11
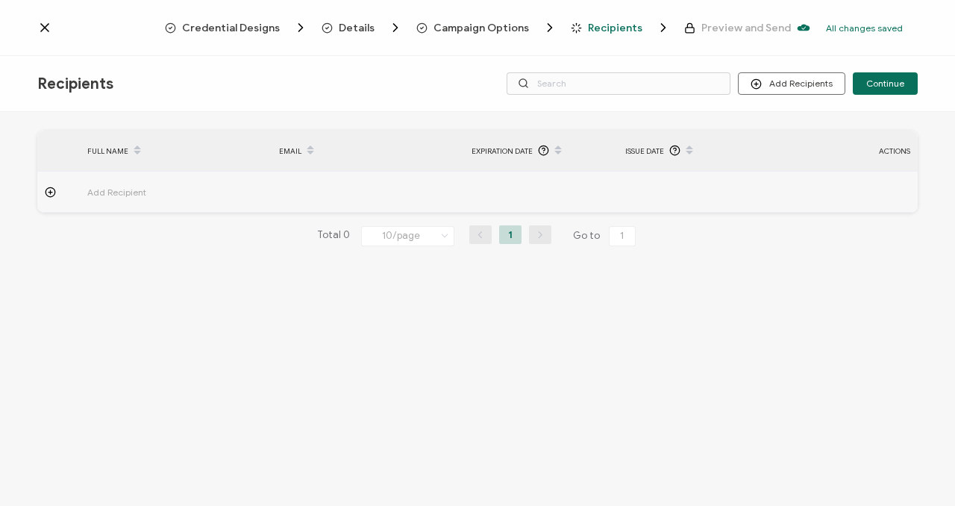
click at [85, 185] on div "Add Recipient" at bounding box center [172, 192] width 185 height 17
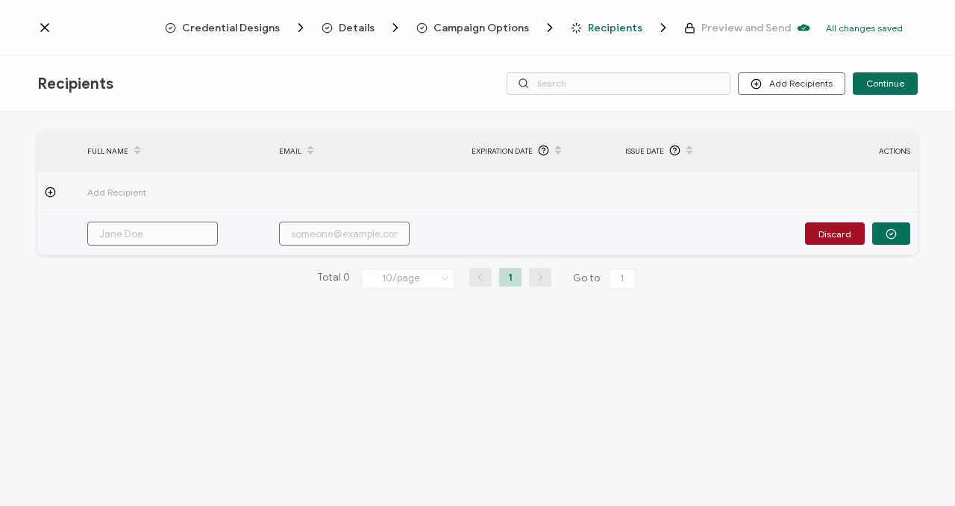
click at [174, 228] on input "text" at bounding box center [152, 234] width 131 height 24
type input "L"
type input "Le"
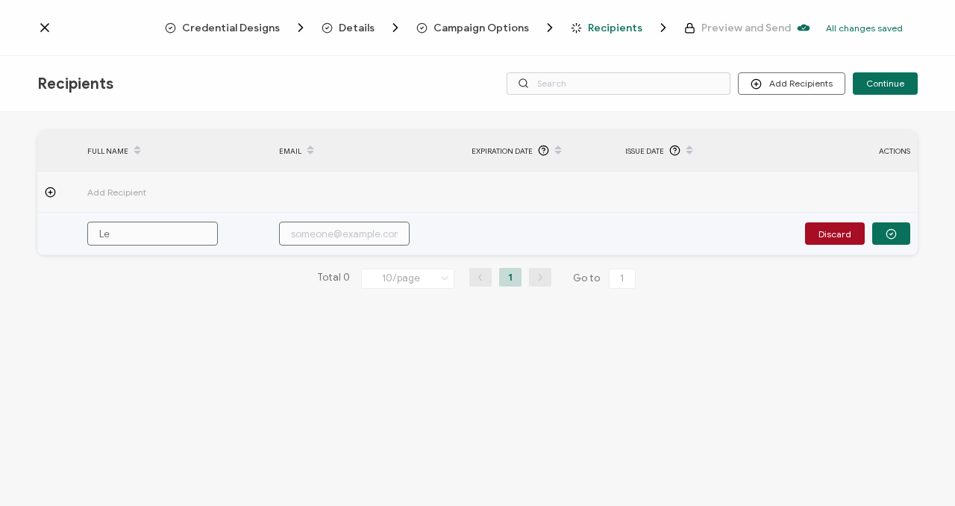
type input "Les"
type input "Lesl"
type input "[PERSON_NAME]"
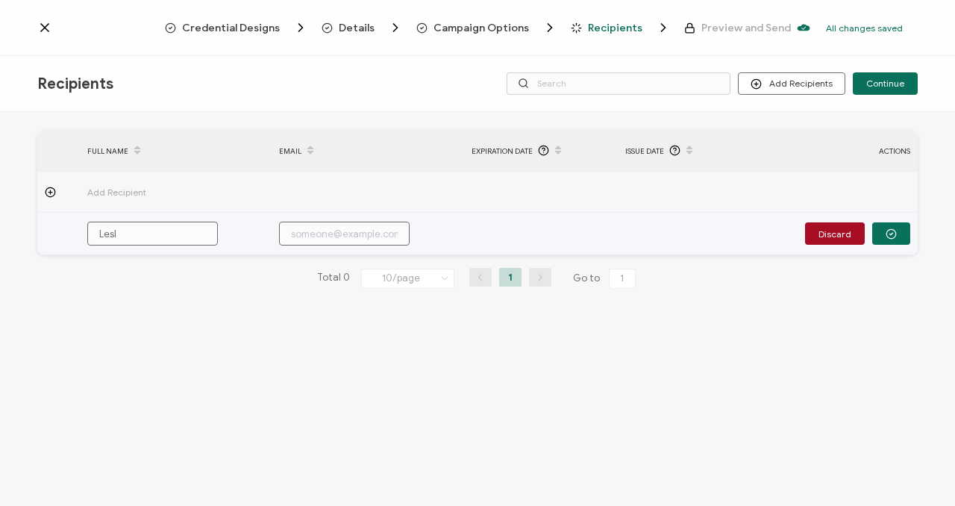
type input "[PERSON_NAME]"
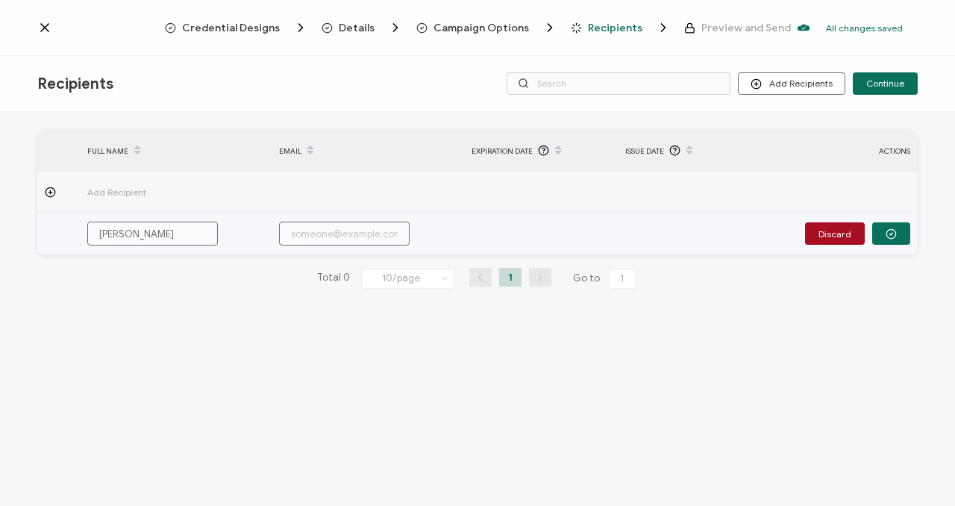
type input "[PERSON_NAME]"
type input "[PERSON_NAME] Fr"
type input "[PERSON_NAME]"
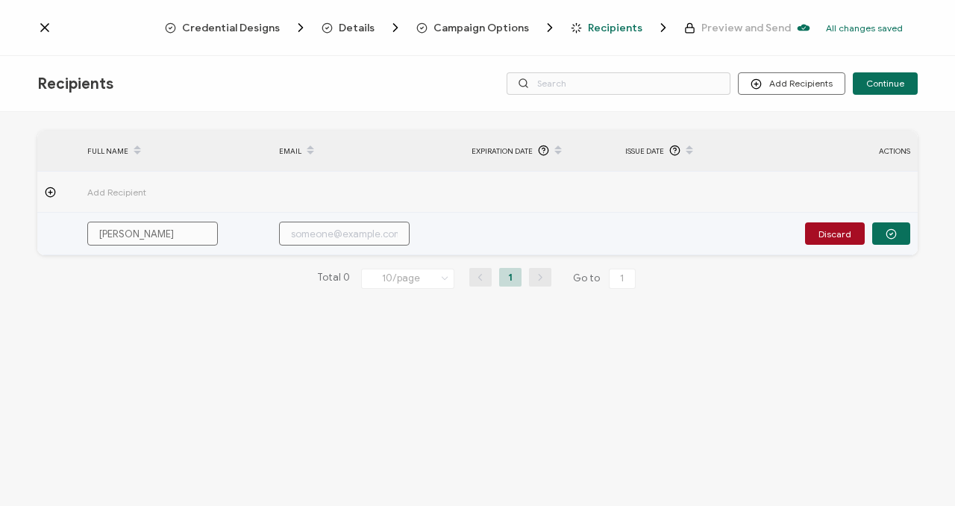
type input "[PERSON_NAME]"
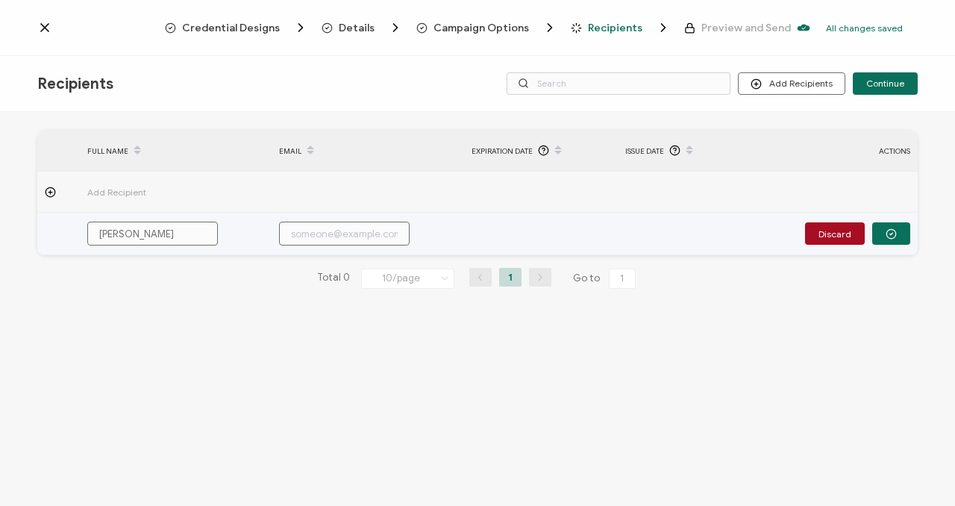
type input "[PERSON_NAME]"
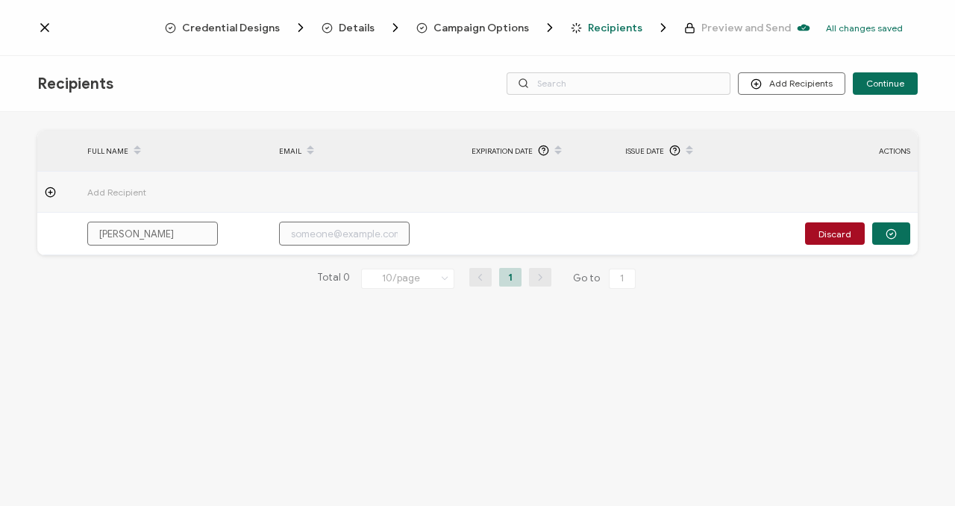
type input "[PERSON_NAME]"
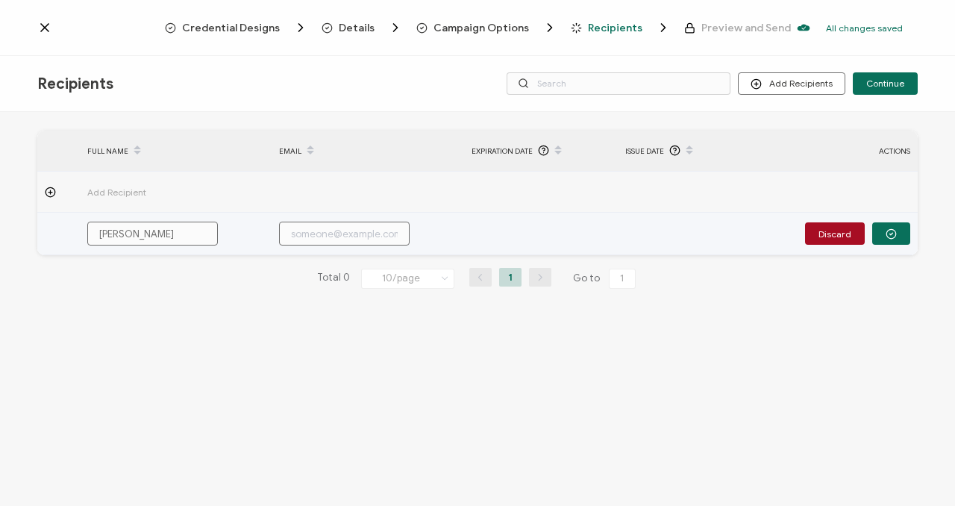
click at [333, 233] on input "text" at bounding box center [344, 234] width 131 height 24
paste input "[PERSON_NAME][EMAIL_ADDRESS][PERSON_NAME][DOMAIN_NAME]"
type input "[PERSON_NAME][EMAIL_ADDRESS][PERSON_NAME][DOMAIN_NAME]"
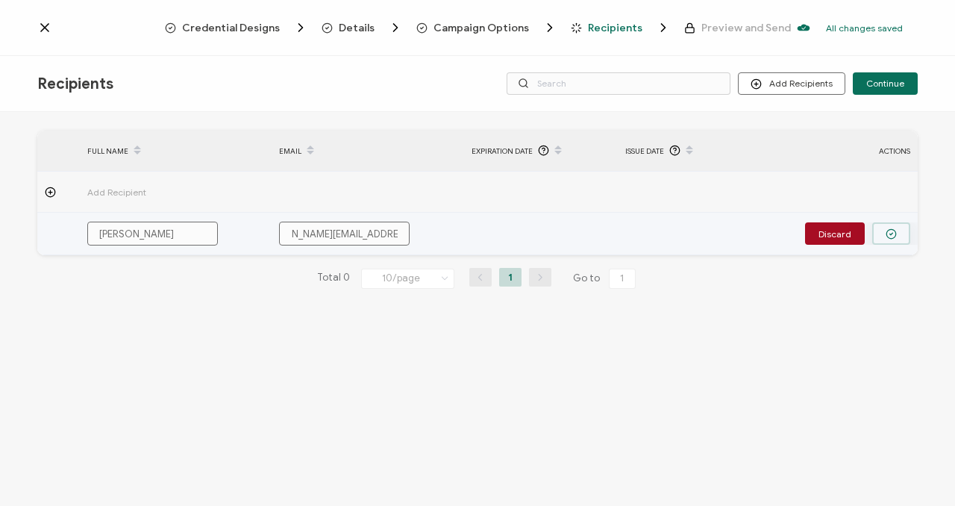
type input "[PERSON_NAME][EMAIL_ADDRESS][PERSON_NAME][DOMAIN_NAME]"
click at [894, 234] on icon "button" at bounding box center [890, 233] width 11 height 11
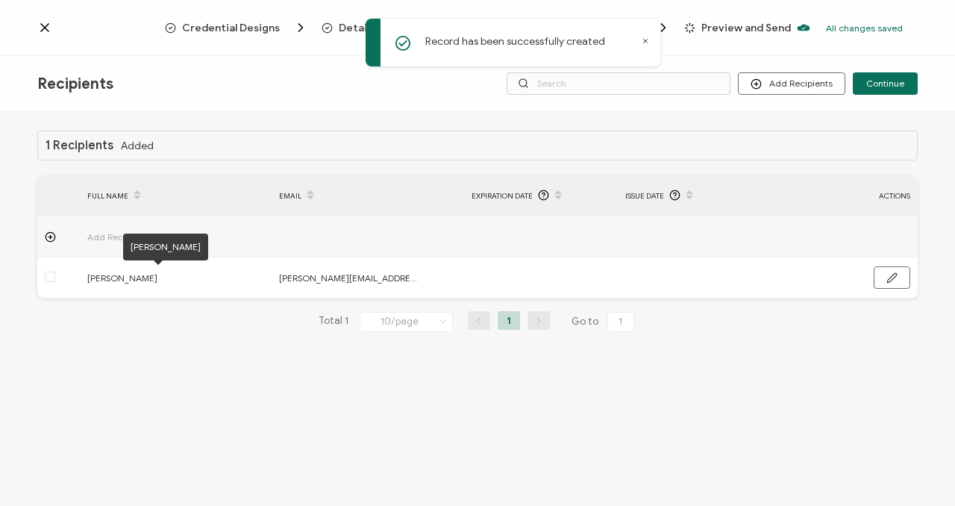
click at [93, 237] on span "Add Recipient" at bounding box center [158, 236] width 142 height 17
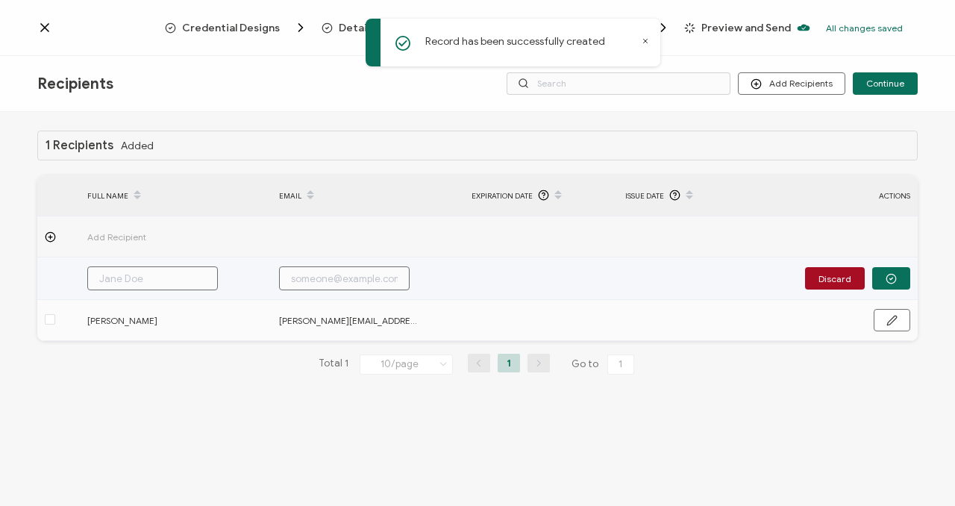
click at [110, 274] on input "text" at bounding box center [152, 278] width 131 height 24
type input "L"
type input "Lu"
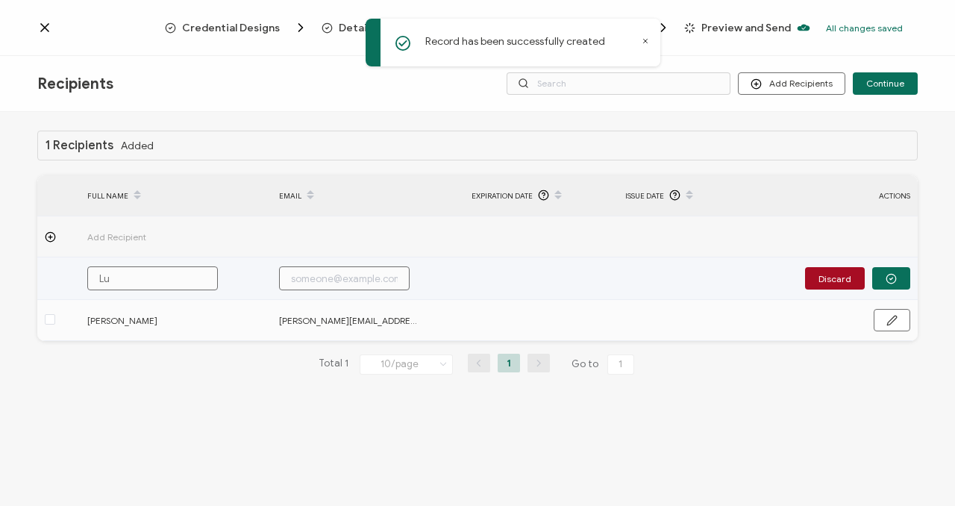
type input "L"
type input "Ly"
type input "[PERSON_NAME]"
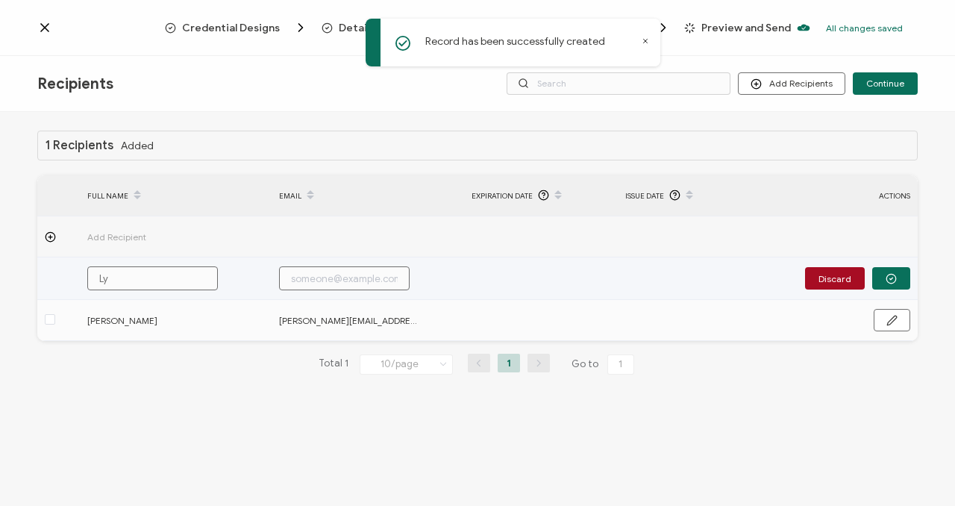
type input "[PERSON_NAME]"
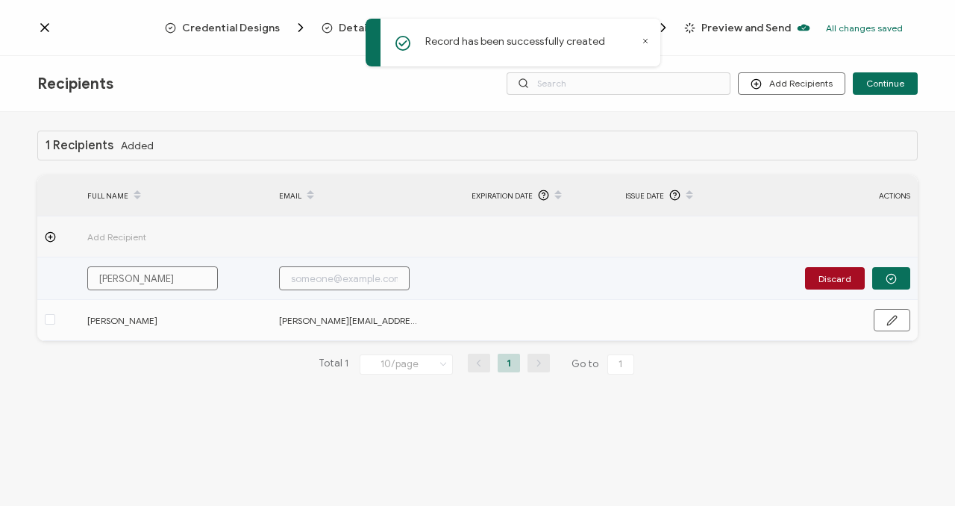
type input "[PERSON_NAME]"
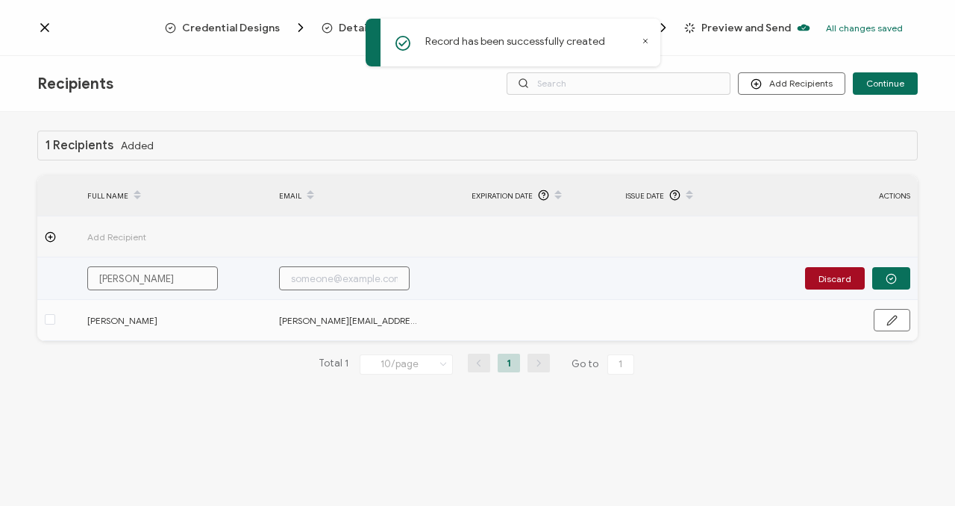
type input "[PERSON_NAME]"
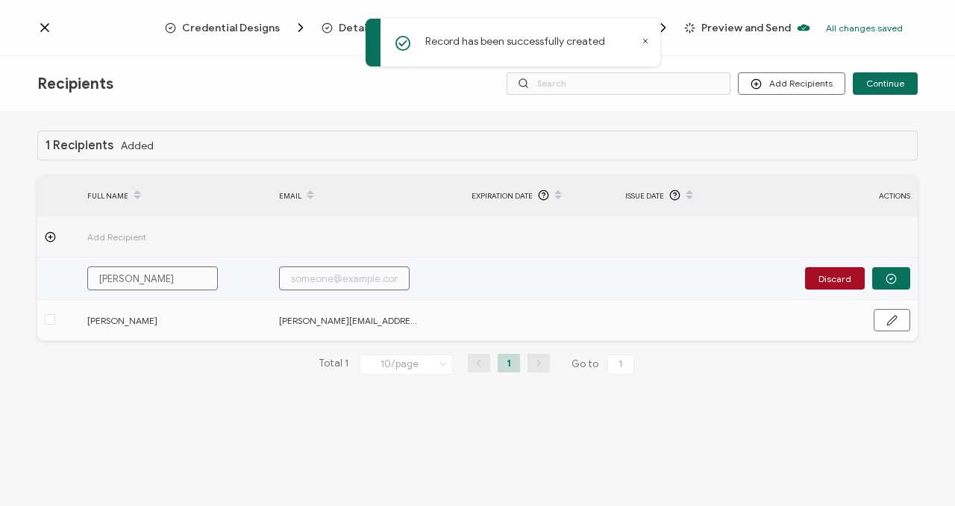
type input "[PERSON_NAME]"
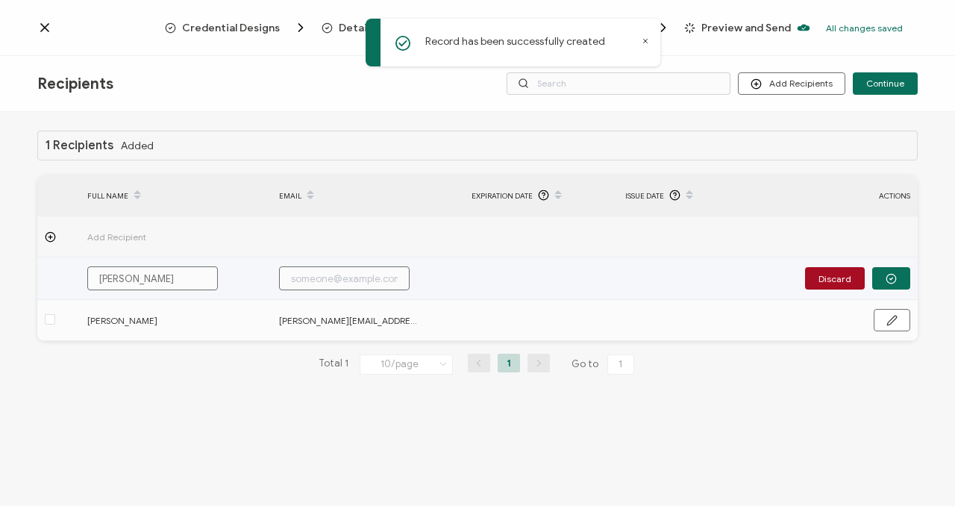
type input "[PERSON_NAME]"
click at [351, 277] on input "text" at bounding box center [344, 278] width 131 height 24
paste input "[PERSON_NAME][EMAIL_ADDRESS][DOMAIN_NAME]"
type input "[PERSON_NAME][EMAIL_ADDRESS][DOMAIN_NAME]"
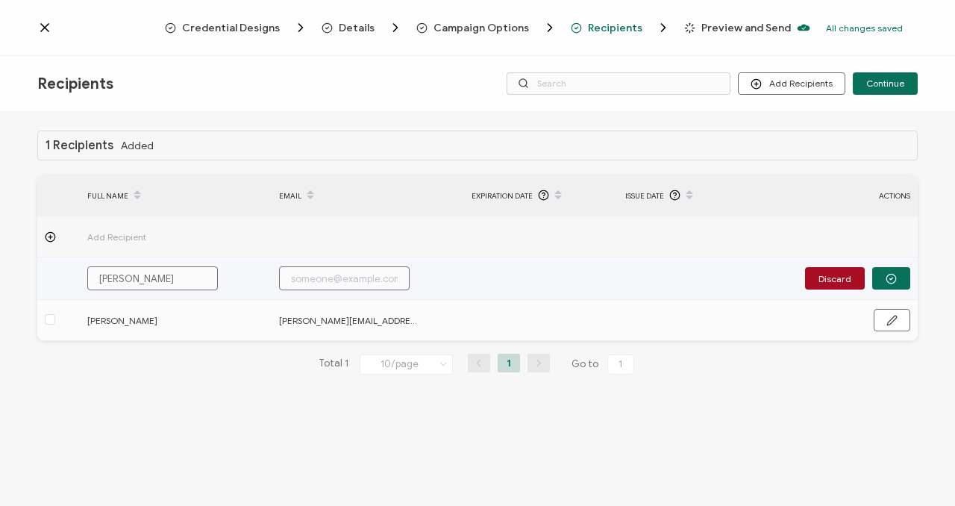
type input "[PERSON_NAME][EMAIL_ADDRESS][DOMAIN_NAME]"
click at [897, 277] on button "button" at bounding box center [891, 278] width 38 height 22
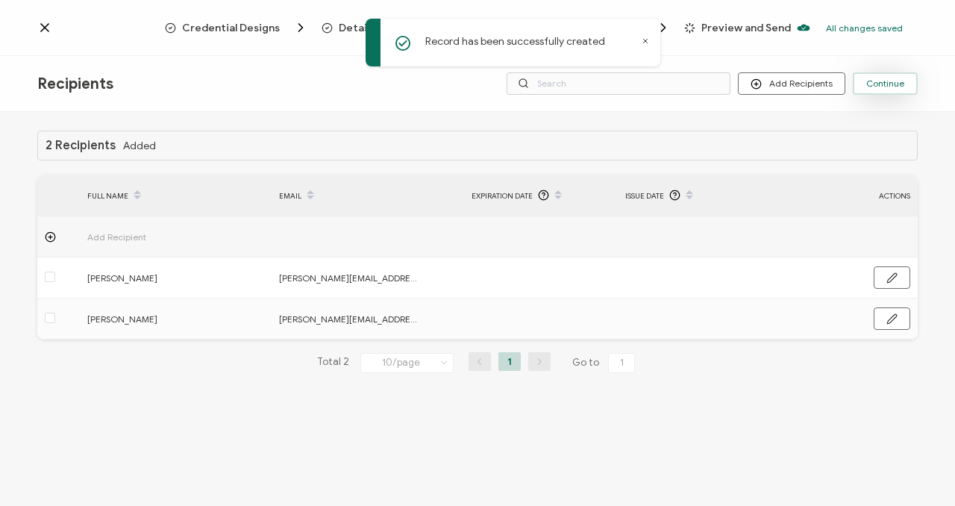
click at [893, 79] on span "Continue" at bounding box center [885, 83] width 38 height 9
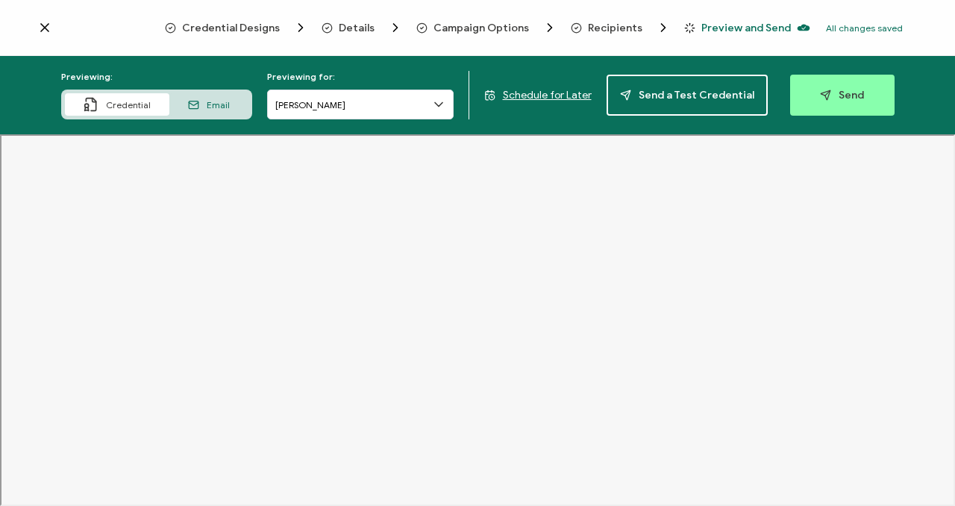
click at [354, 22] on span "Details" at bounding box center [357, 27] width 36 height 11
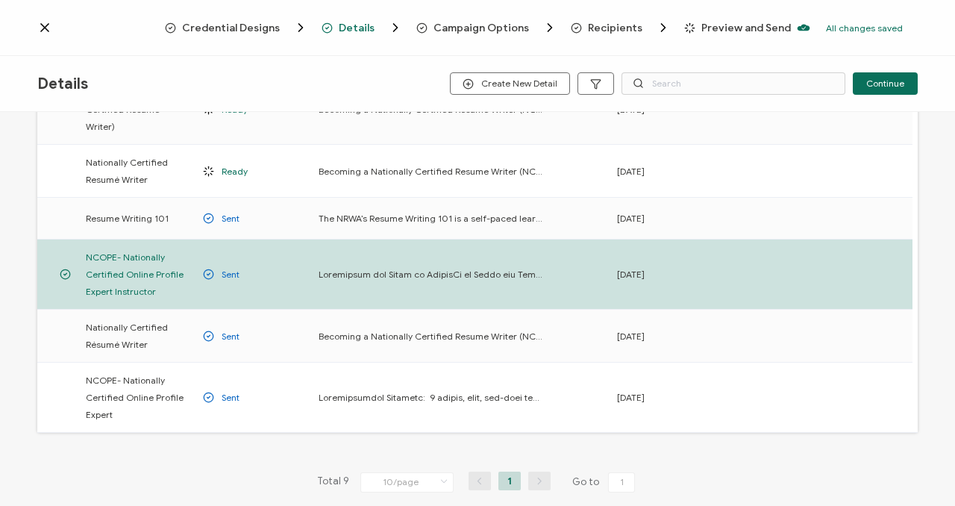
scroll to position [363, 0]
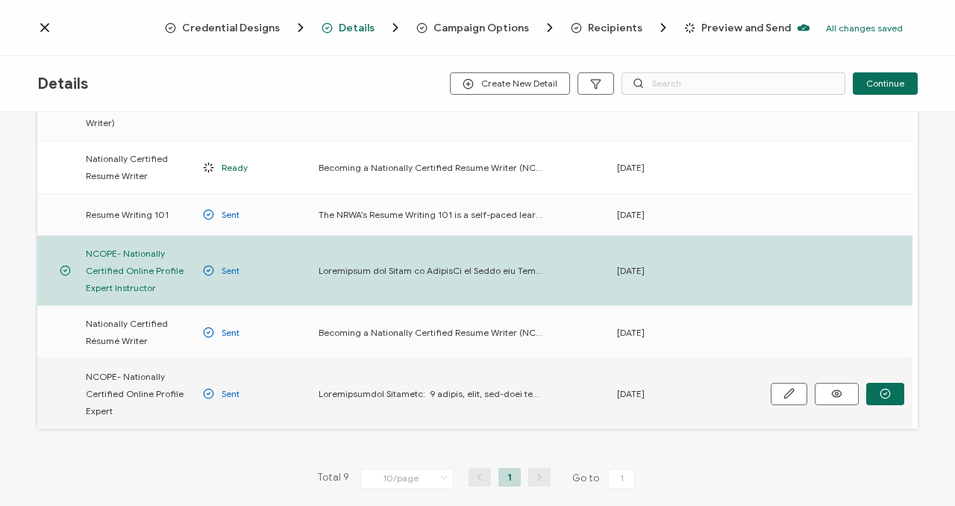
click at [252, 385] on div "Sent" at bounding box center [253, 393] width 116 height 17
click at [886, 383] on button "button" at bounding box center [885, 394] width 38 height 22
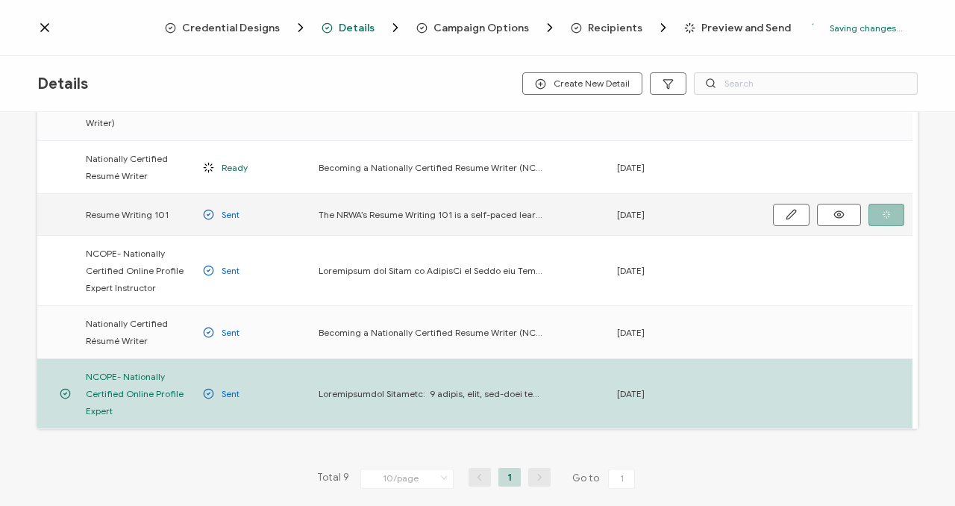
scroll to position [0, 0]
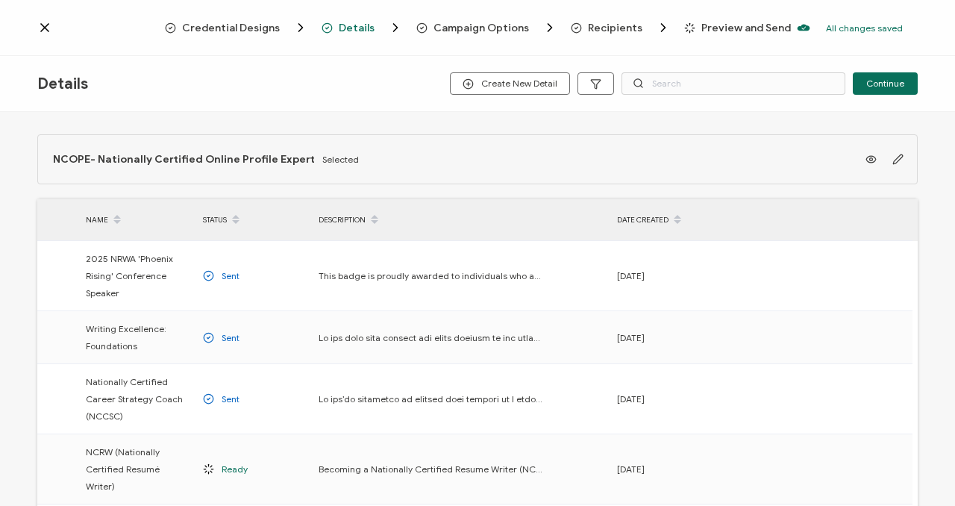
click at [597, 25] on span "Recipients" at bounding box center [615, 27] width 54 height 11
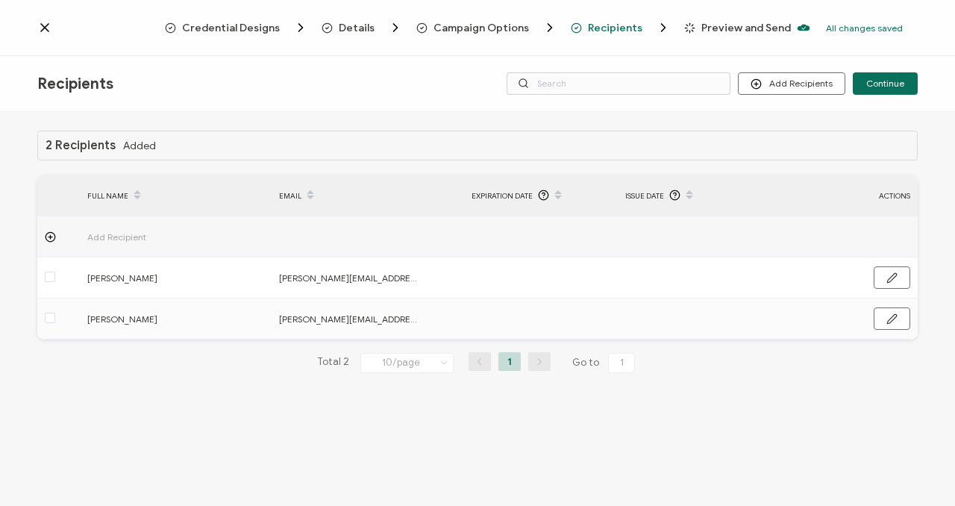
click at [711, 26] on span "Preview and Send" at bounding box center [746, 27] width 90 height 11
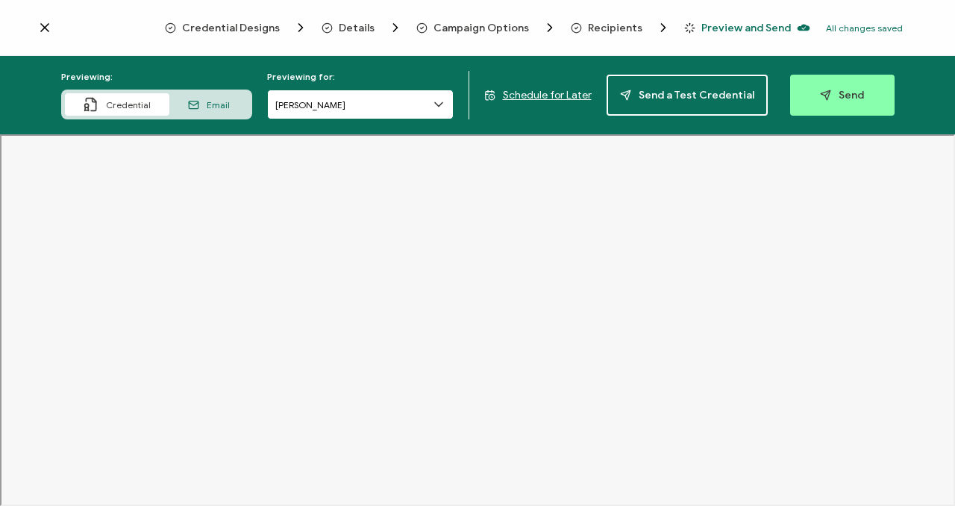
click at [293, 108] on input "[PERSON_NAME]" at bounding box center [360, 105] width 186 height 30
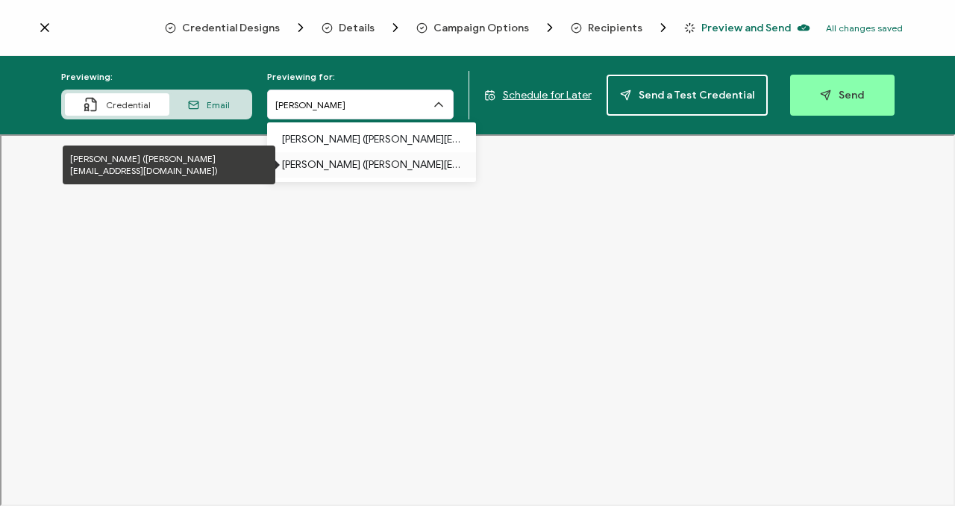
click at [322, 161] on p "[PERSON_NAME] ([PERSON_NAME][EMAIL_ADDRESS][DOMAIN_NAME])" at bounding box center [371, 164] width 179 height 25
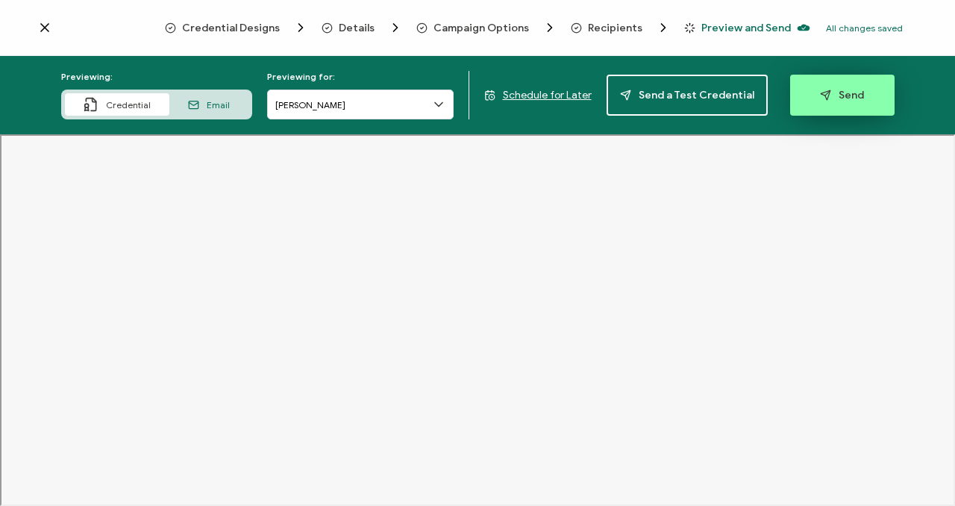
click at [841, 84] on button "Send" at bounding box center [842, 95] width 104 height 41
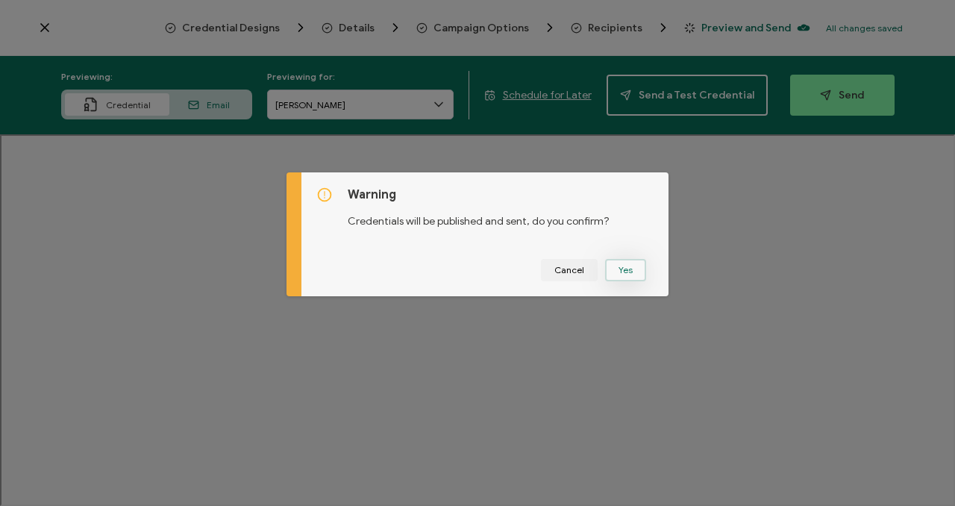
click at [626, 266] on button "Yes" at bounding box center [625, 270] width 41 height 22
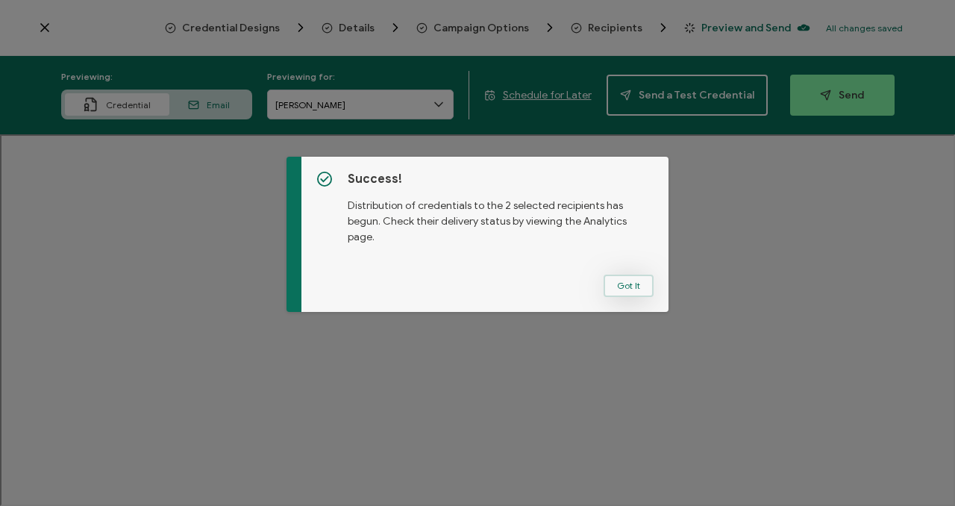
click at [629, 286] on button "Got It" at bounding box center [628, 286] width 50 height 22
